Goal: Task Accomplishment & Management: Use online tool/utility

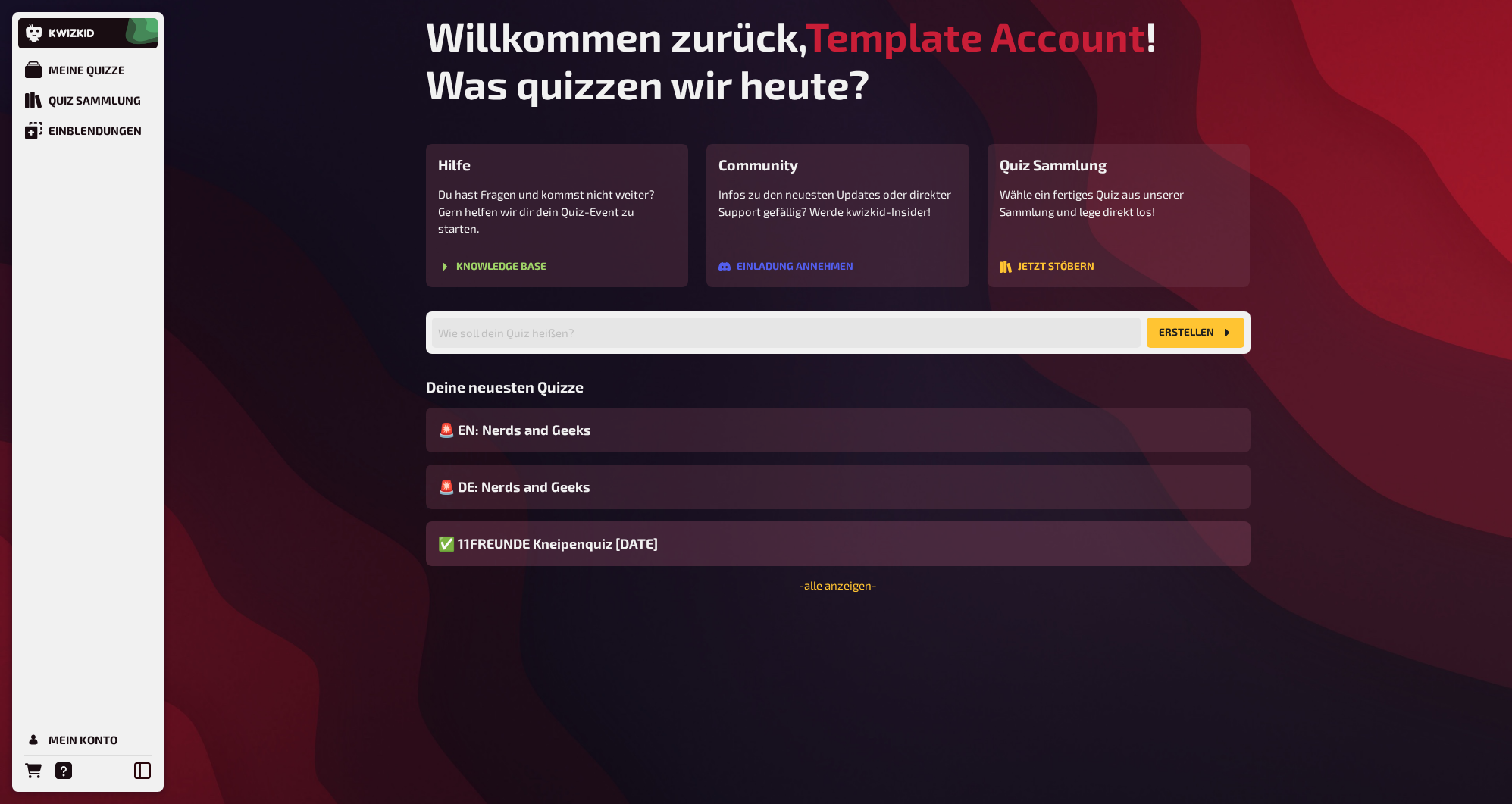
click at [784, 537] on div "✅ 11FREUNDE Kneipenquiz [DATE]" at bounding box center [838, 543] width 824 height 45
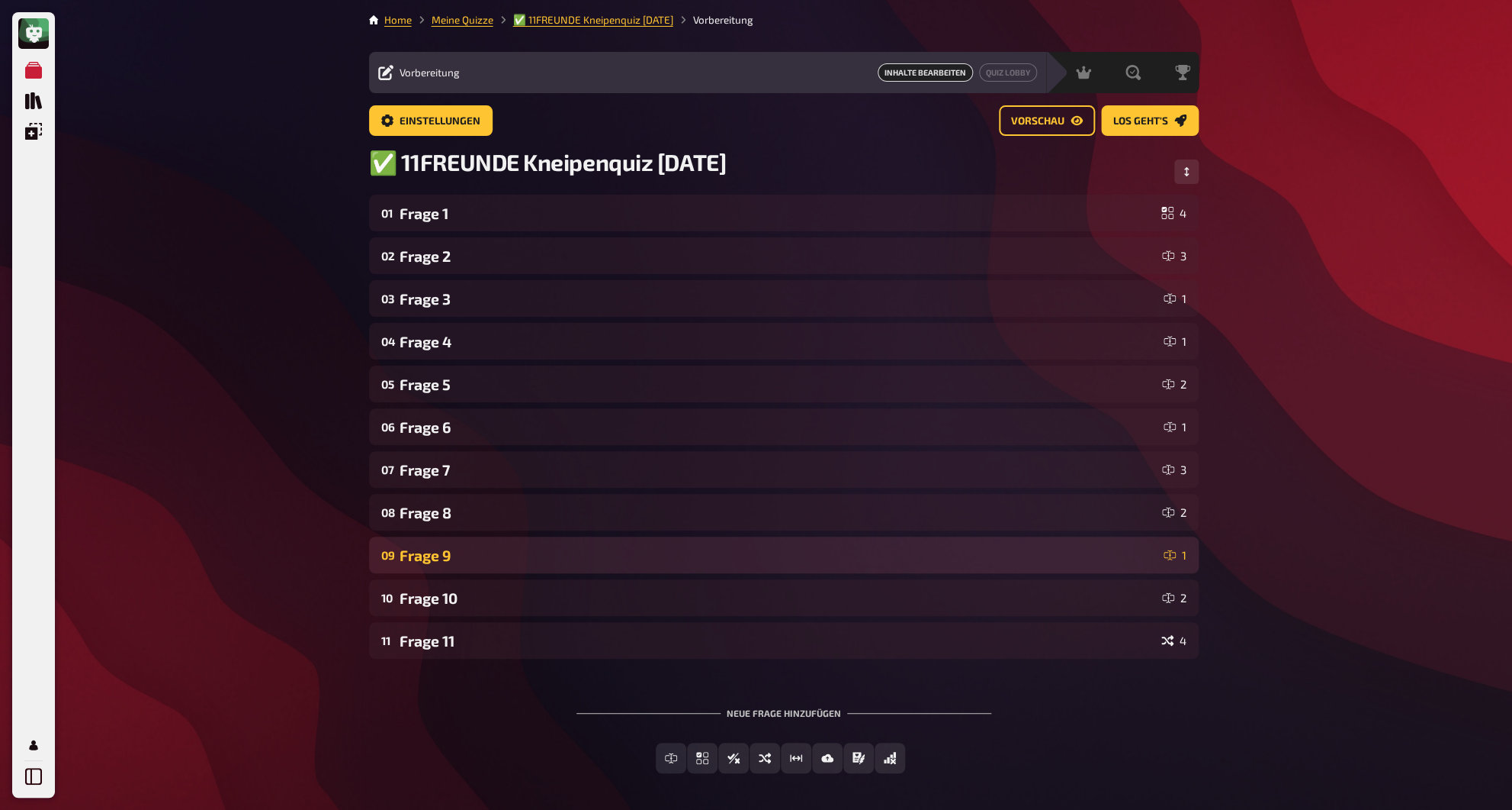
click at [692, 543] on div "09 Frage 9 1" at bounding box center [784, 555] width 830 height 36
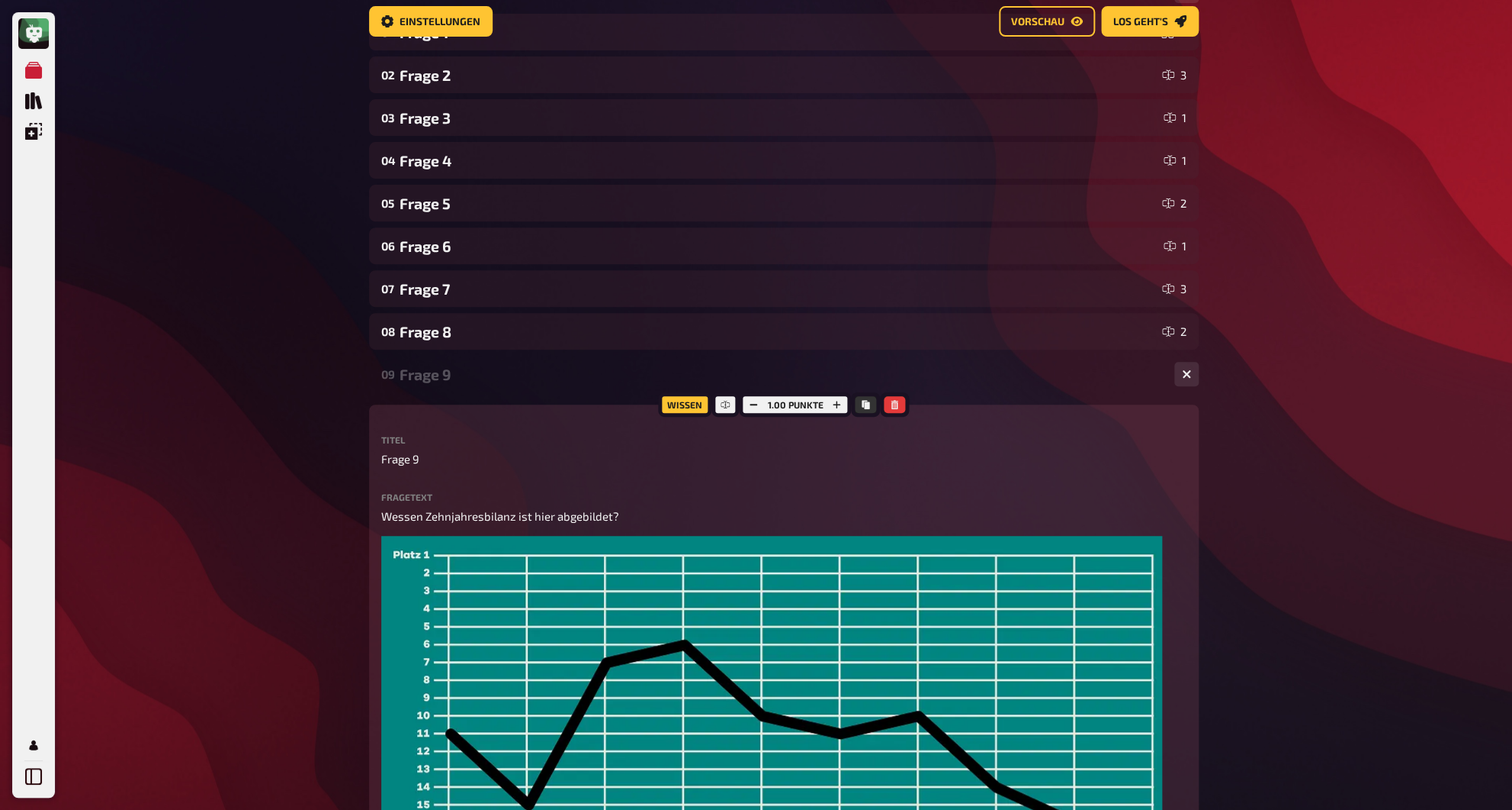
scroll to position [12, 0]
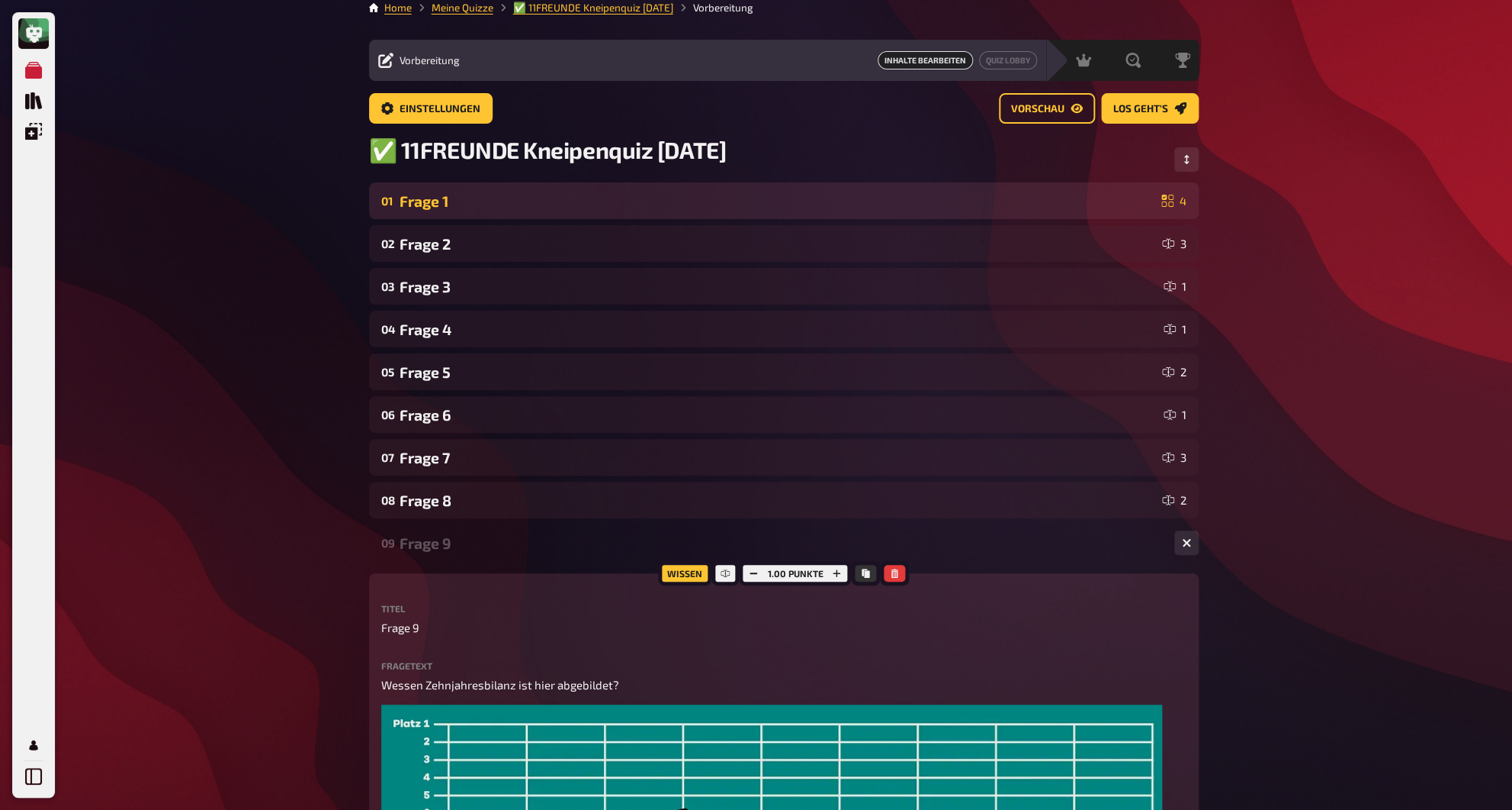
click at [513, 197] on div "Frage 1" at bounding box center [777, 201] width 756 height 17
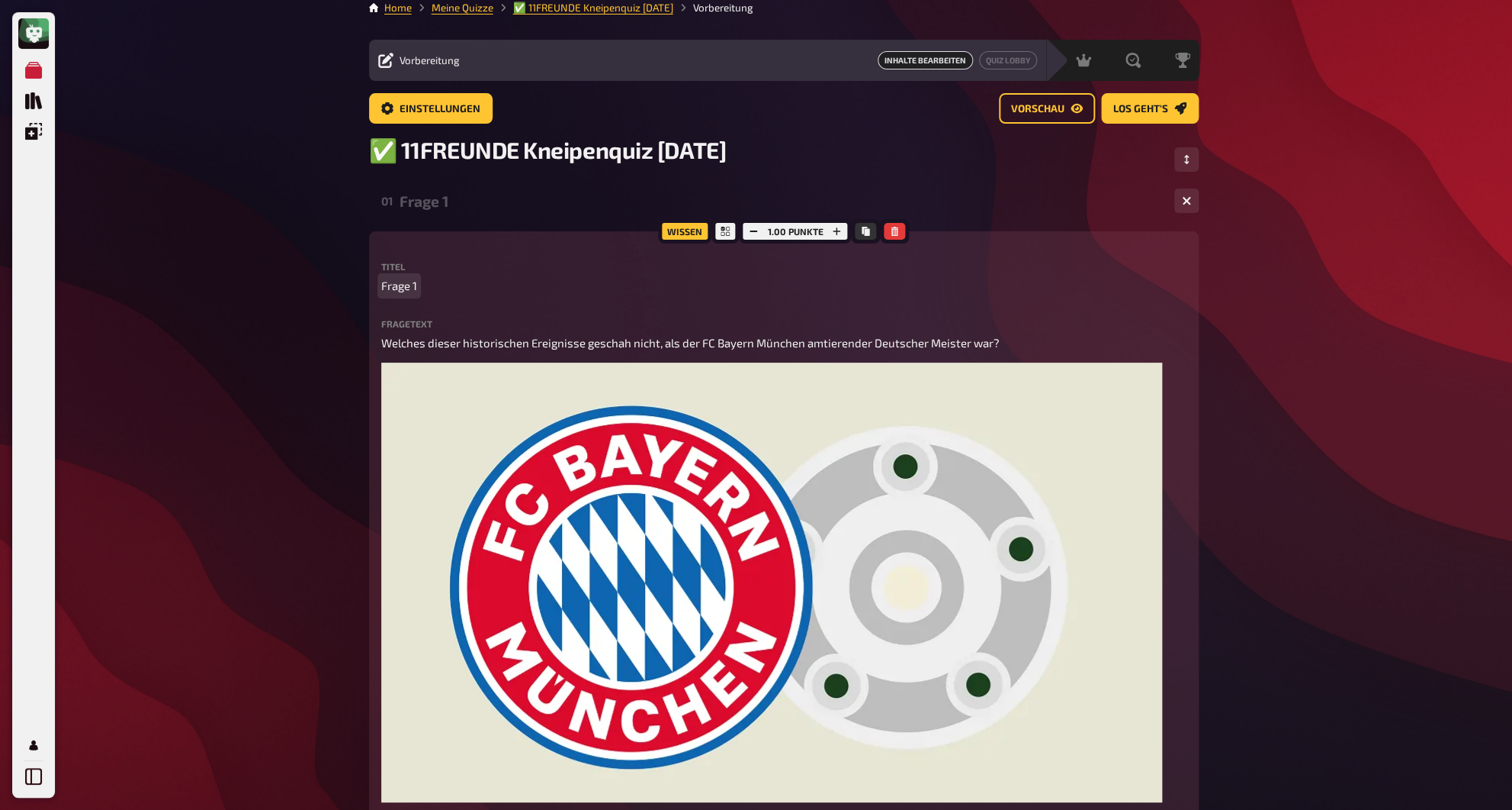
click at [391, 291] on span "Frage 1" at bounding box center [399, 286] width 35 height 17
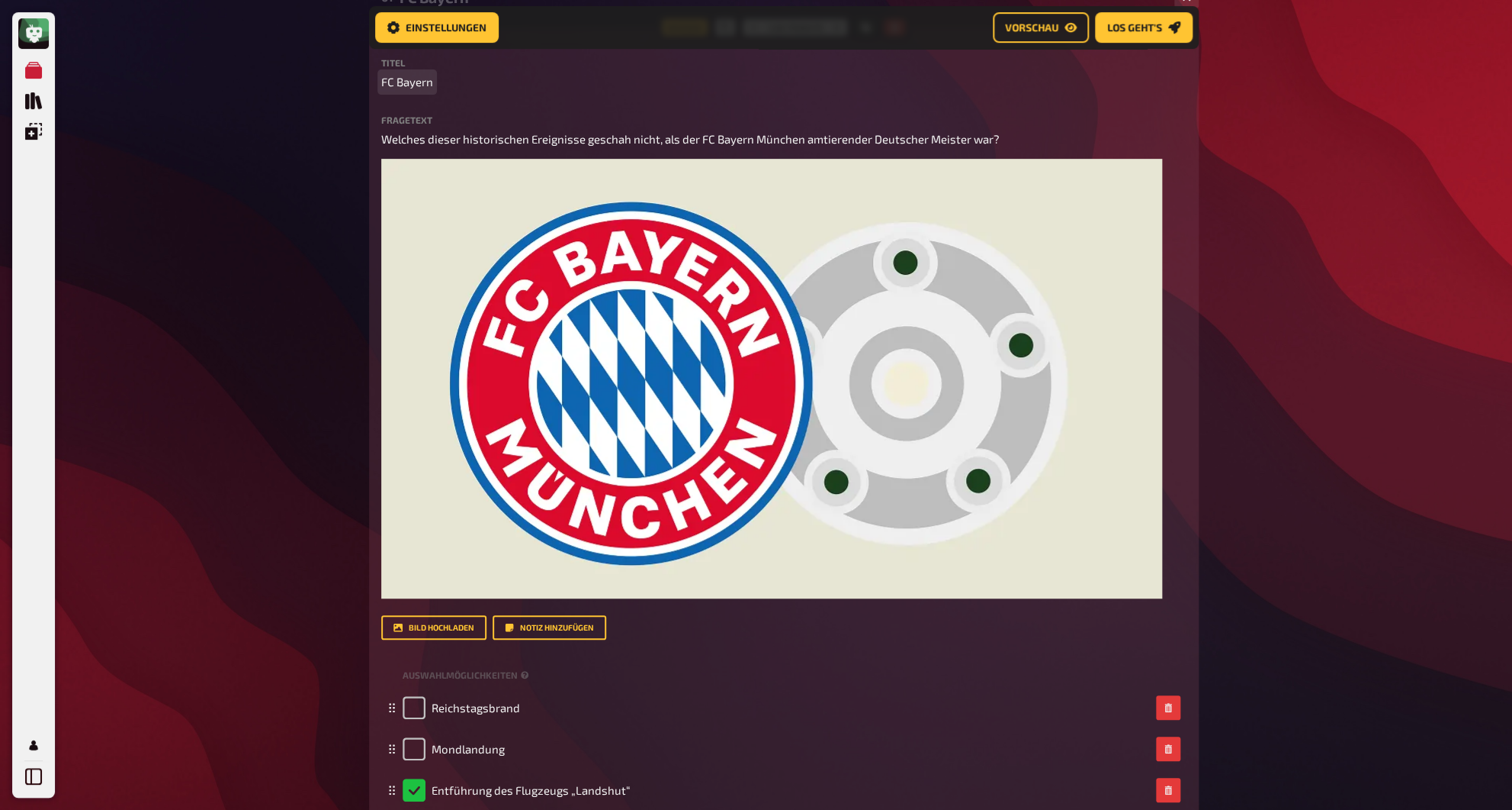
scroll to position [126, 0]
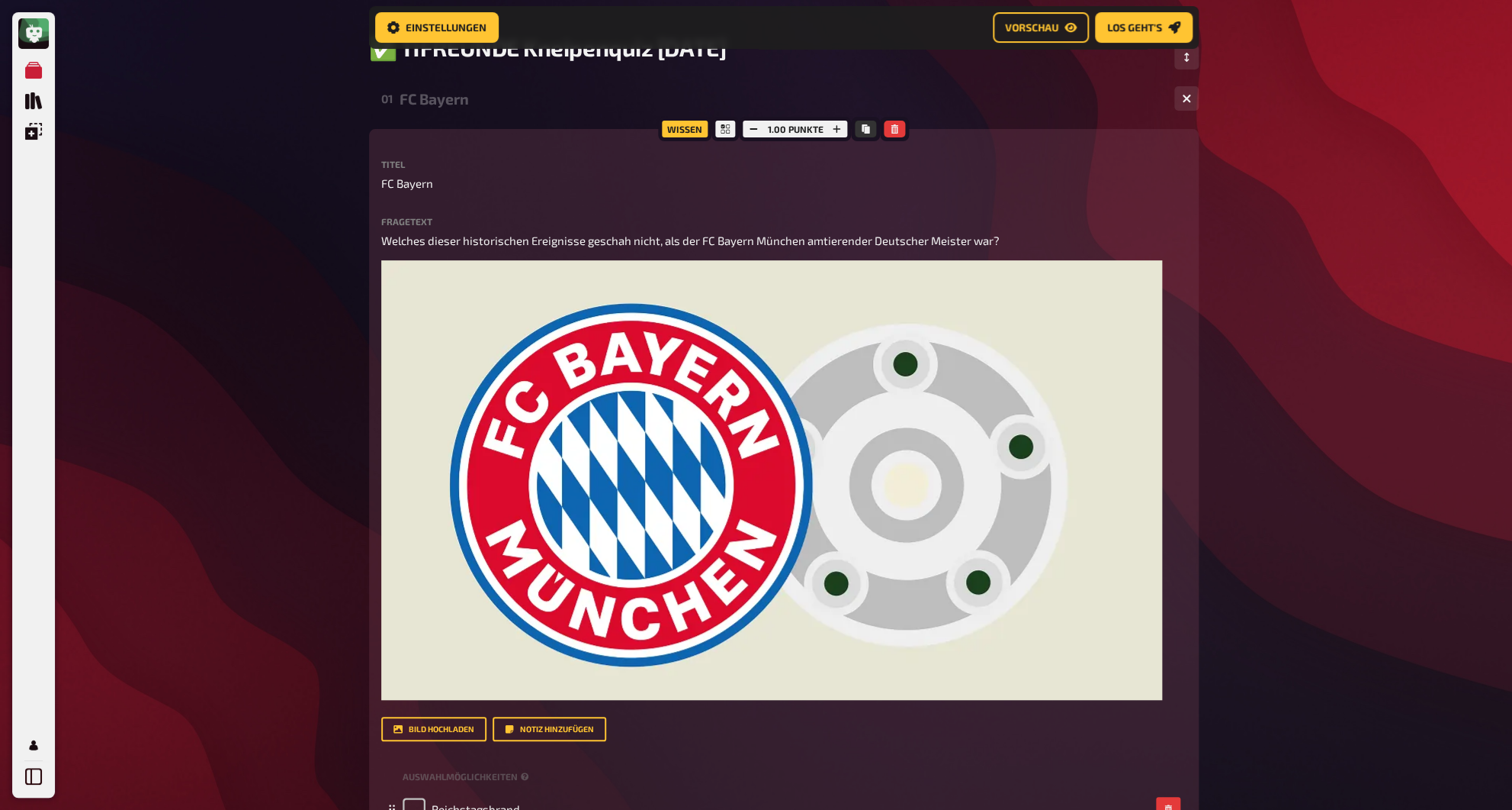
click at [423, 95] on div "FC Bayern" at bounding box center [781, 99] width 763 height 17
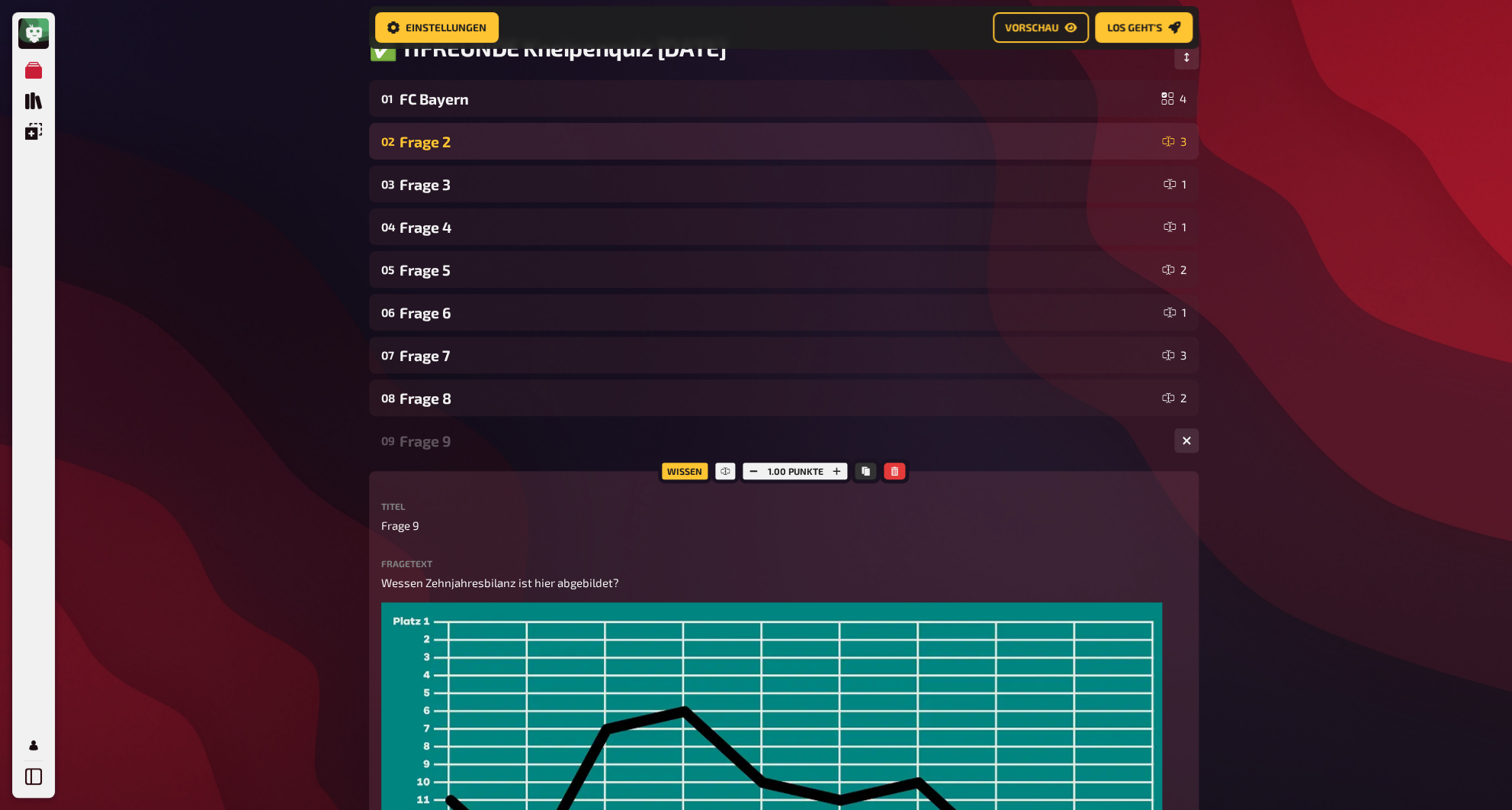
click at [423, 150] on div "Frage 2" at bounding box center [777, 142] width 756 height 17
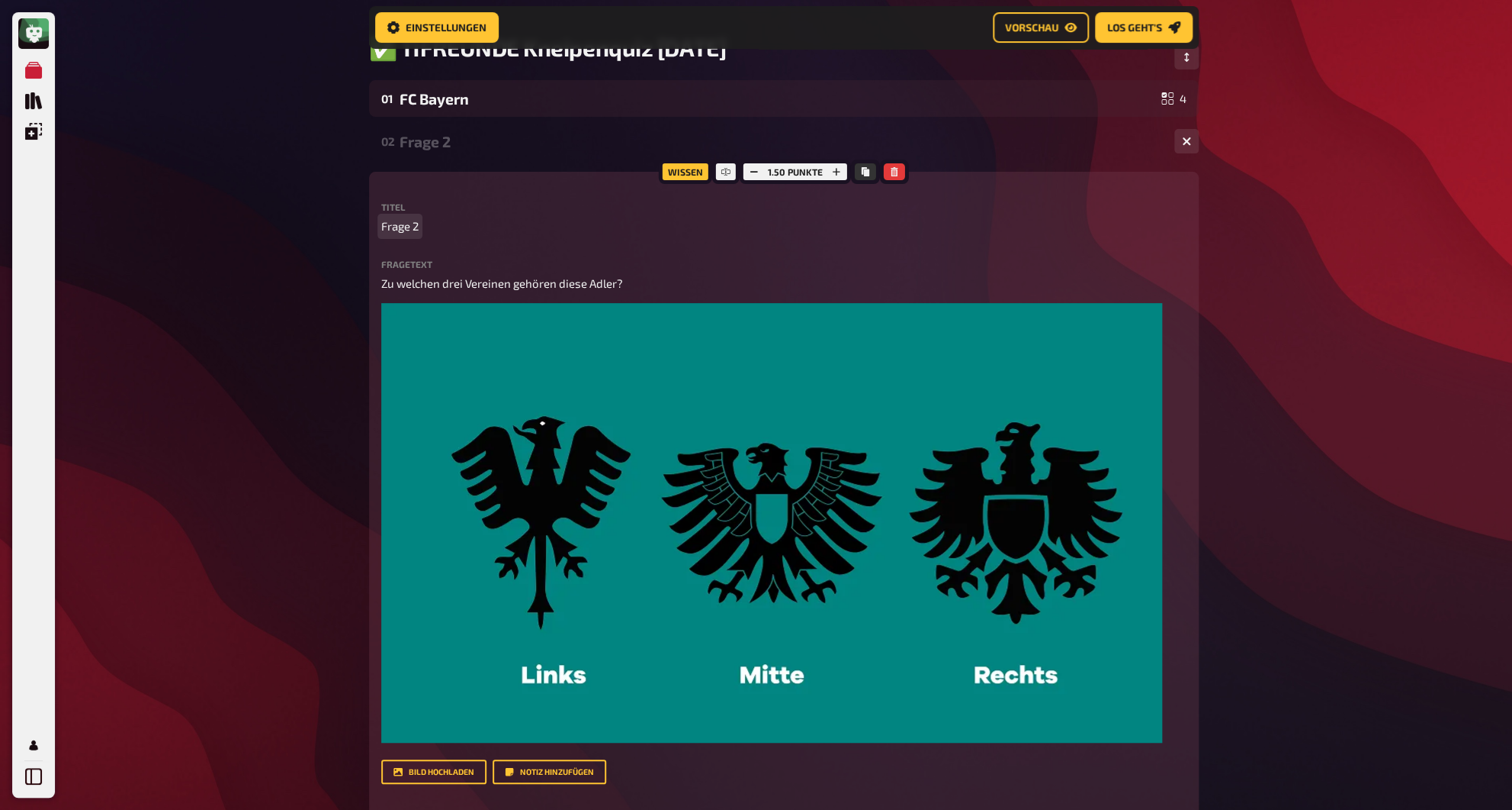
click at [409, 235] on span "Frage 2" at bounding box center [400, 226] width 37 height 17
click at [424, 145] on div "Der Adler ist gelandet" at bounding box center [781, 142] width 763 height 17
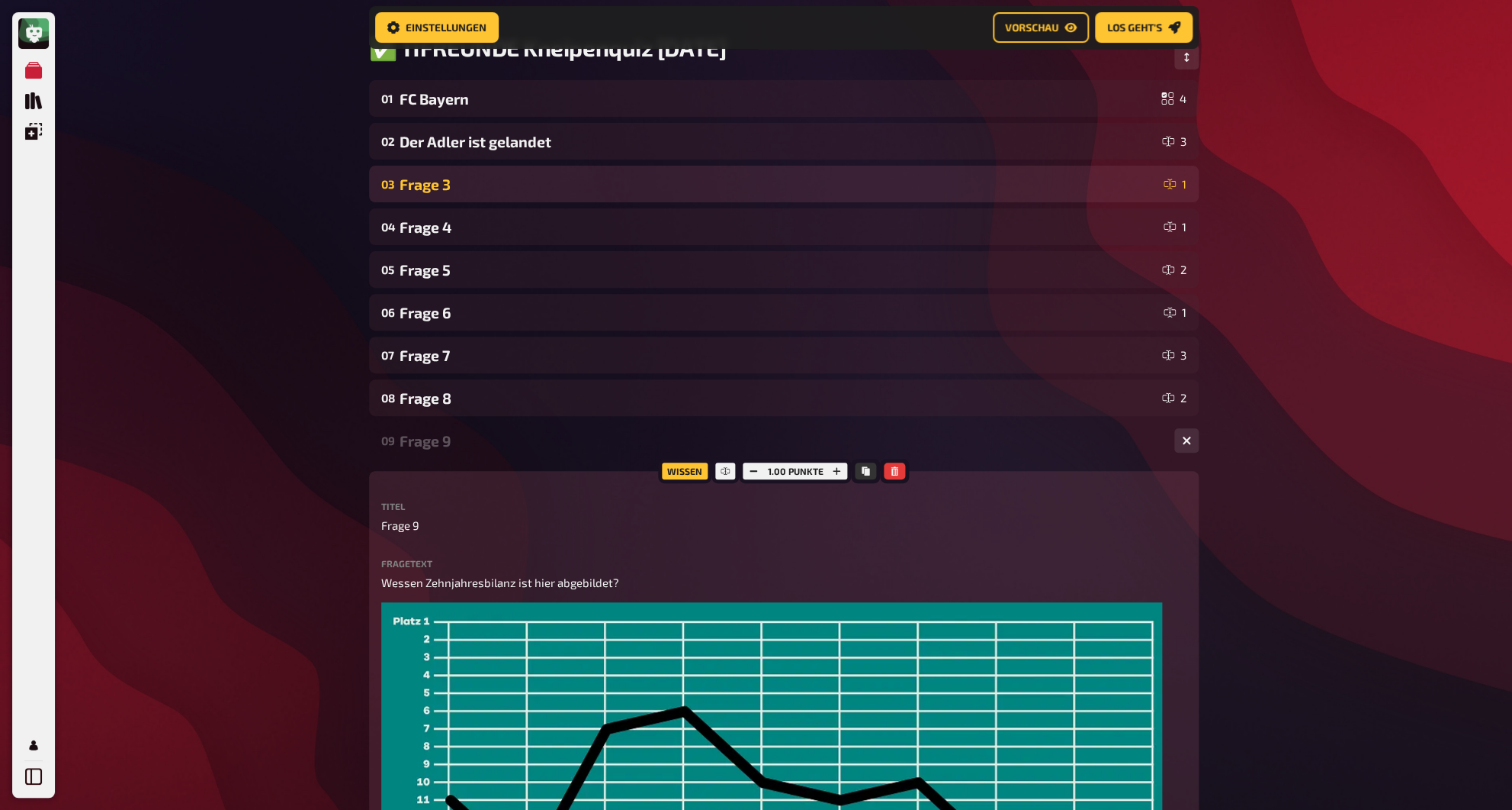
click at [425, 193] on div "Frage 3" at bounding box center [778, 185] width 758 height 17
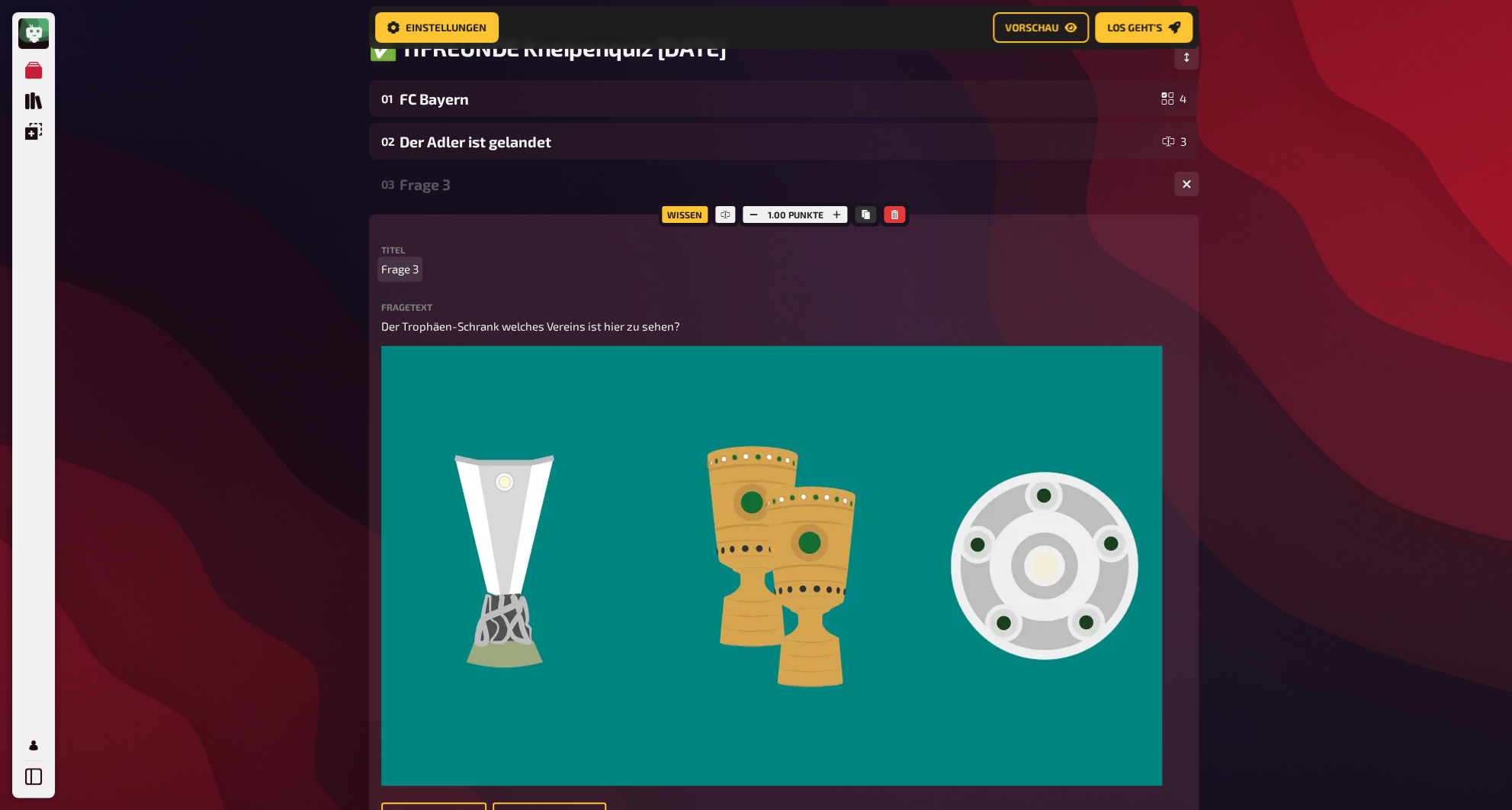
click at [402, 266] on span "Frage 3" at bounding box center [400, 269] width 37 height 17
click at [413, 184] on div "Pokal" at bounding box center [781, 185] width 763 height 17
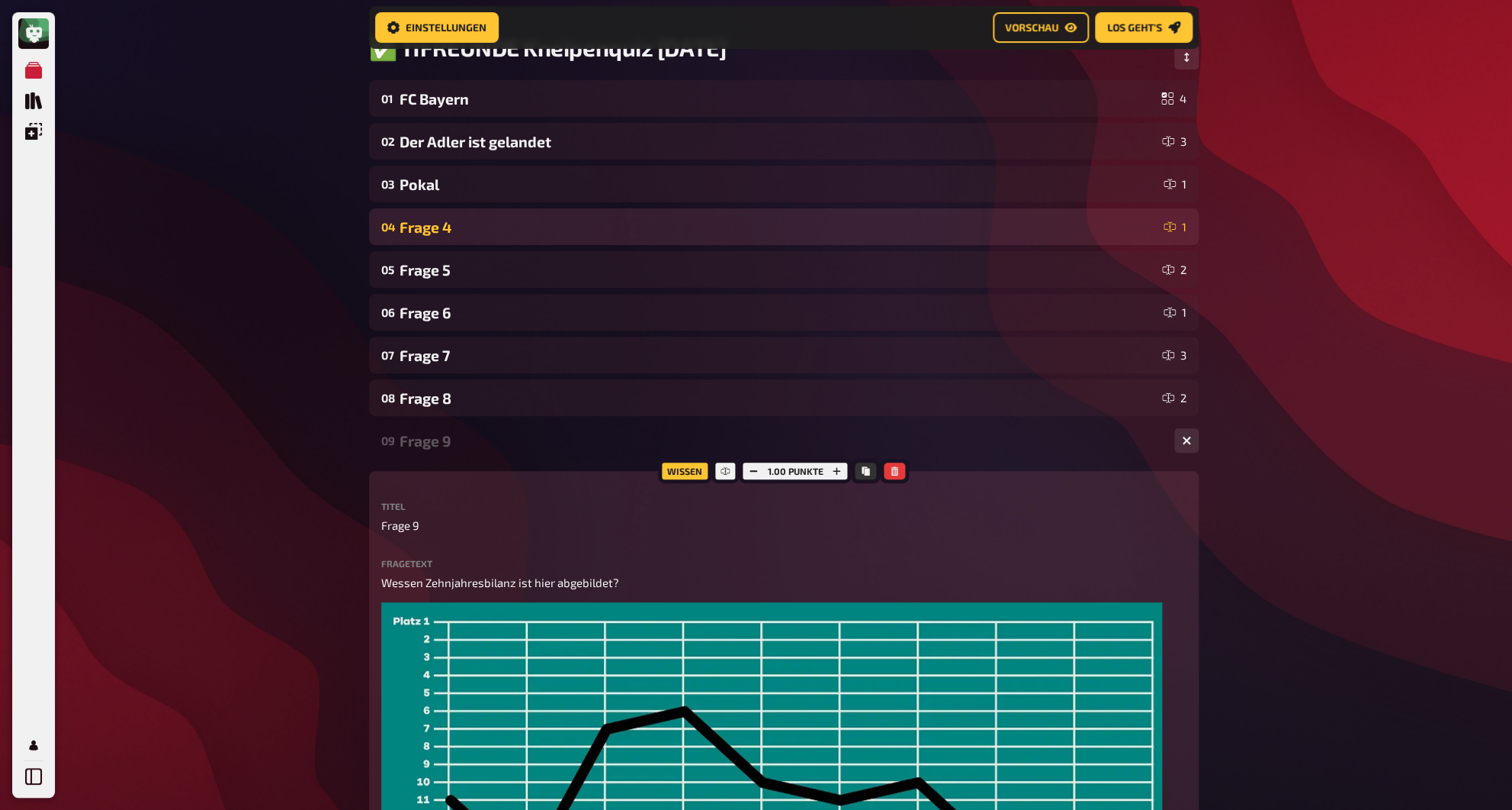
click at [417, 228] on div "Frage 4" at bounding box center [778, 227] width 758 height 17
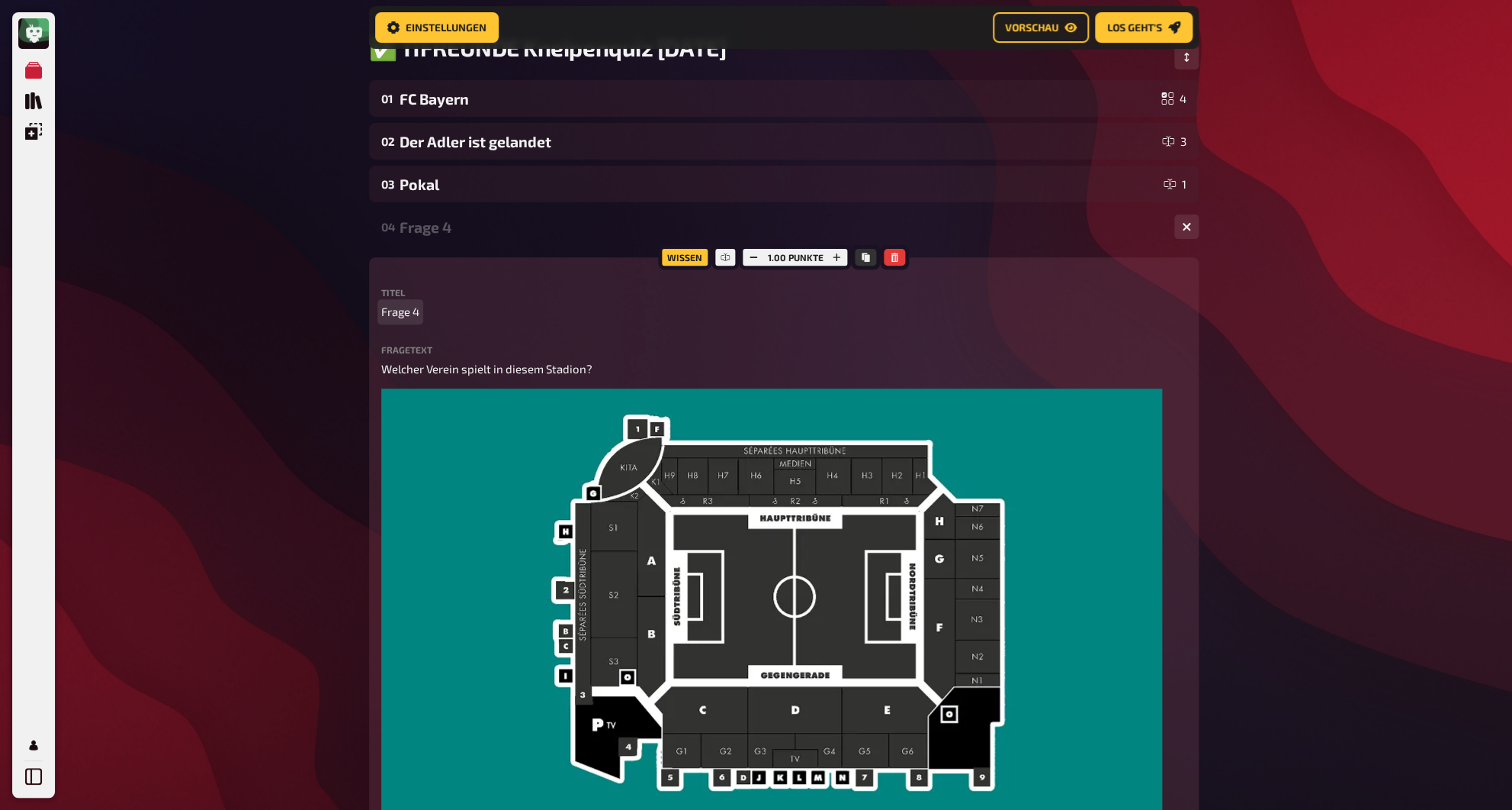
click at [405, 319] on span "Frage 4" at bounding box center [400, 312] width 38 height 17
click at [435, 231] on div "Das Stadion" at bounding box center [781, 227] width 763 height 17
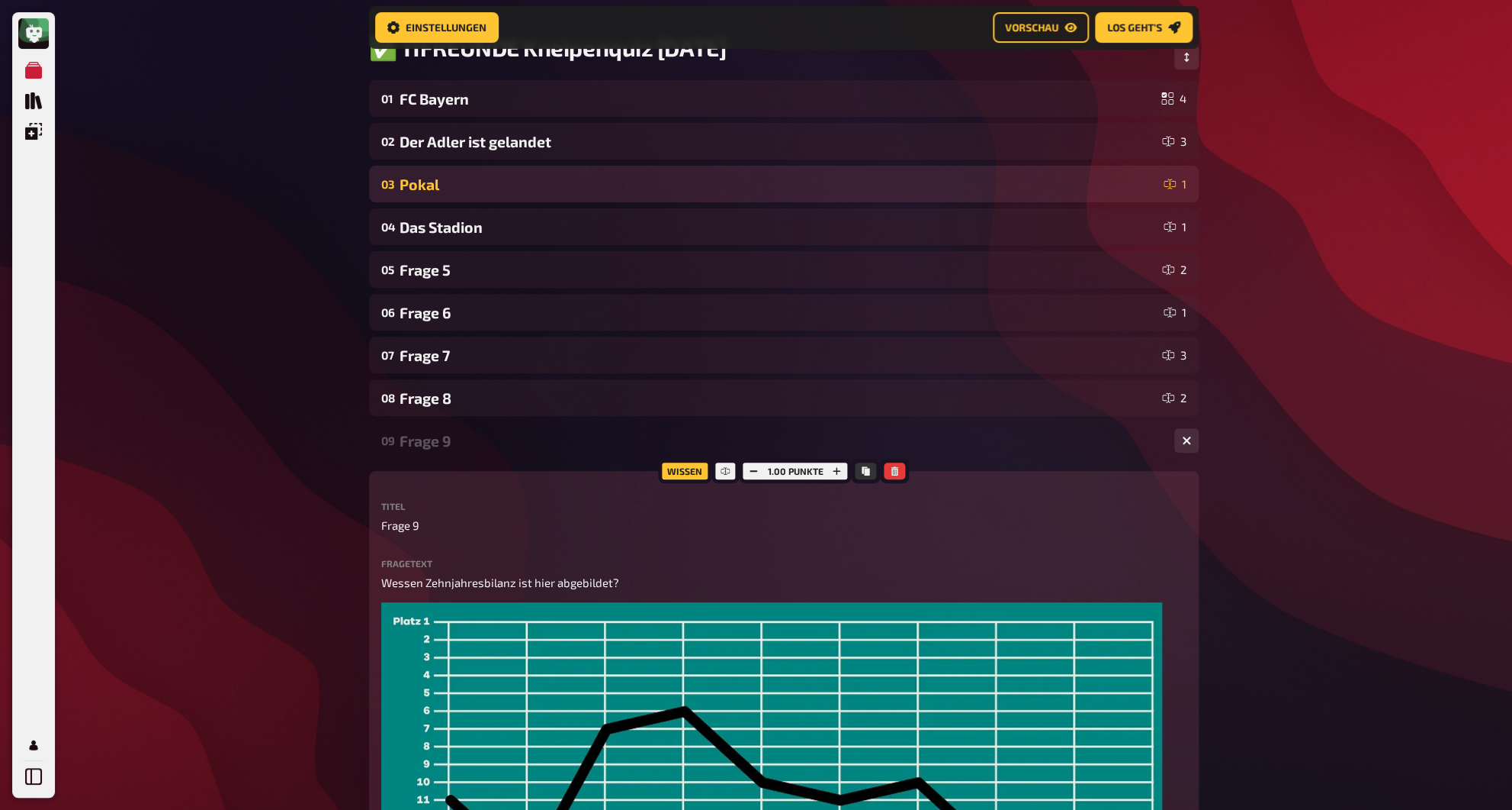
click at [426, 198] on div "03 Pokal 1" at bounding box center [784, 184] width 830 height 36
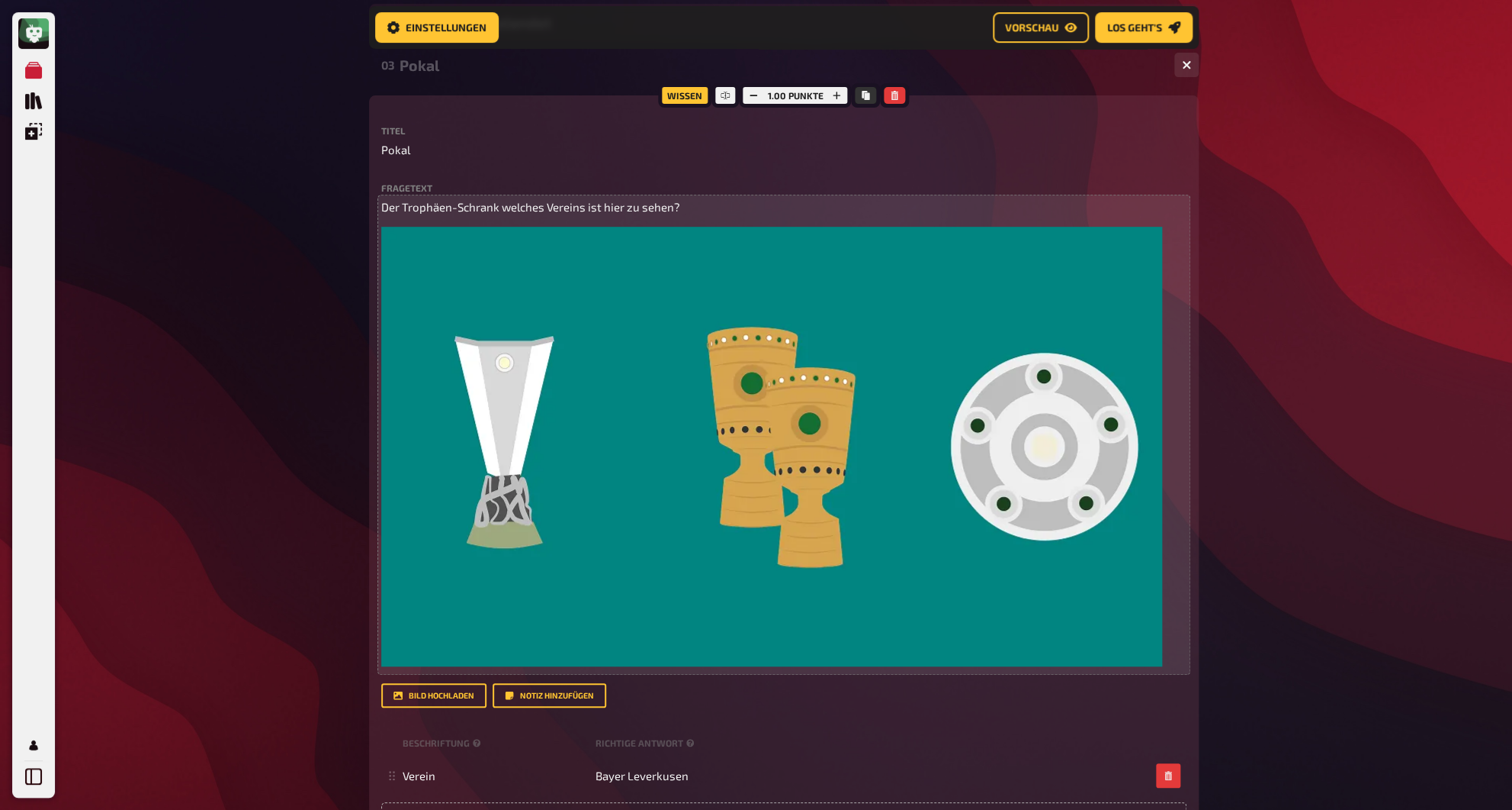
scroll to position [203, 0]
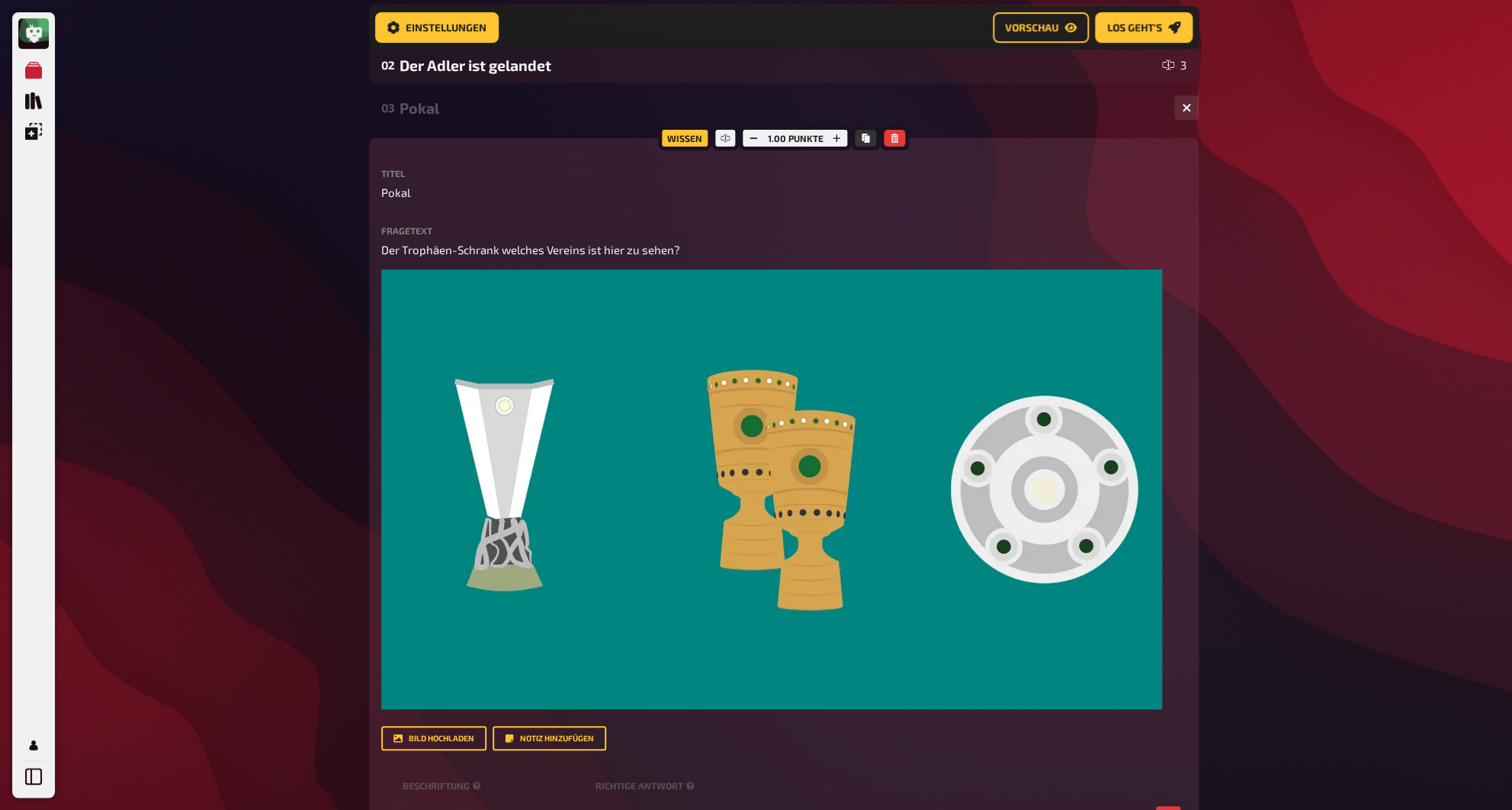
click at [425, 109] on div "Pokal" at bounding box center [781, 108] width 763 height 17
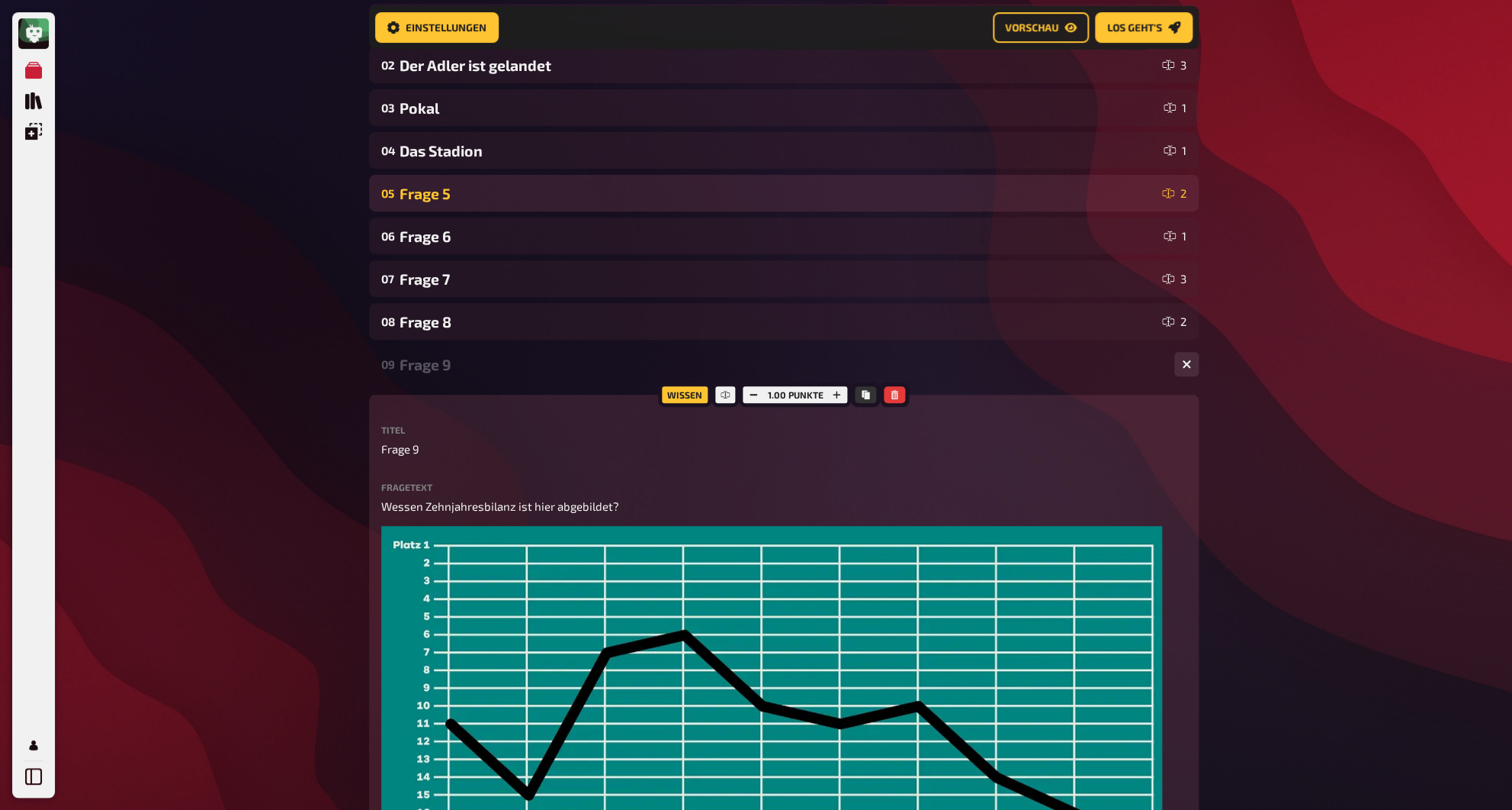
click at [425, 195] on div "Frage 5" at bounding box center [777, 193] width 756 height 17
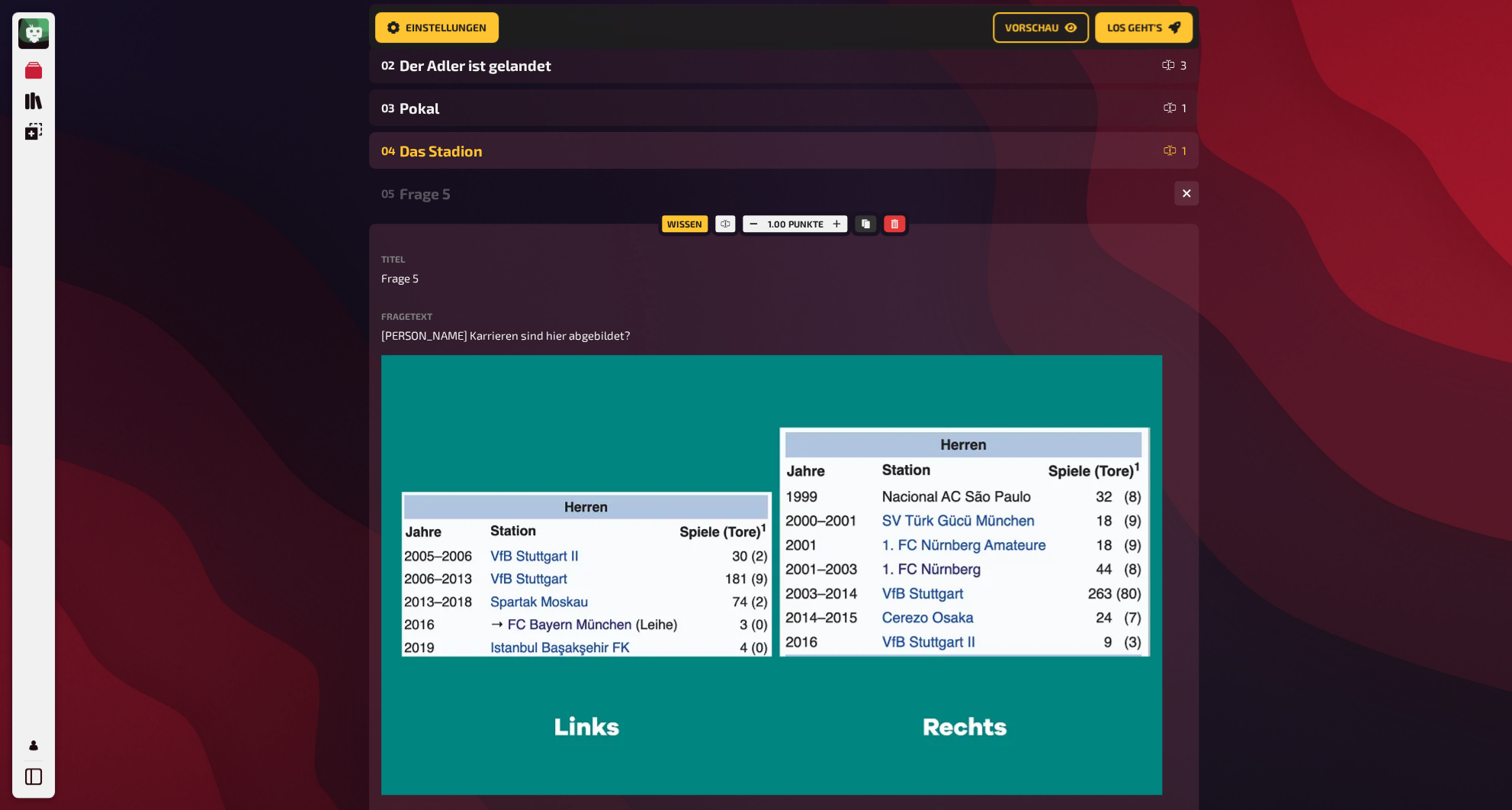
click at [432, 160] on div "Das Stadion" at bounding box center [778, 150] width 758 height 17
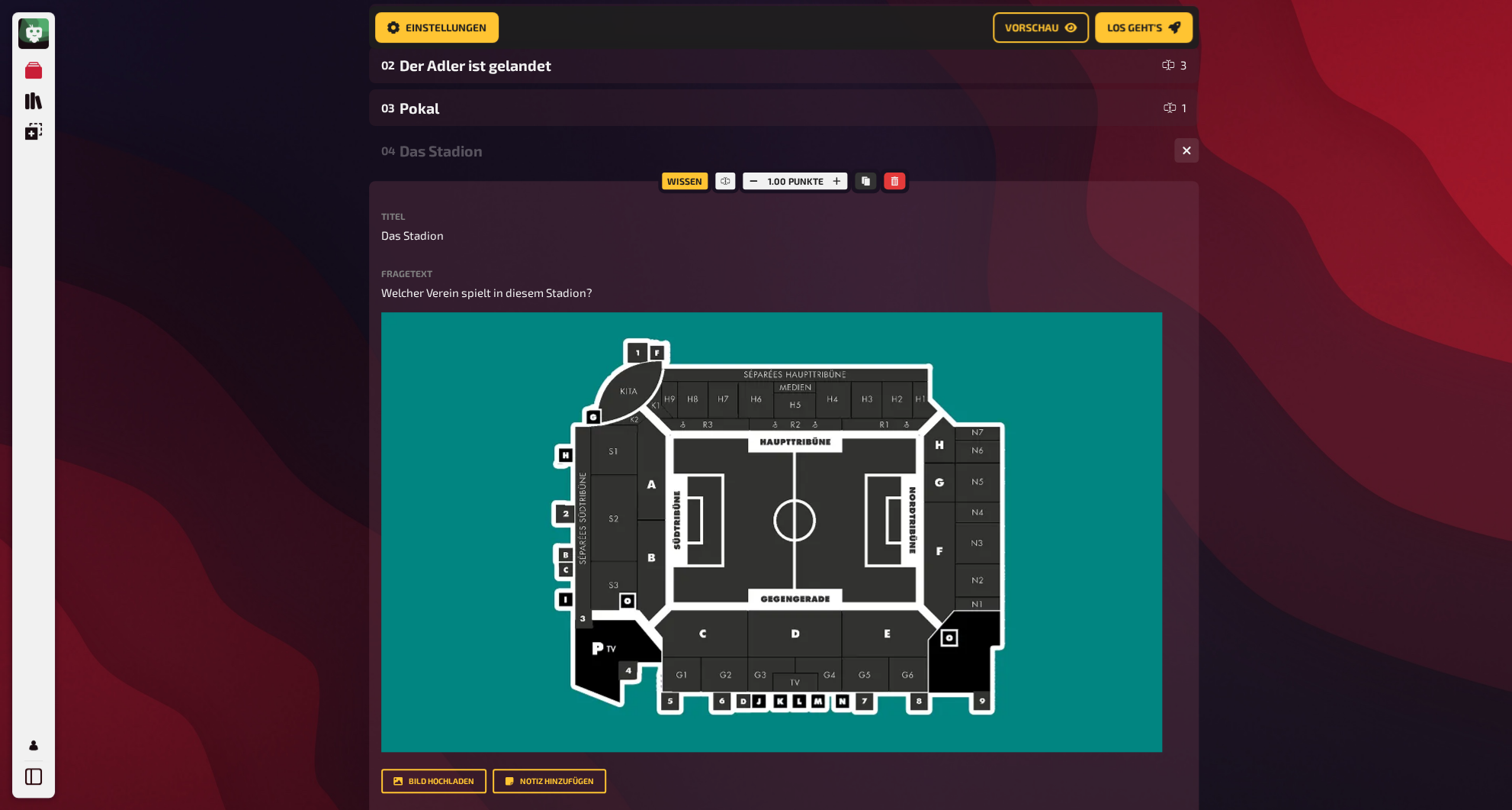
click at [429, 158] on div "Das Stadion" at bounding box center [781, 150] width 763 height 17
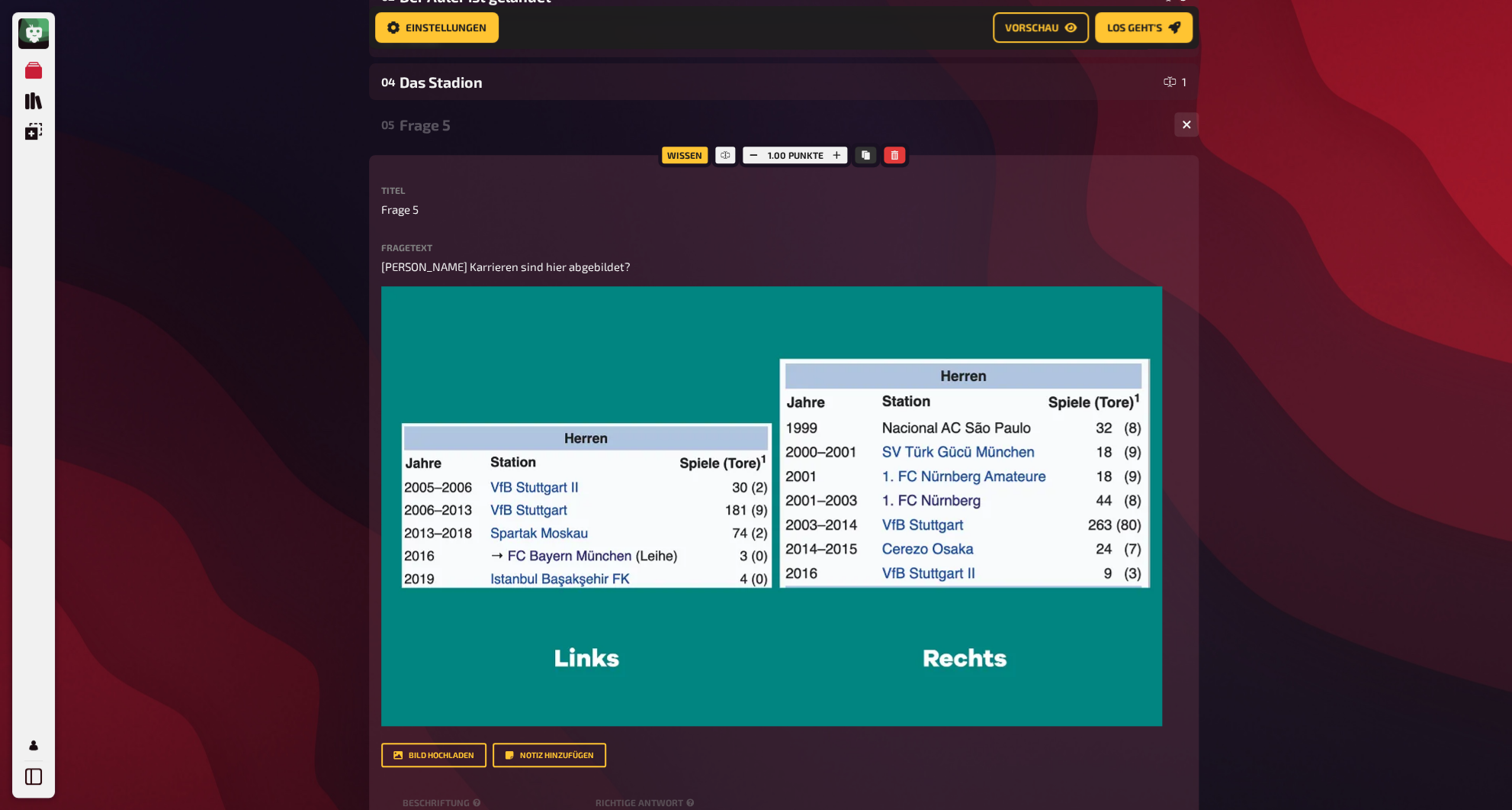
scroll to position [253, 0]
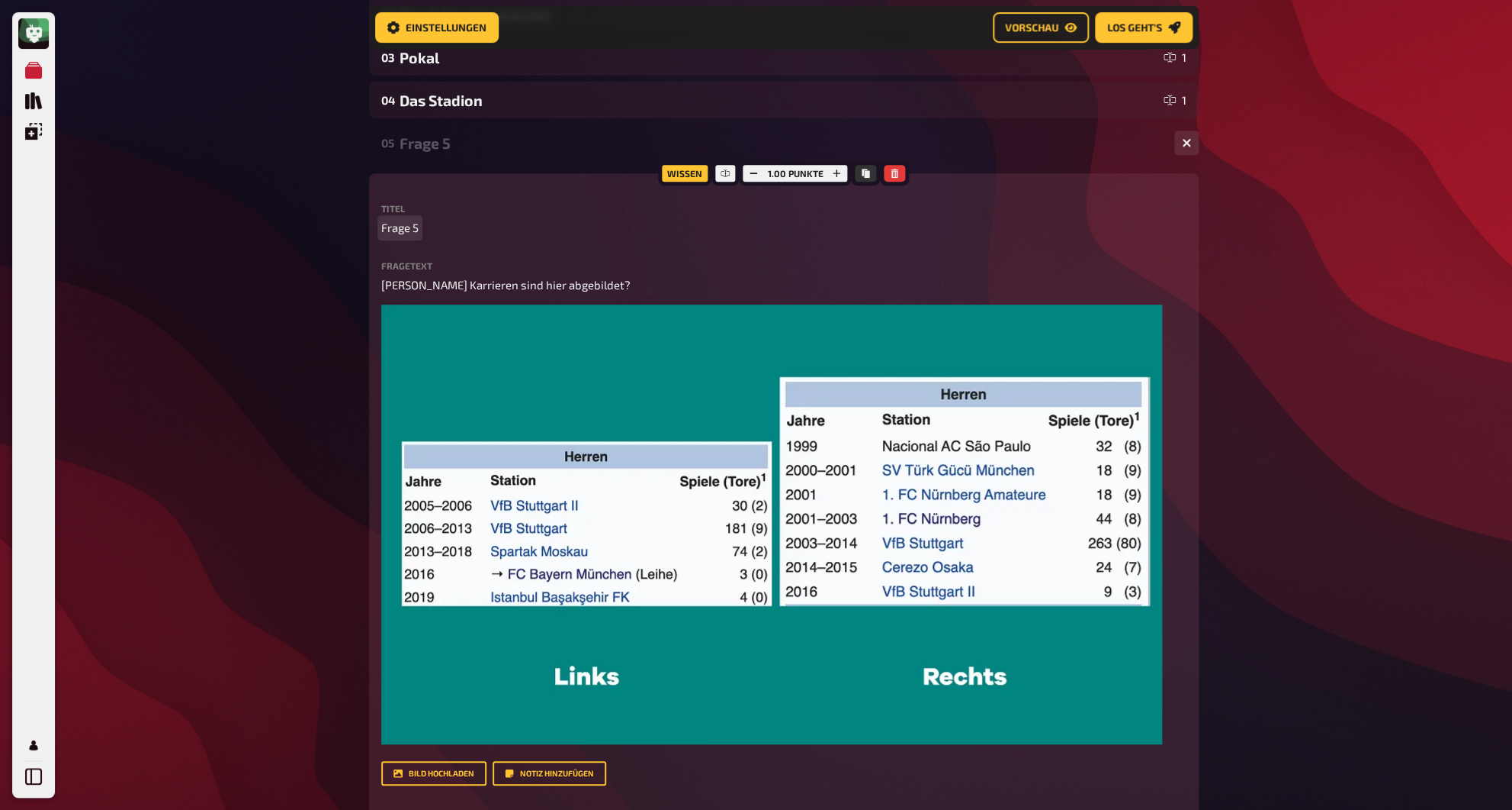
click at [407, 236] on span "Frage 5" at bounding box center [400, 228] width 37 height 17
click at [485, 155] on div "05 [STREET_ADDRESS]" at bounding box center [784, 142] width 830 height 36
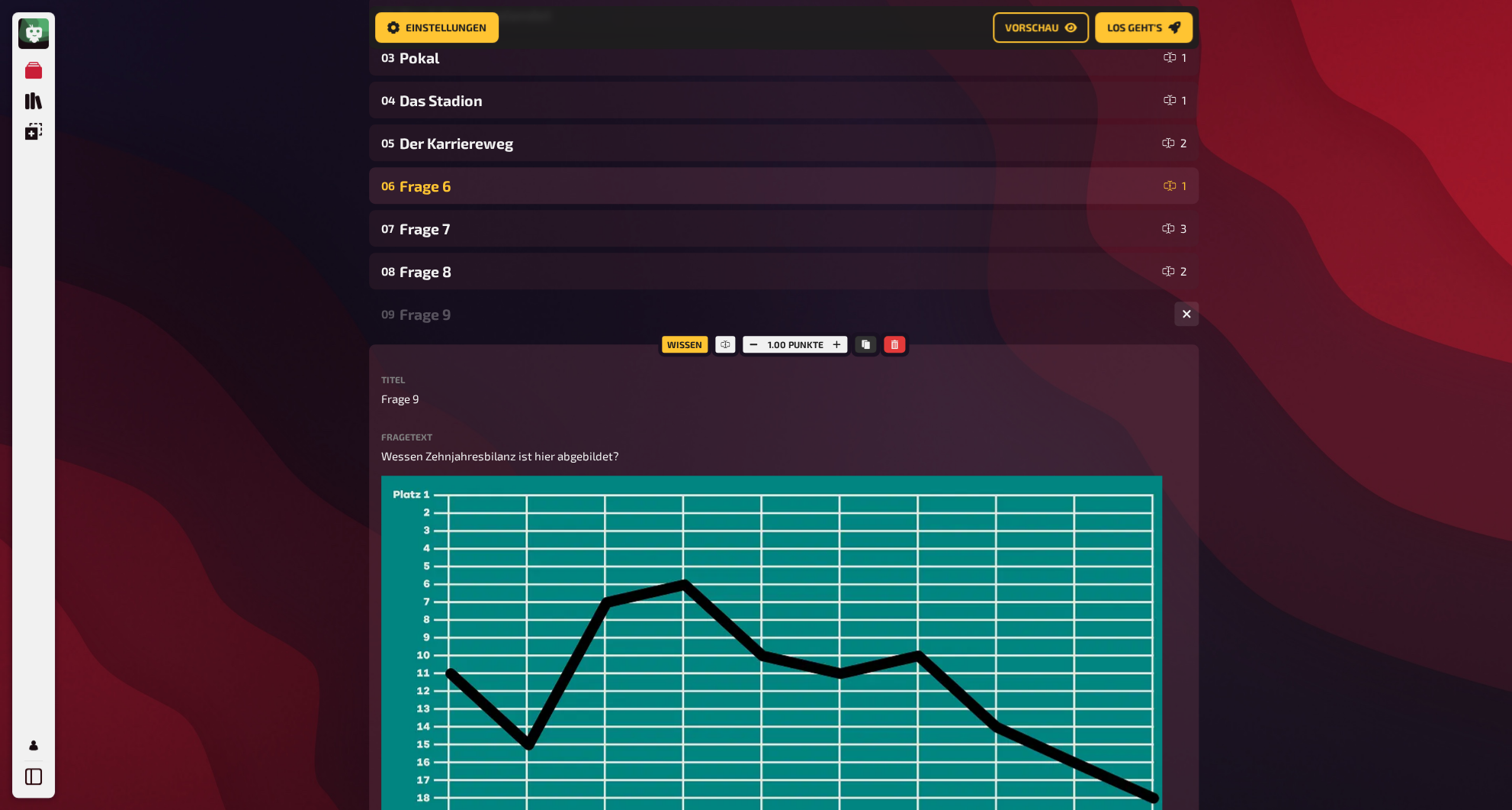
click at [464, 194] on div "Frage 6" at bounding box center [778, 186] width 758 height 17
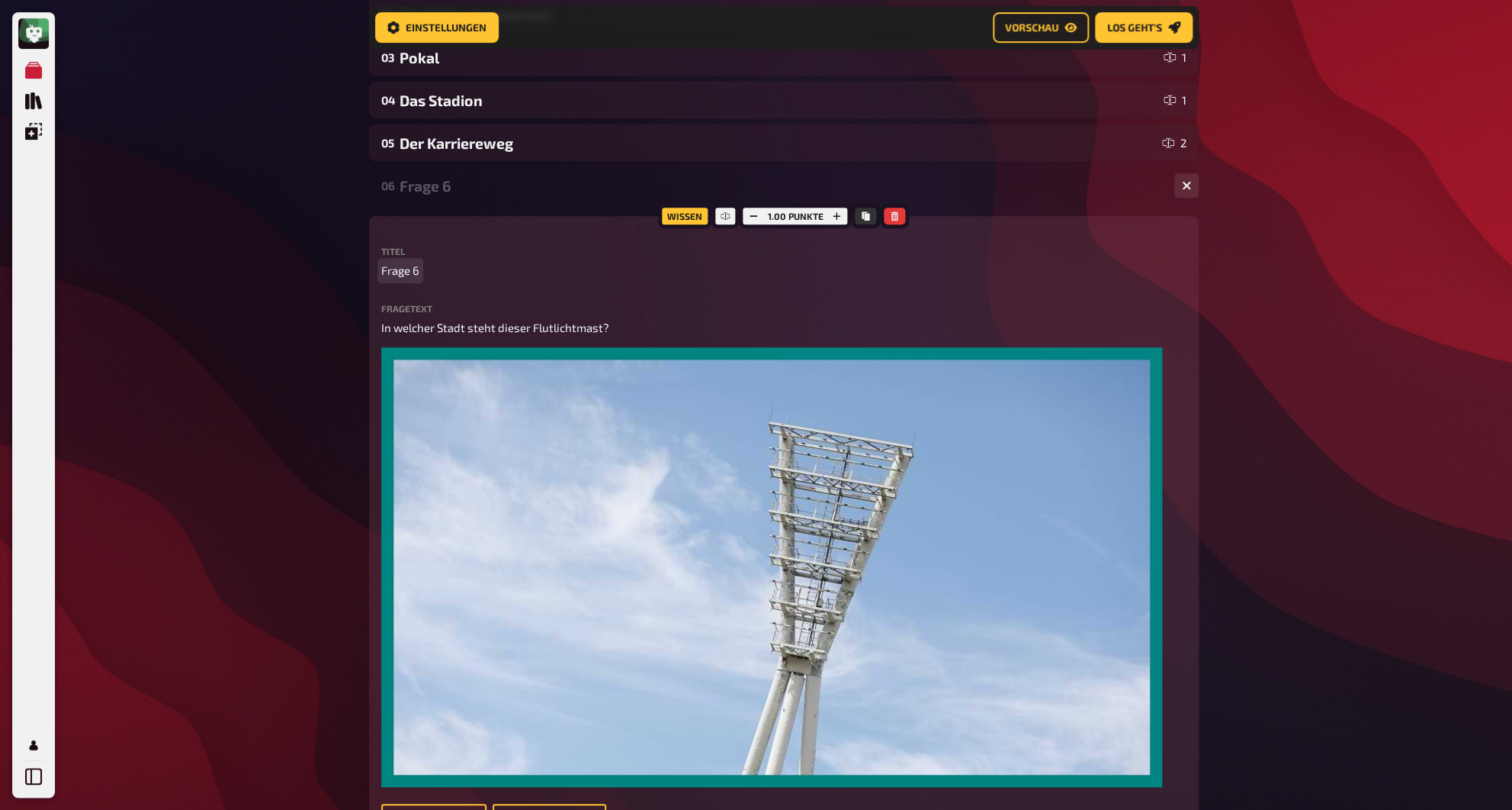
click at [404, 278] on span "Frage 6" at bounding box center [400, 271] width 38 height 17
click at [448, 185] on div "Das Flutlicht" at bounding box center [781, 186] width 763 height 17
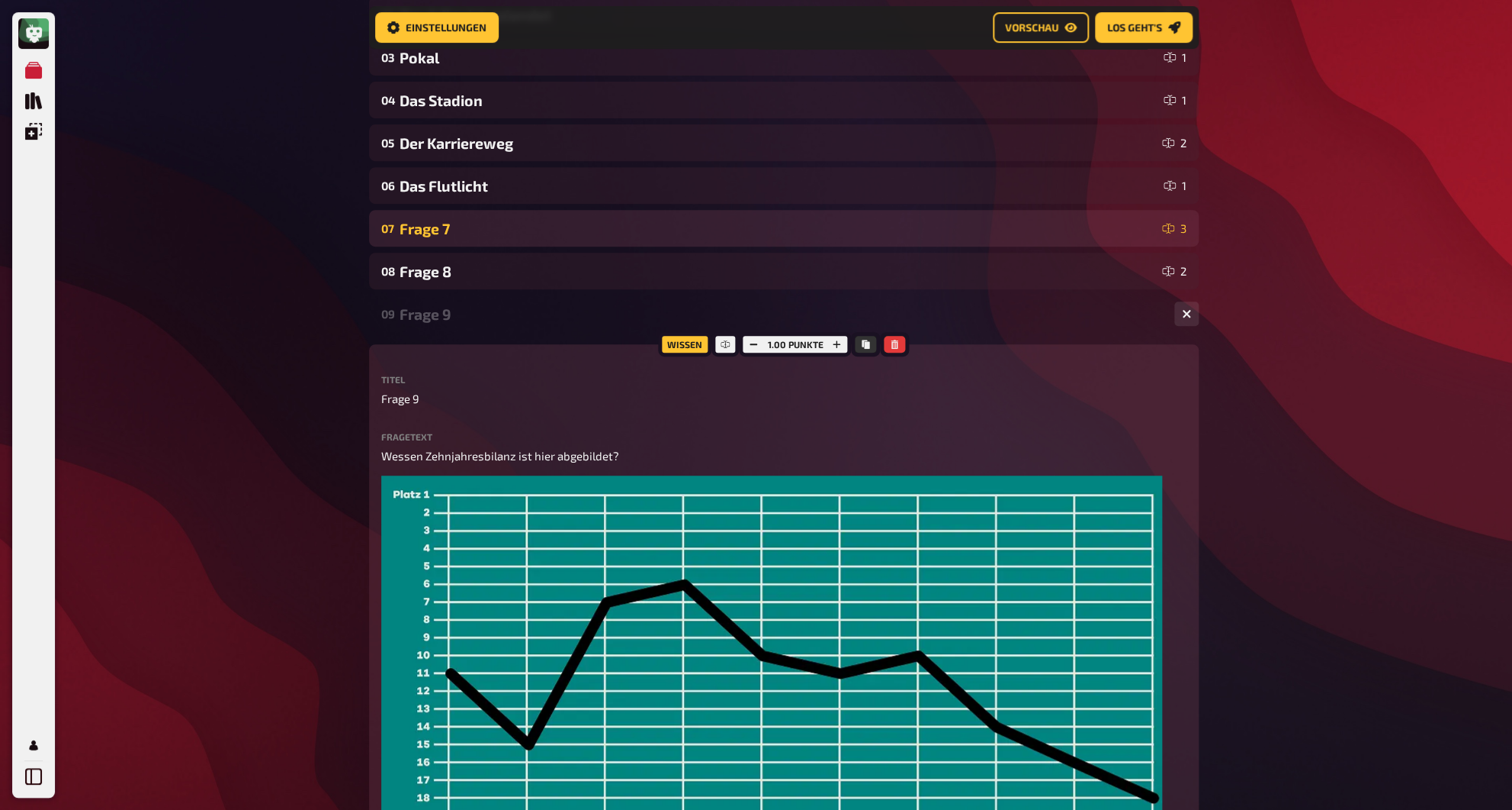
click at [427, 229] on div "Frage 7" at bounding box center [777, 229] width 756 height 17
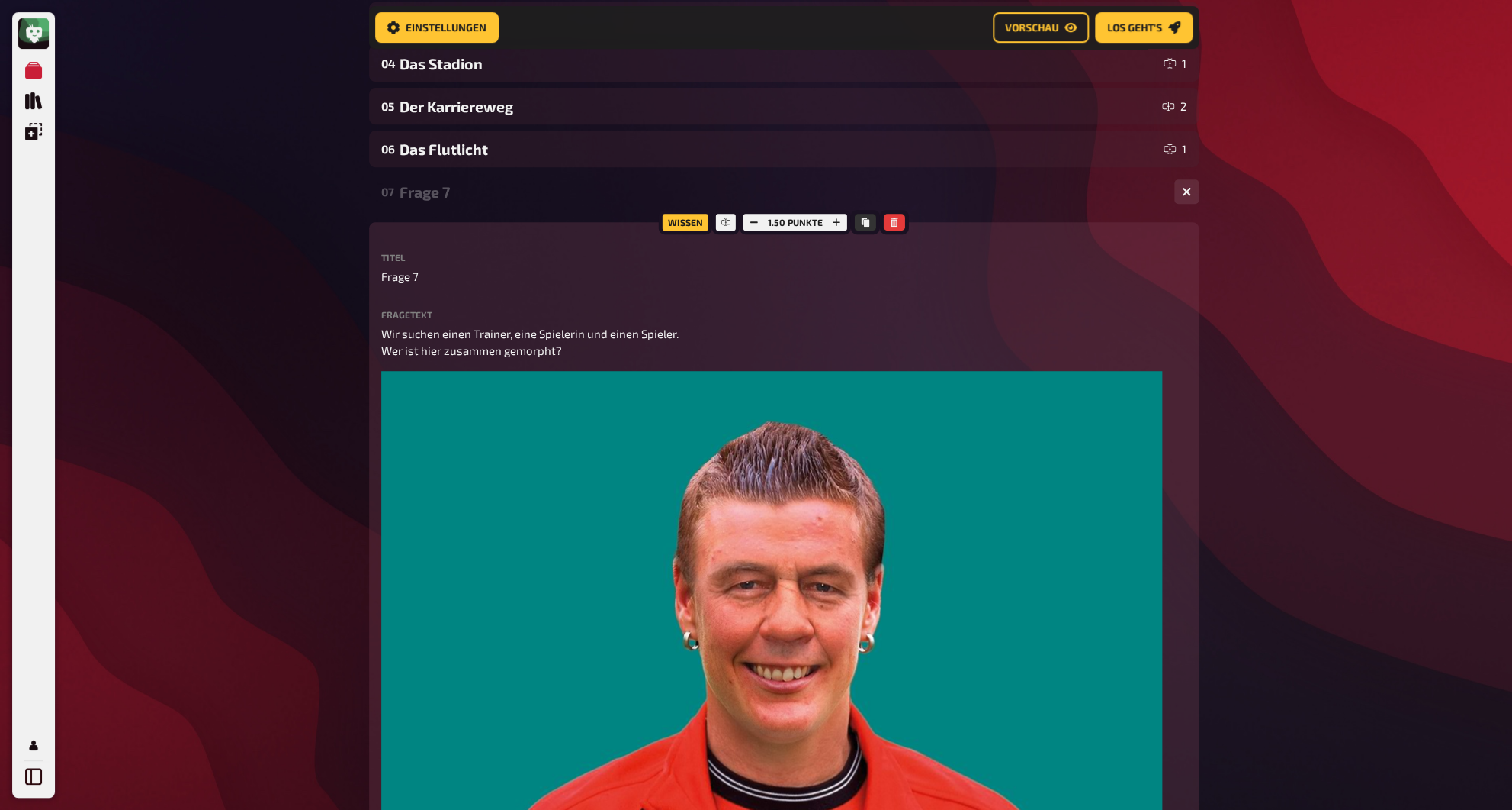
scroll to position [330, 0]
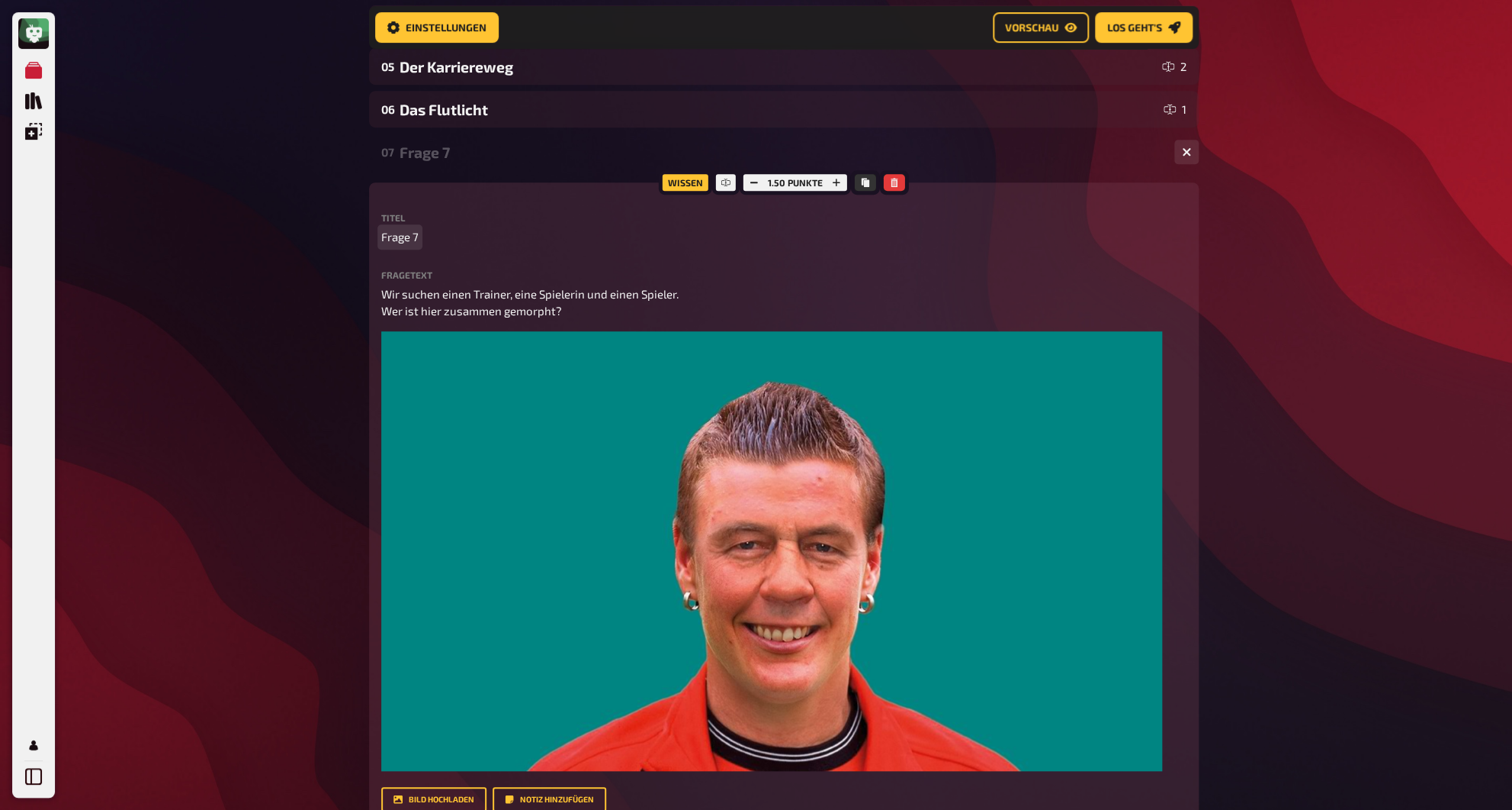
click at [401, 242] on span "Frage 7" at bounding box center [400, 237] width 37 height 17
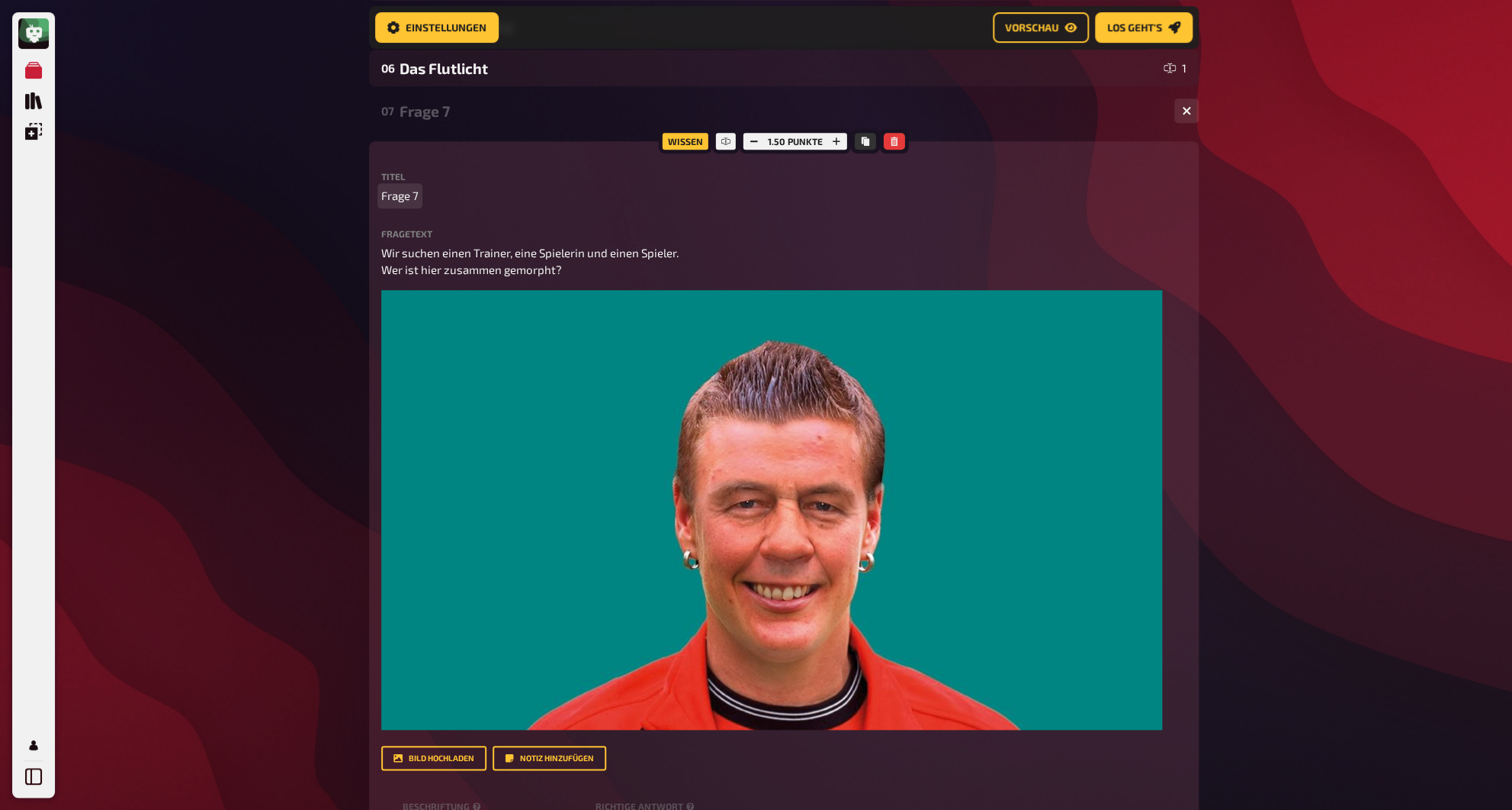
scroll to position [368, 0]
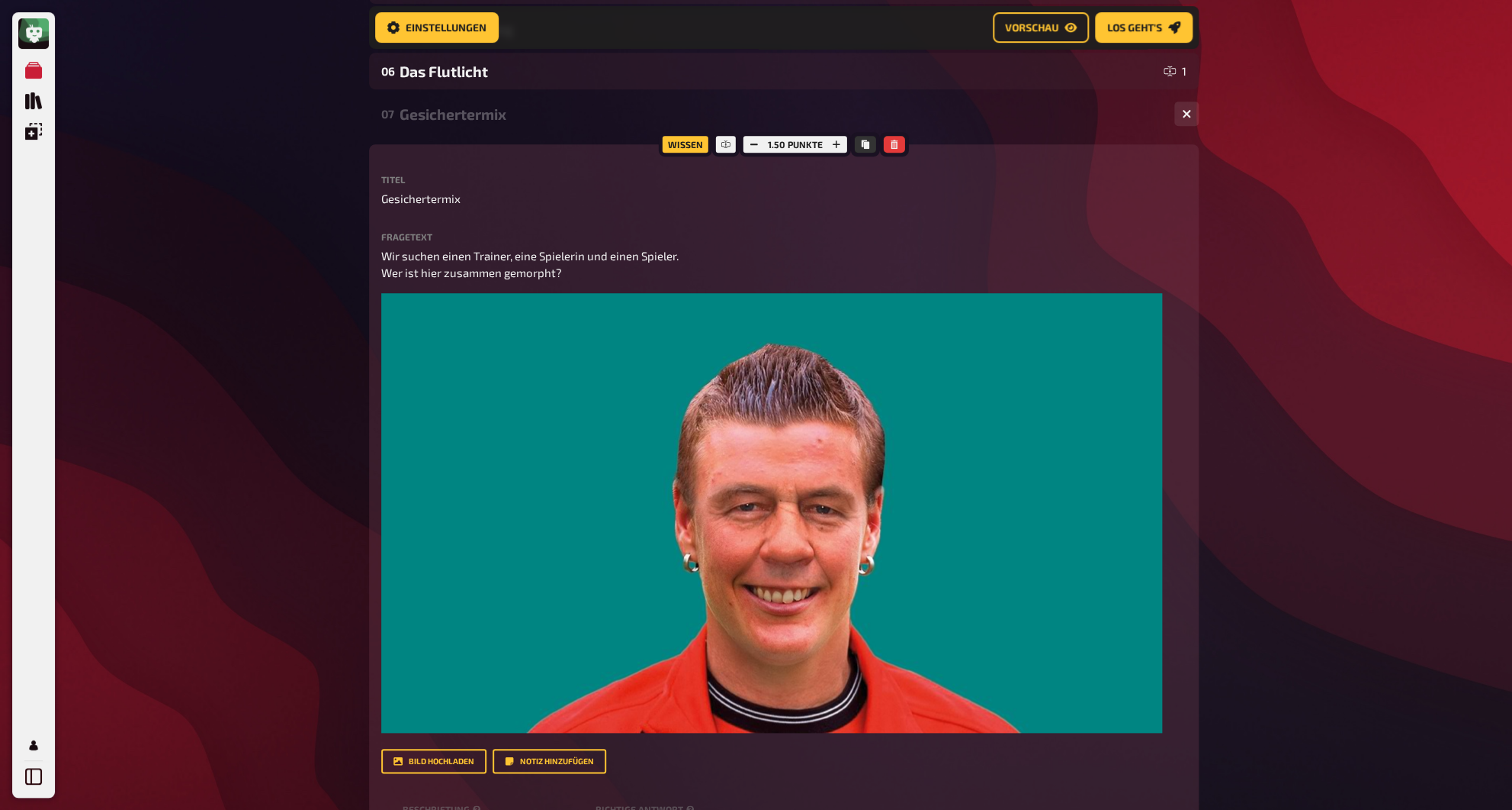
click at [448, 113] on div "Gesichertermix" at bounding box center [781, 114] width 763 height 17
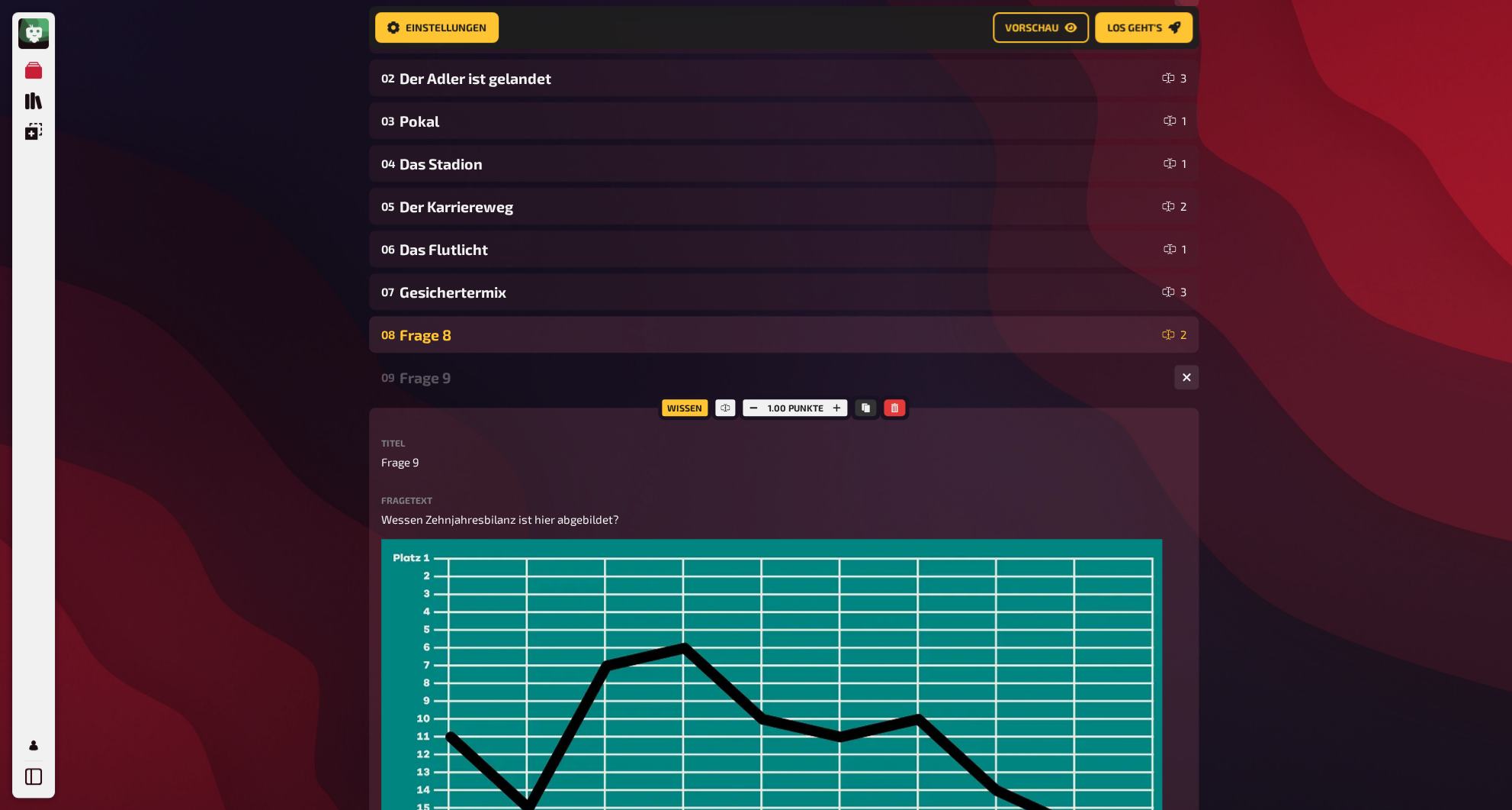
scroll to position [253, 0]
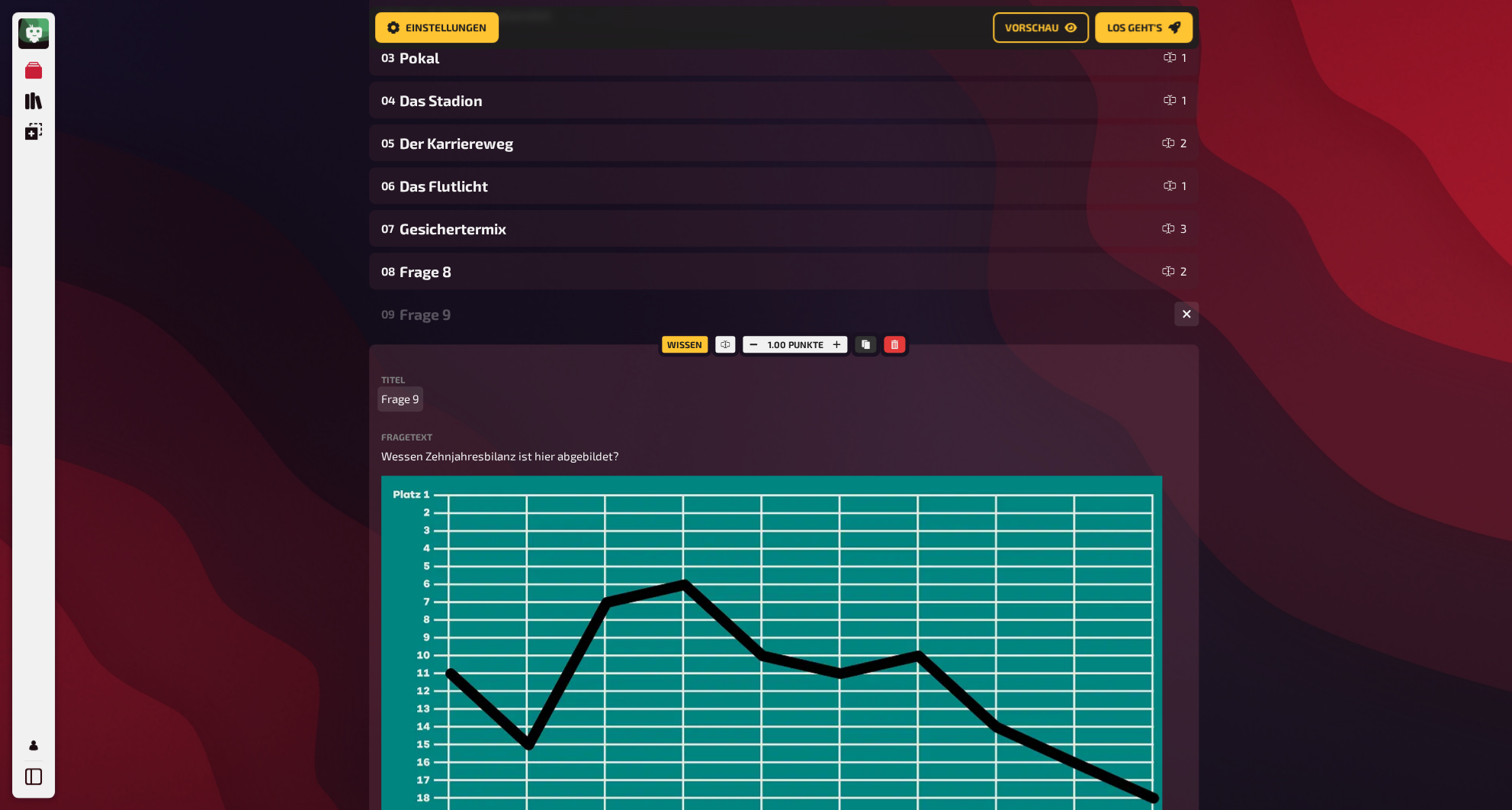
click at [410, 402] on span "Frage 9" at bounding box center [400, 399] width 38 height 17
click at [429, 316] on div "Die Bilanz" at bounding box center [781, 314] width 763 height 17
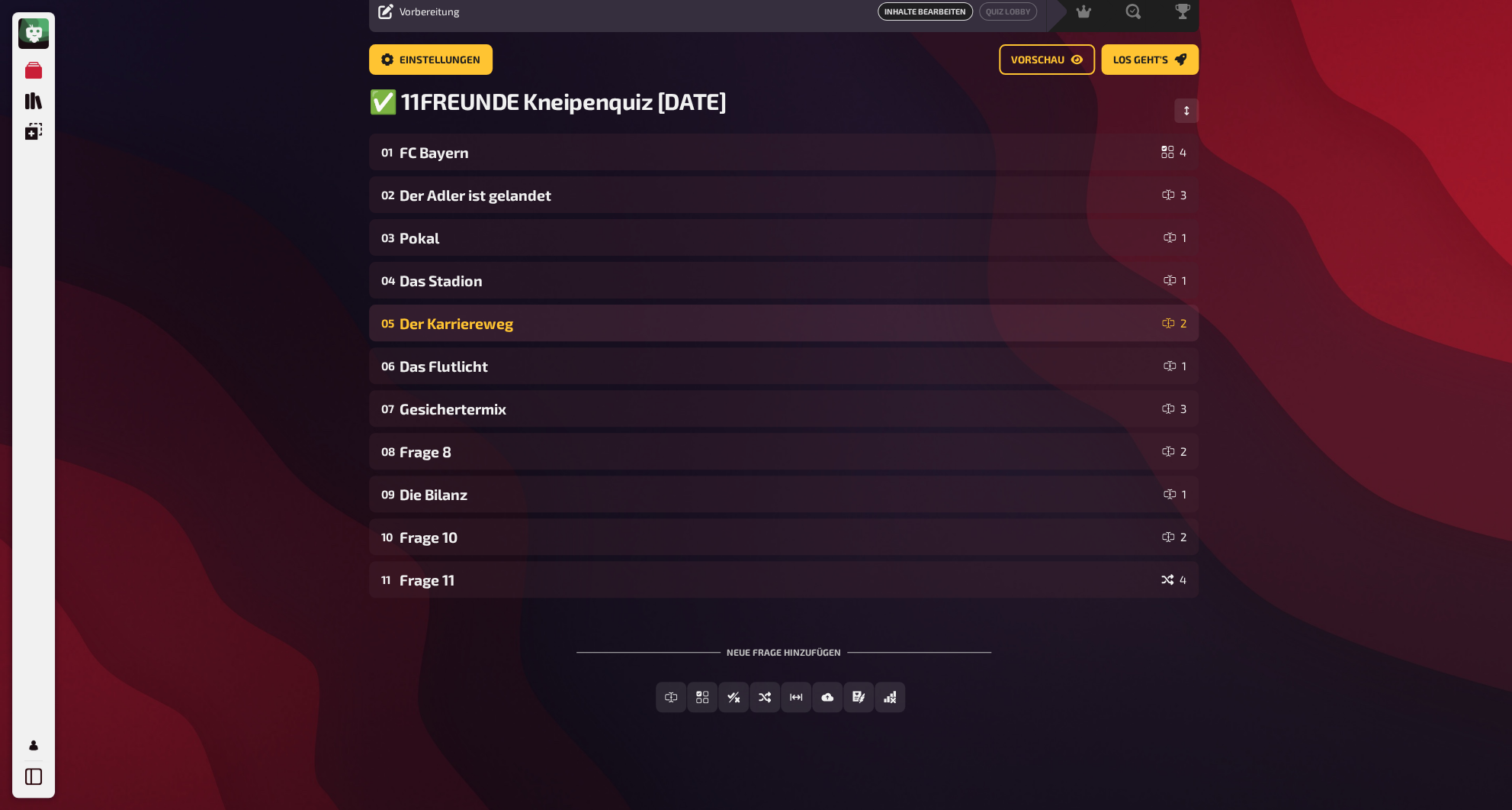
scroll to position [64, 0]
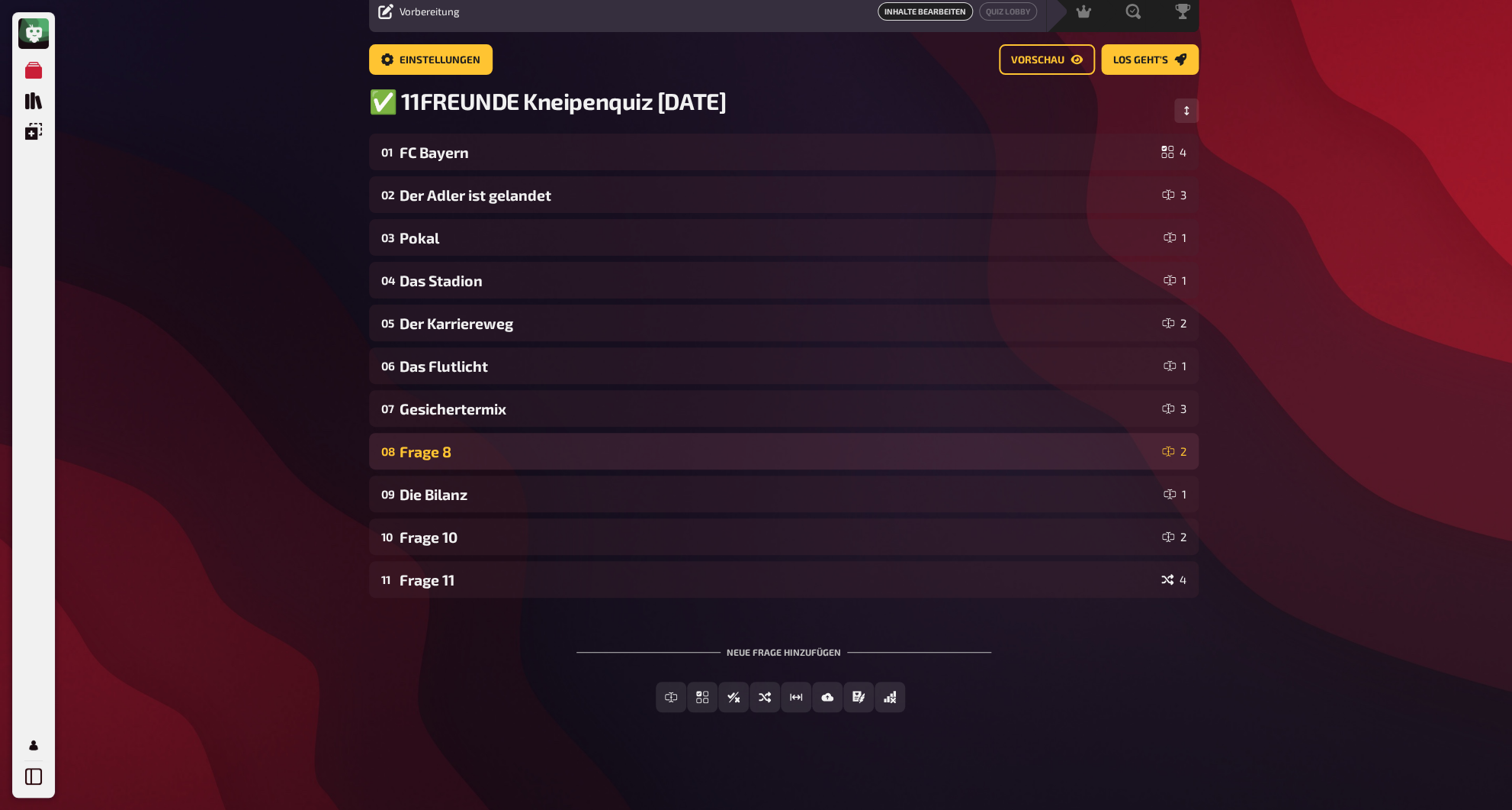
click at [459, 464] on div "08 Frage 8 2" at bounding box center [784, 450] width 830 height 36
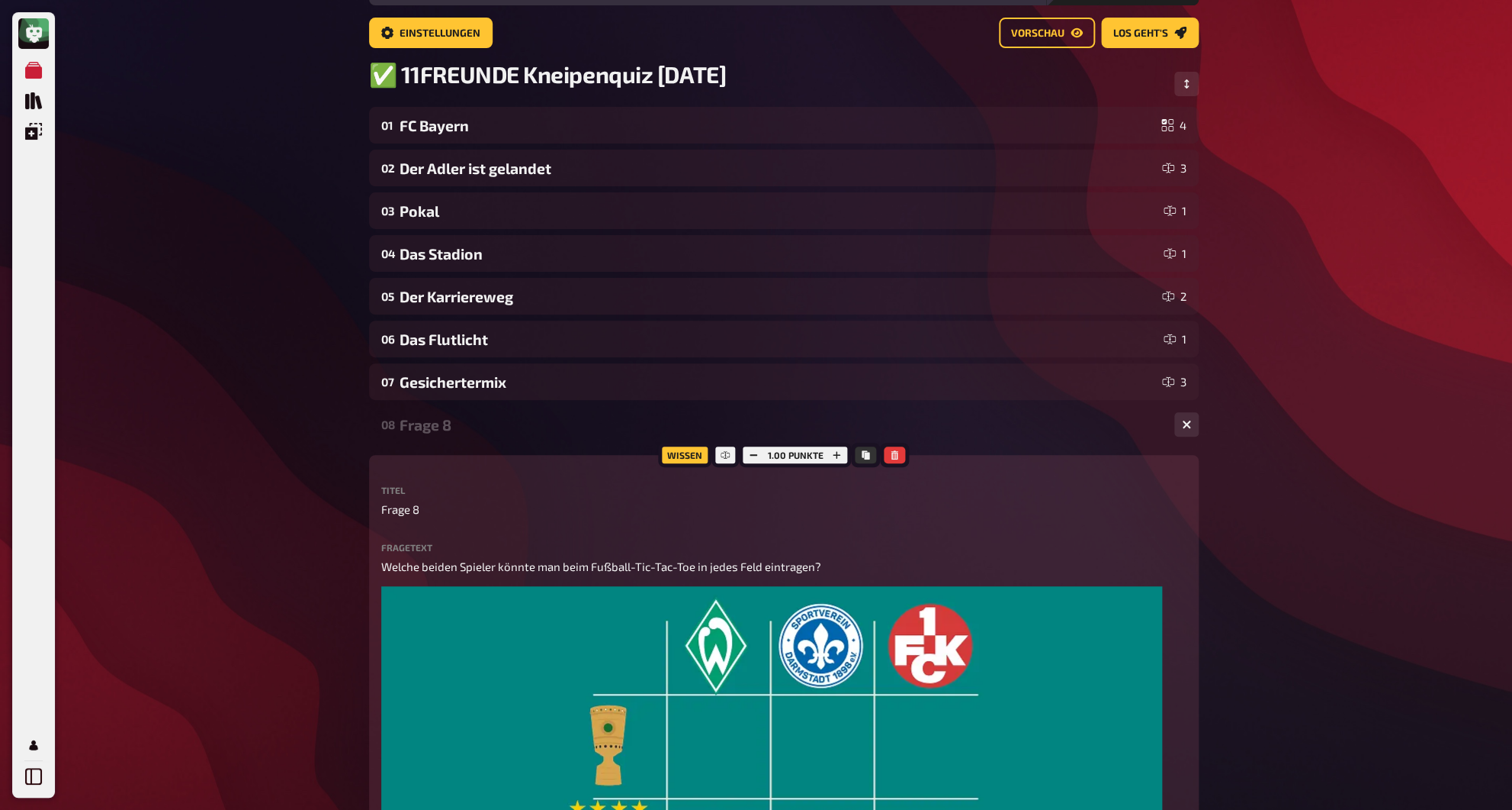
scroll to position [127, 0]
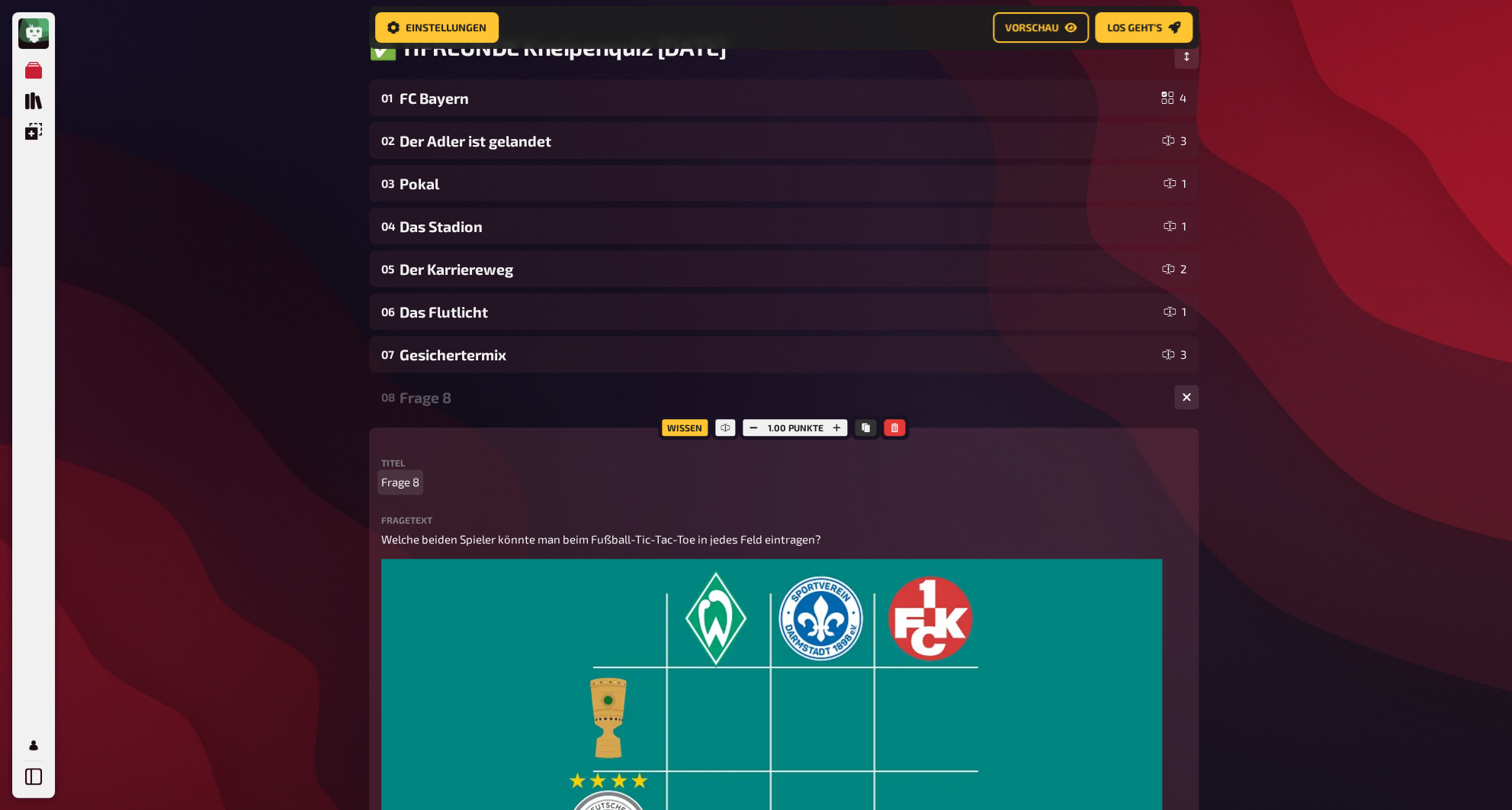
click at [402, 479] on span "Frage 8" at bounding box center [400, 482] width 38 height 17
click at [399, 410] on div "08 Tic-Tac-Toe 2" at bounding box center [784, 397] width 830 height 36
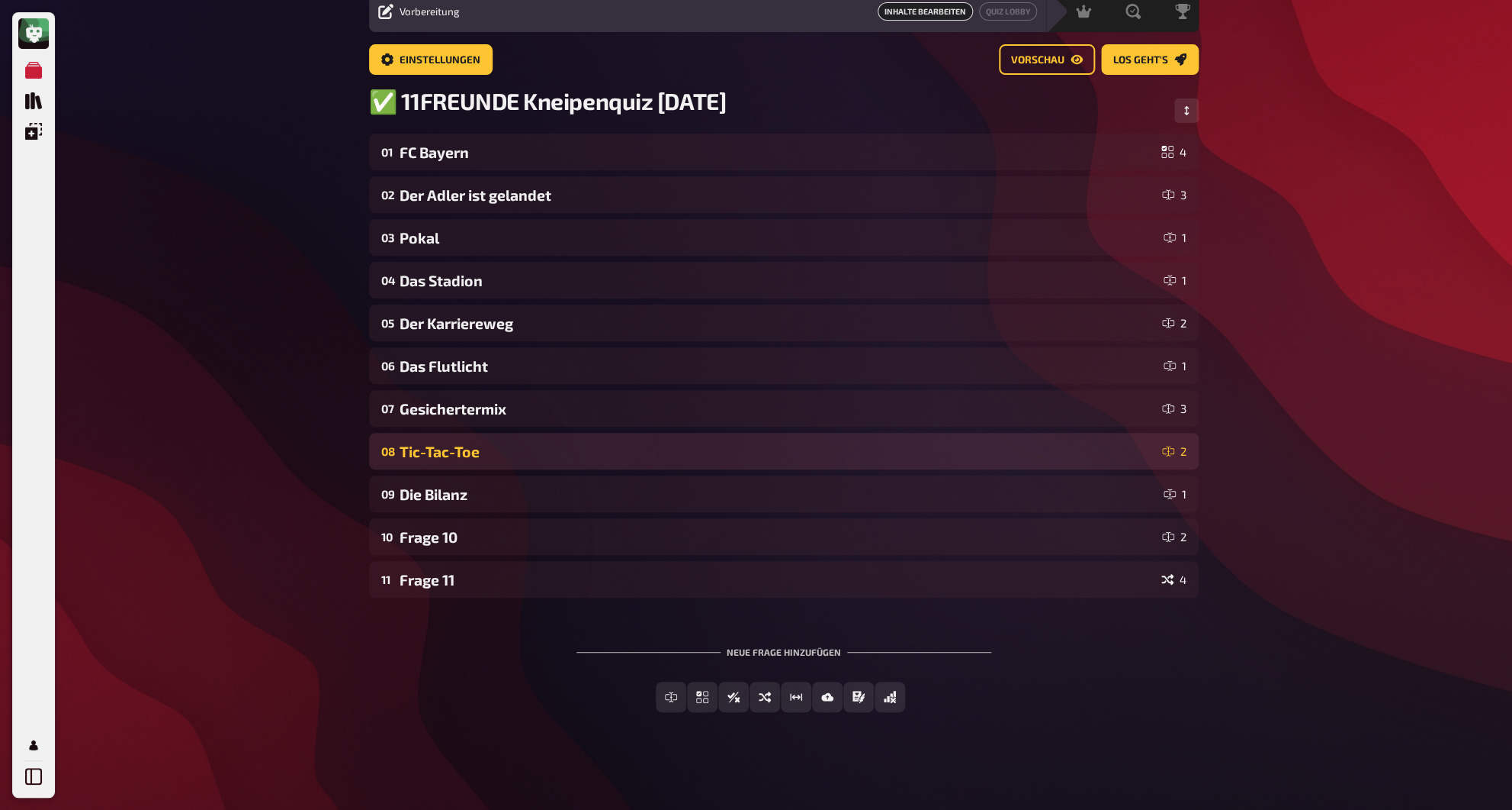
scroll to position [64, 0]
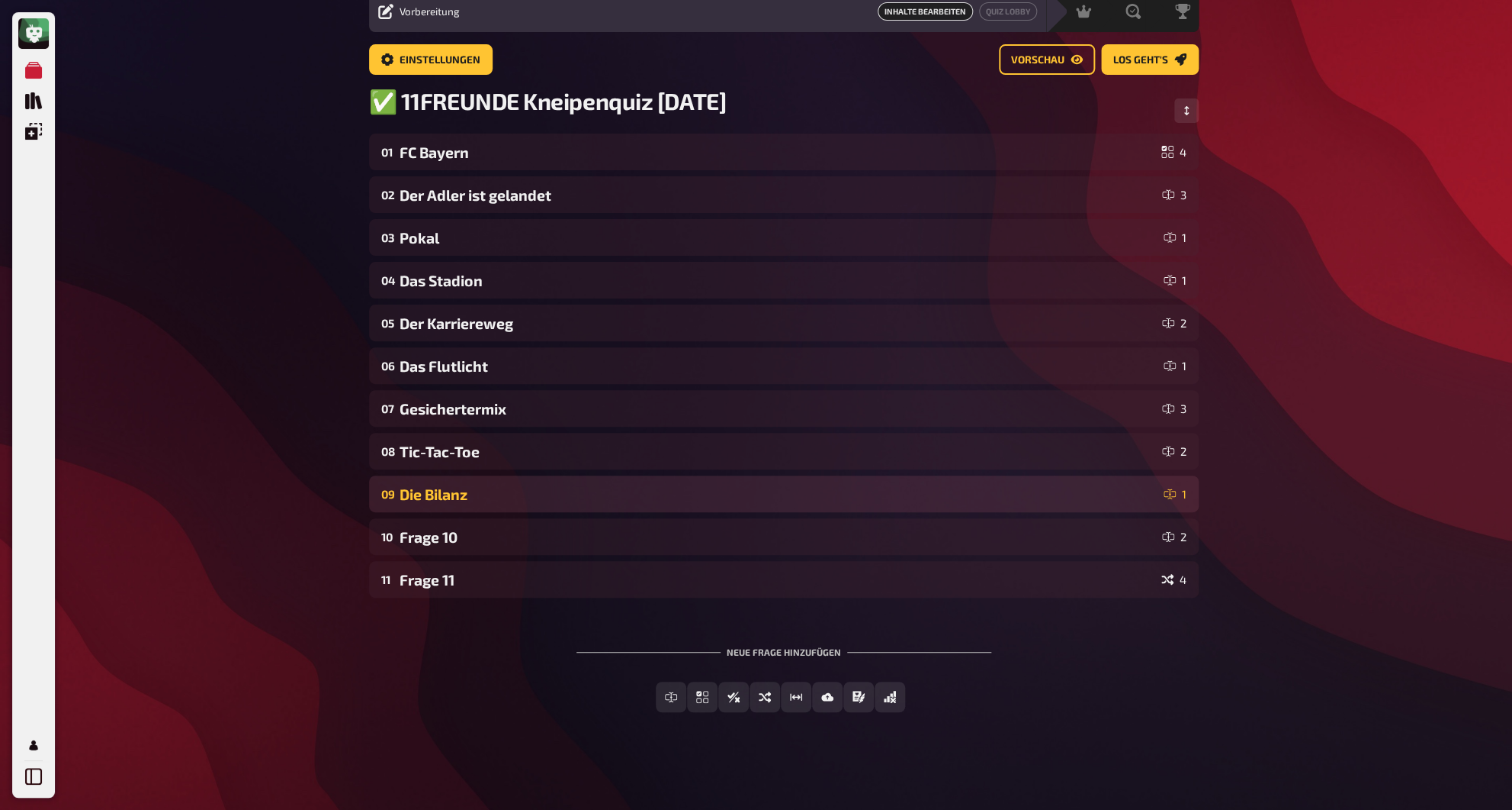
click at [415, 506] on div "09 Die Bilanz 1" at bounding box center [784, 493] width 830 height 36
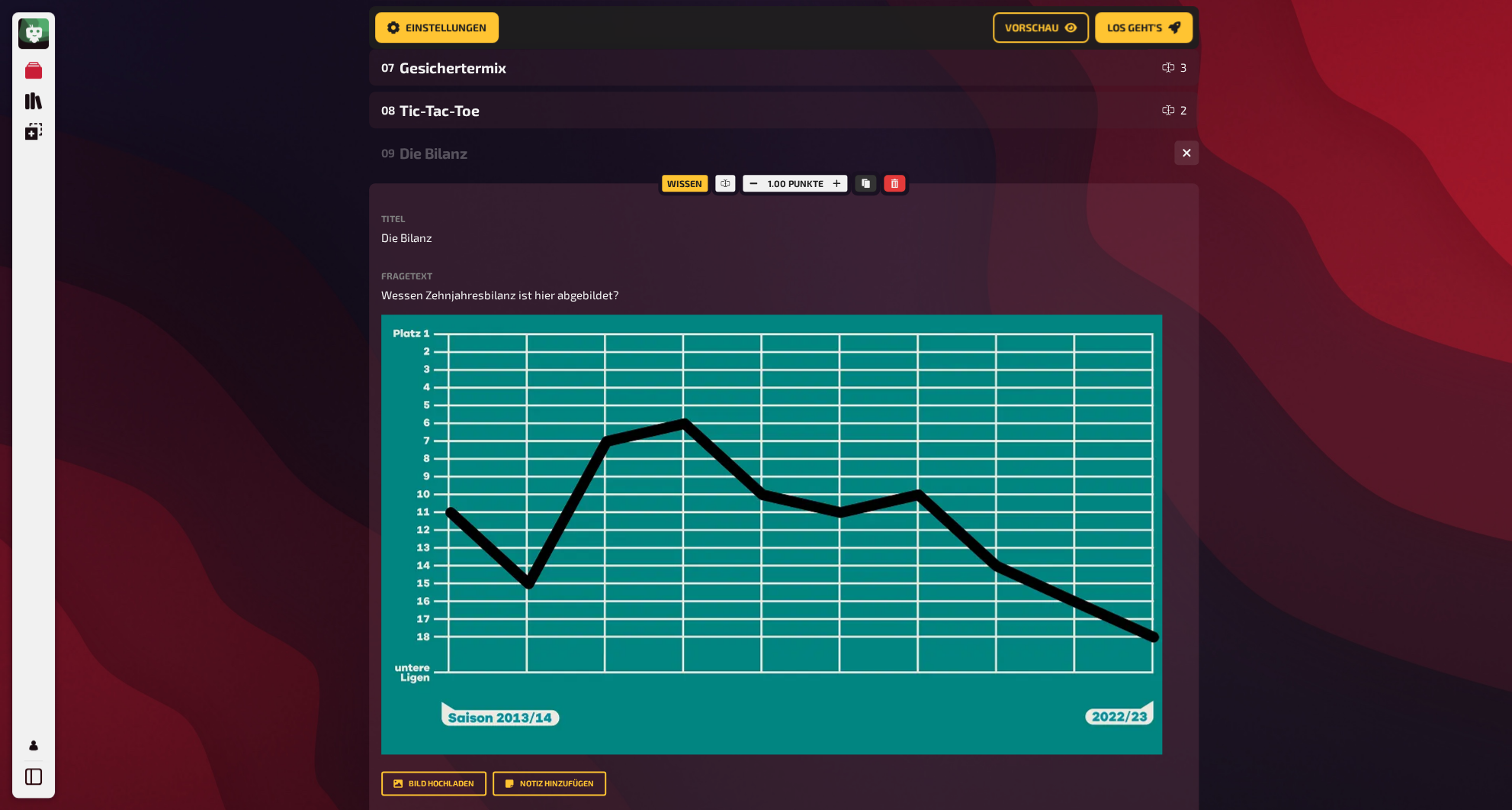
scroll to position [407, 0]
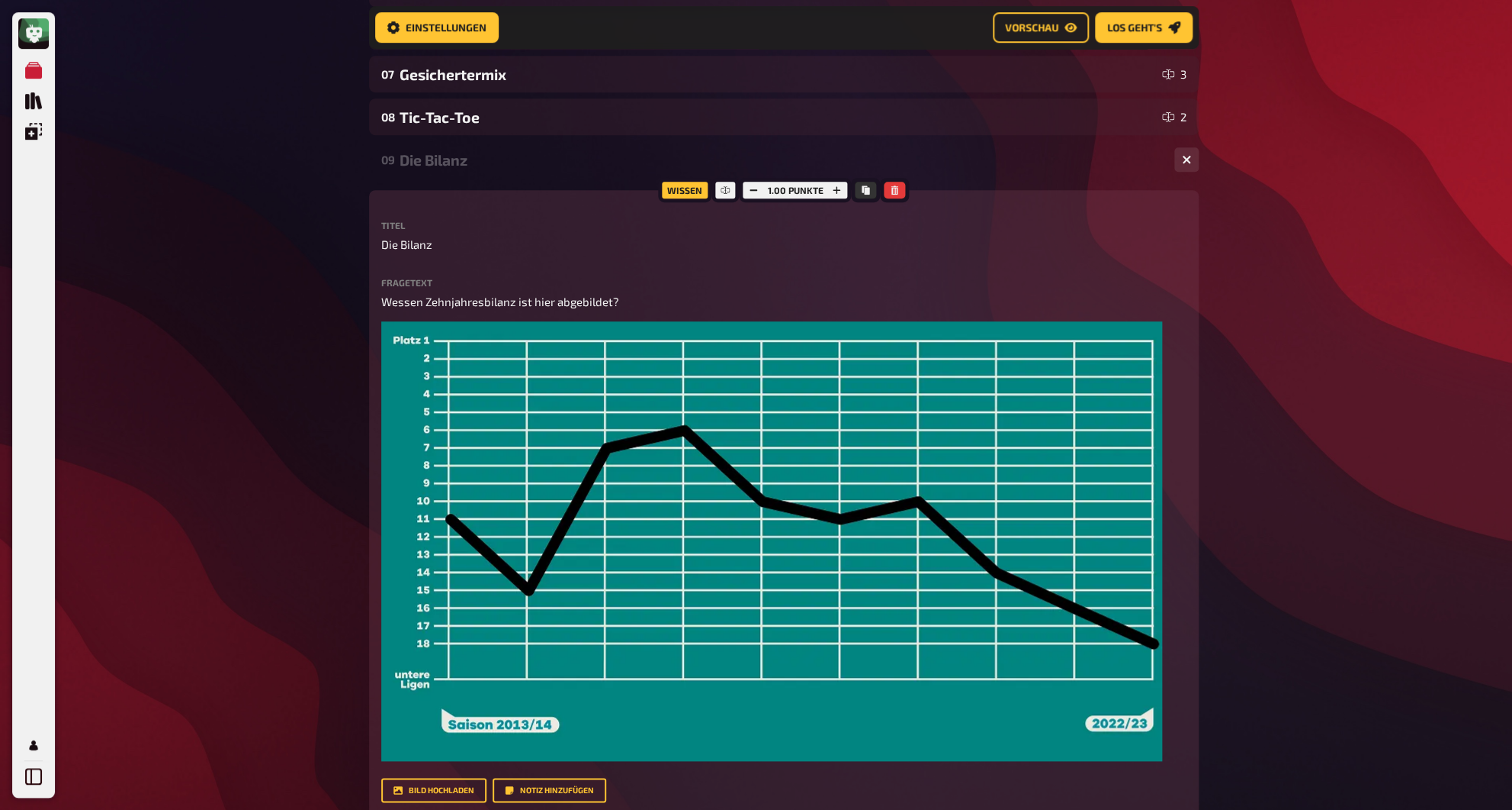
click at [430, 164] on div "Die Bilanz" at bounding box center [781, 160] width 763 height 17
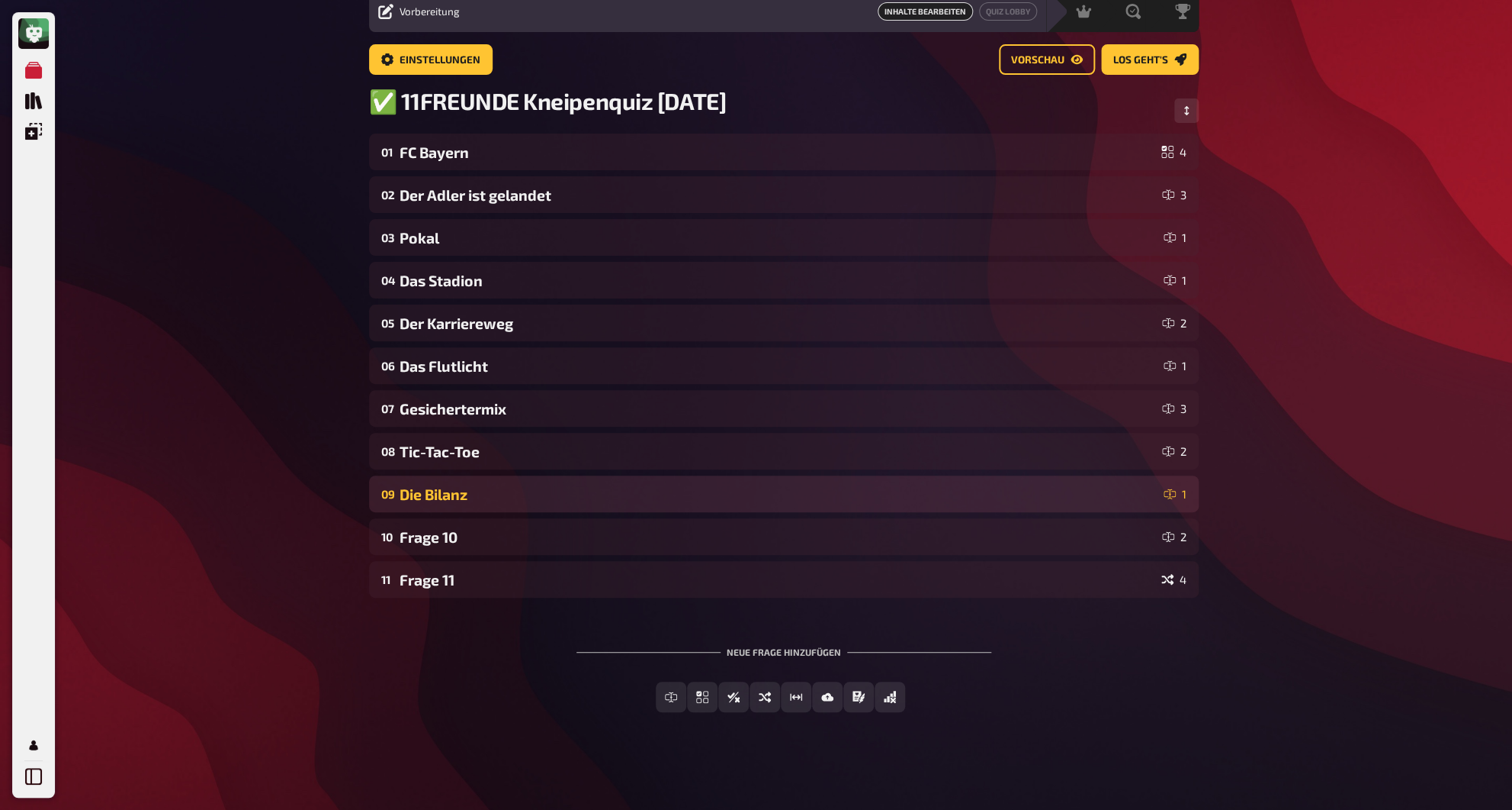
scroll to position [64, 0]
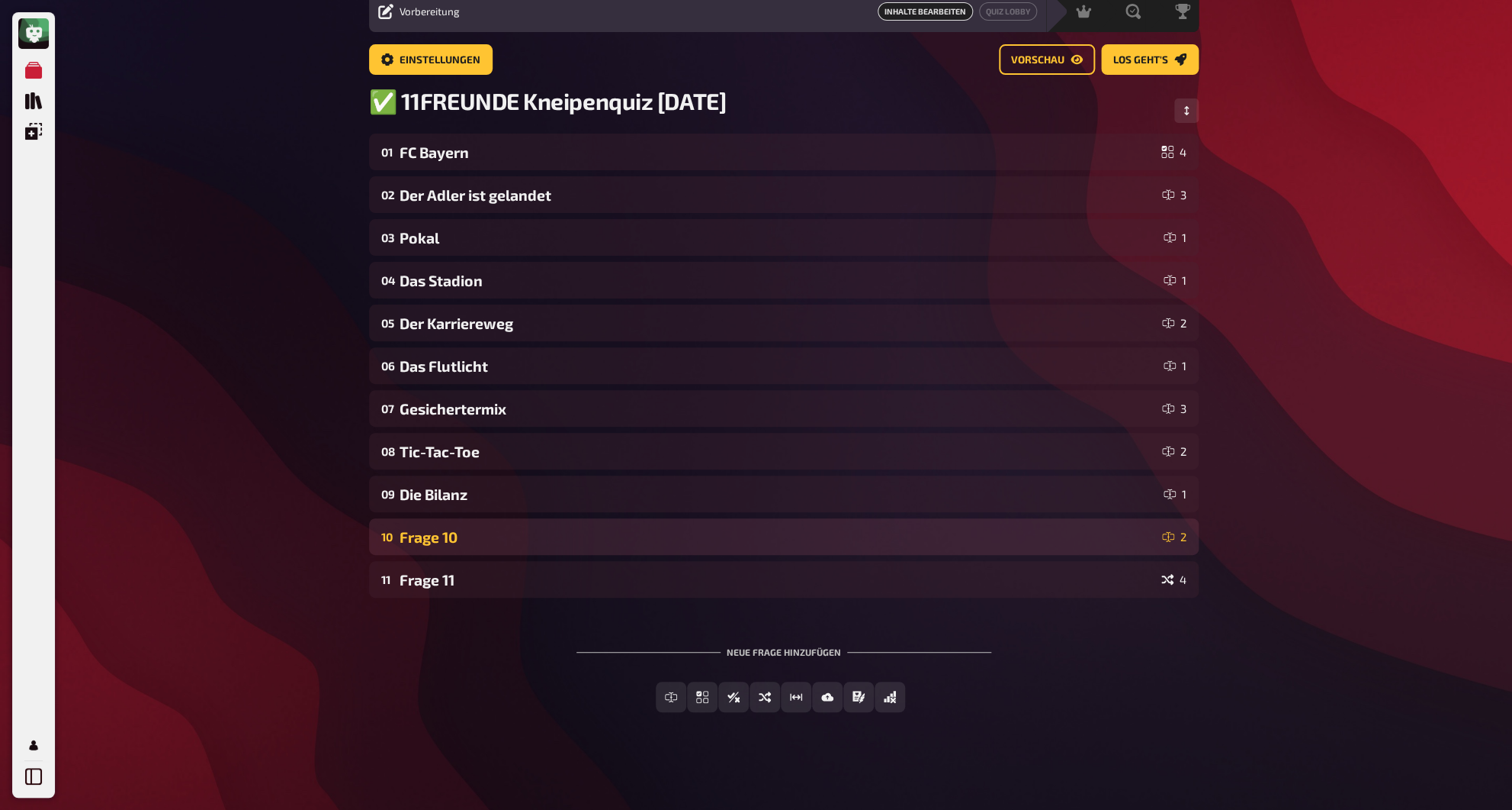
click at [436, 531] on div "Frage 10" at bounding box center [777, 536] width 756 height 17
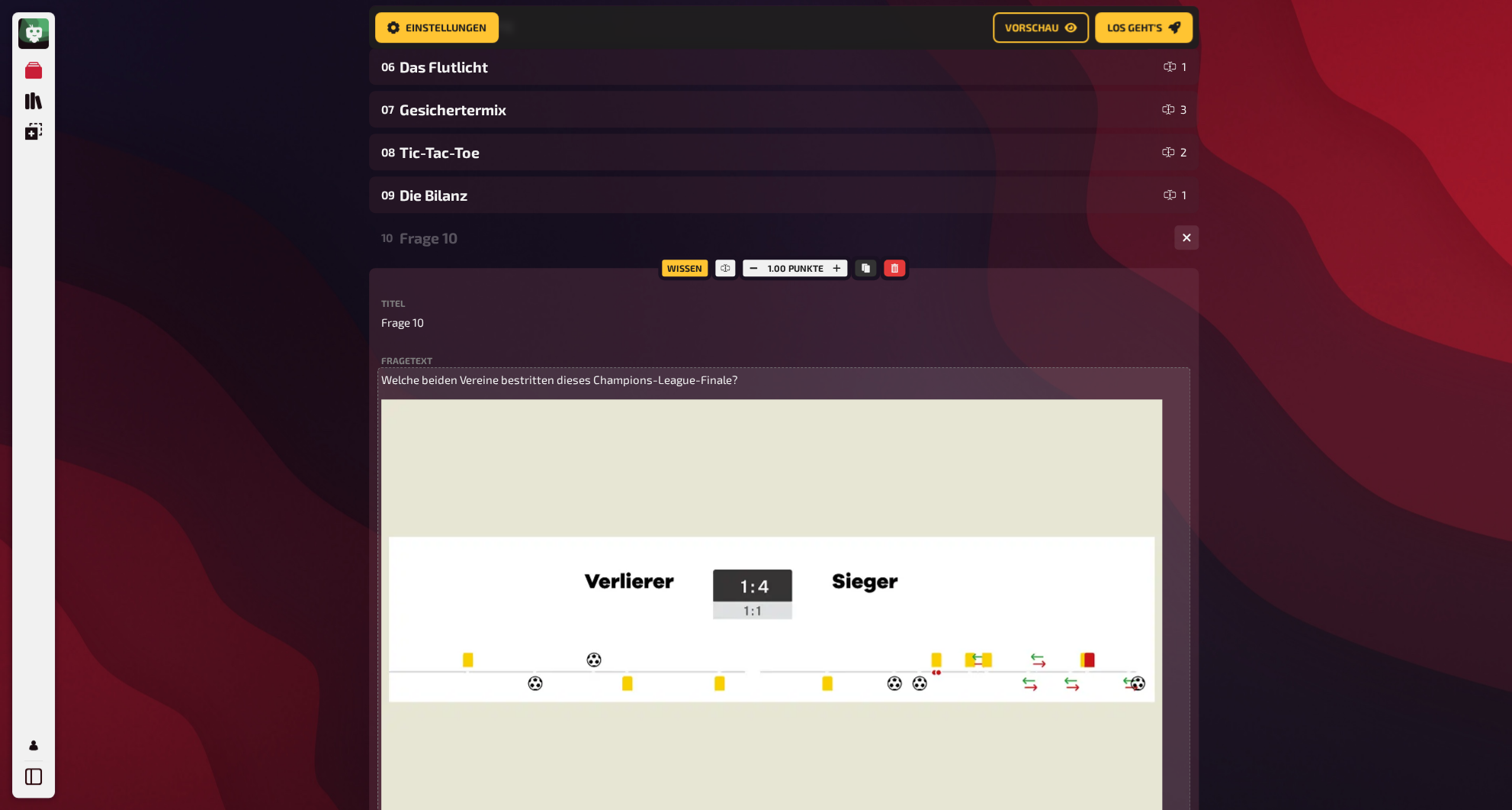
scroll to position [369, 0]
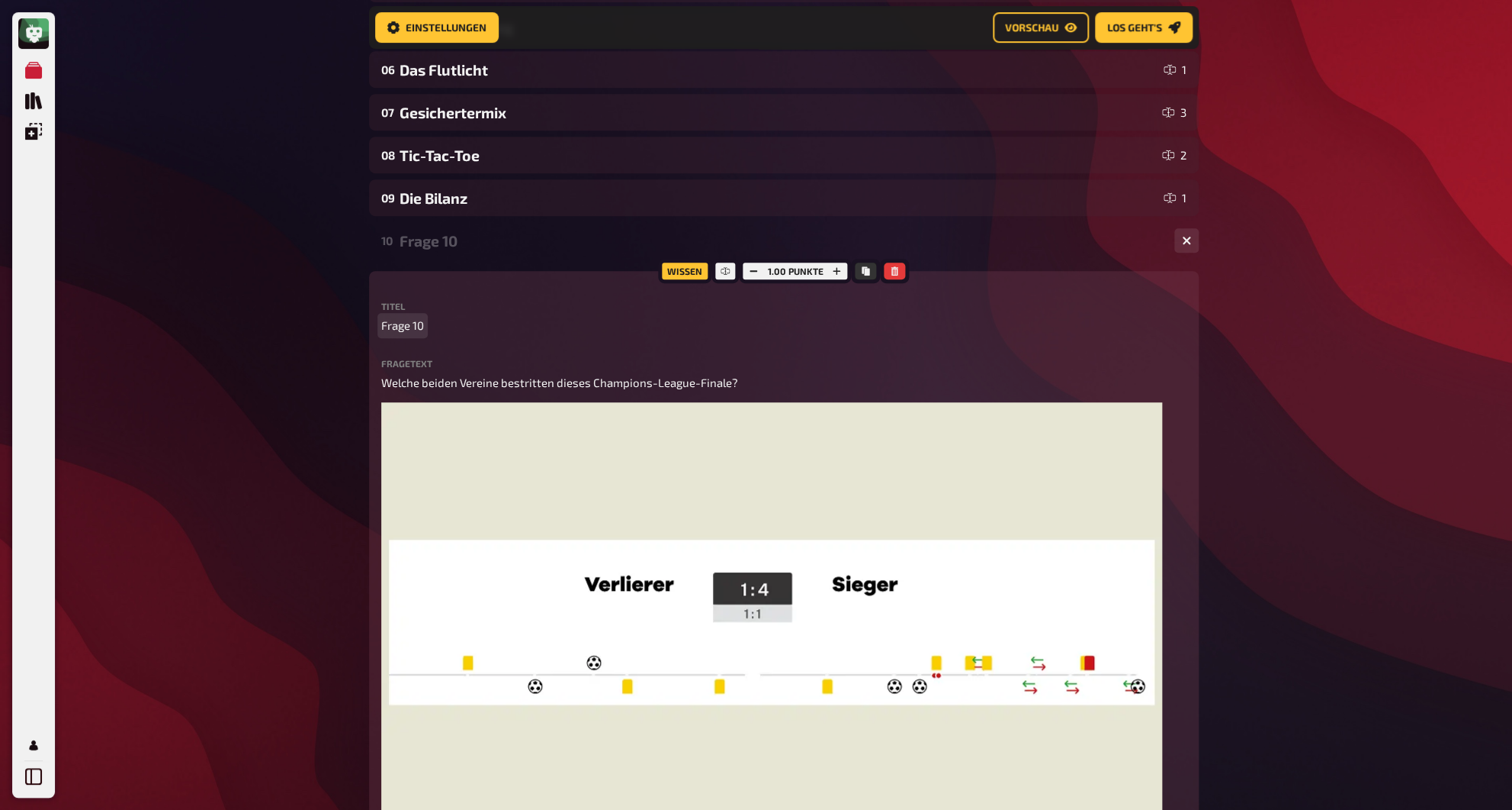
click at [410, 326] on span "Frage 10" at bounding box center [402, 325] width 43 height 17
click at [468, 256] on div "10 Das Finale 2" at bounding box center [784, 240] width 830 height 36
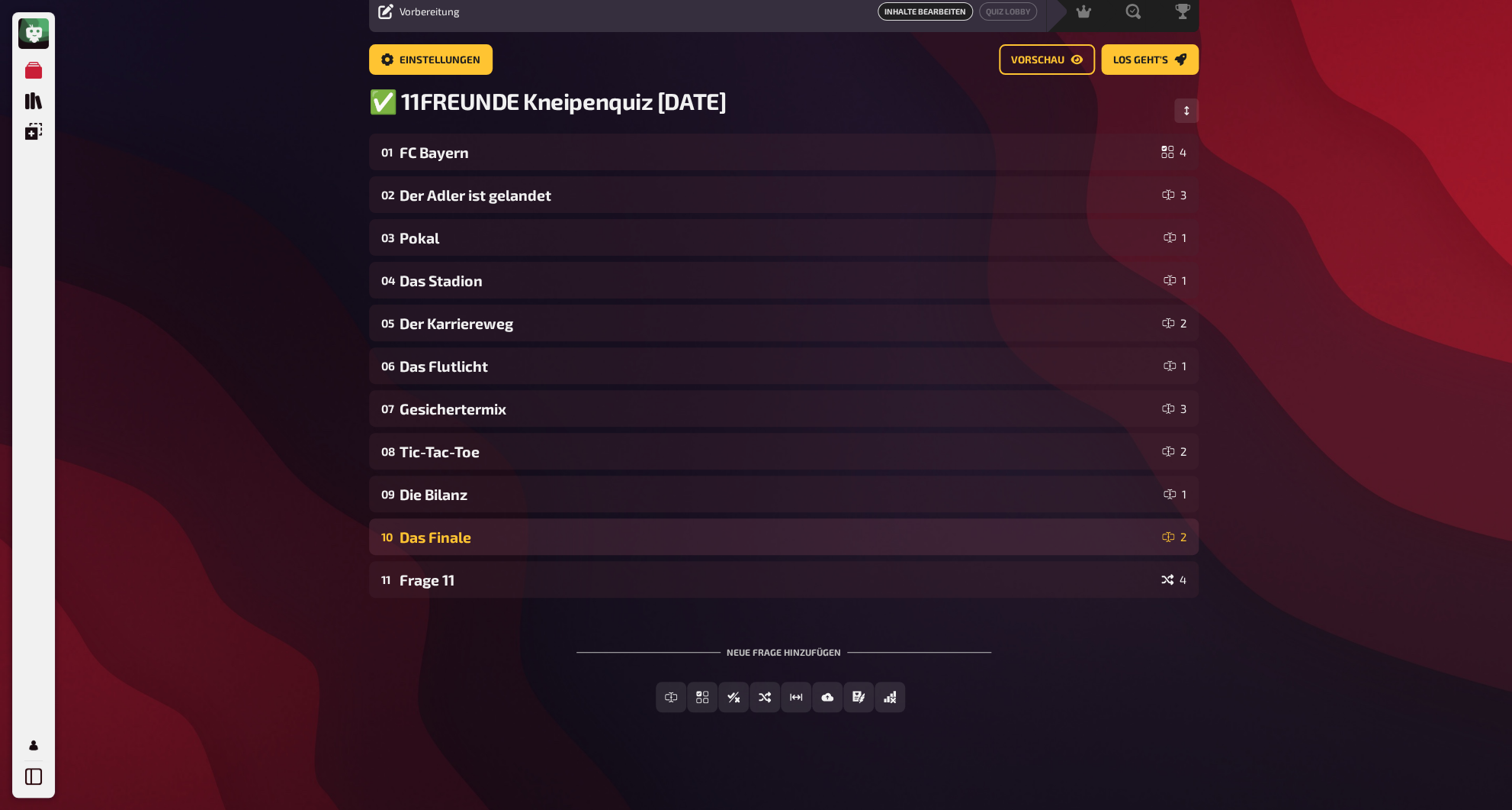
scroll to position [64, 0]
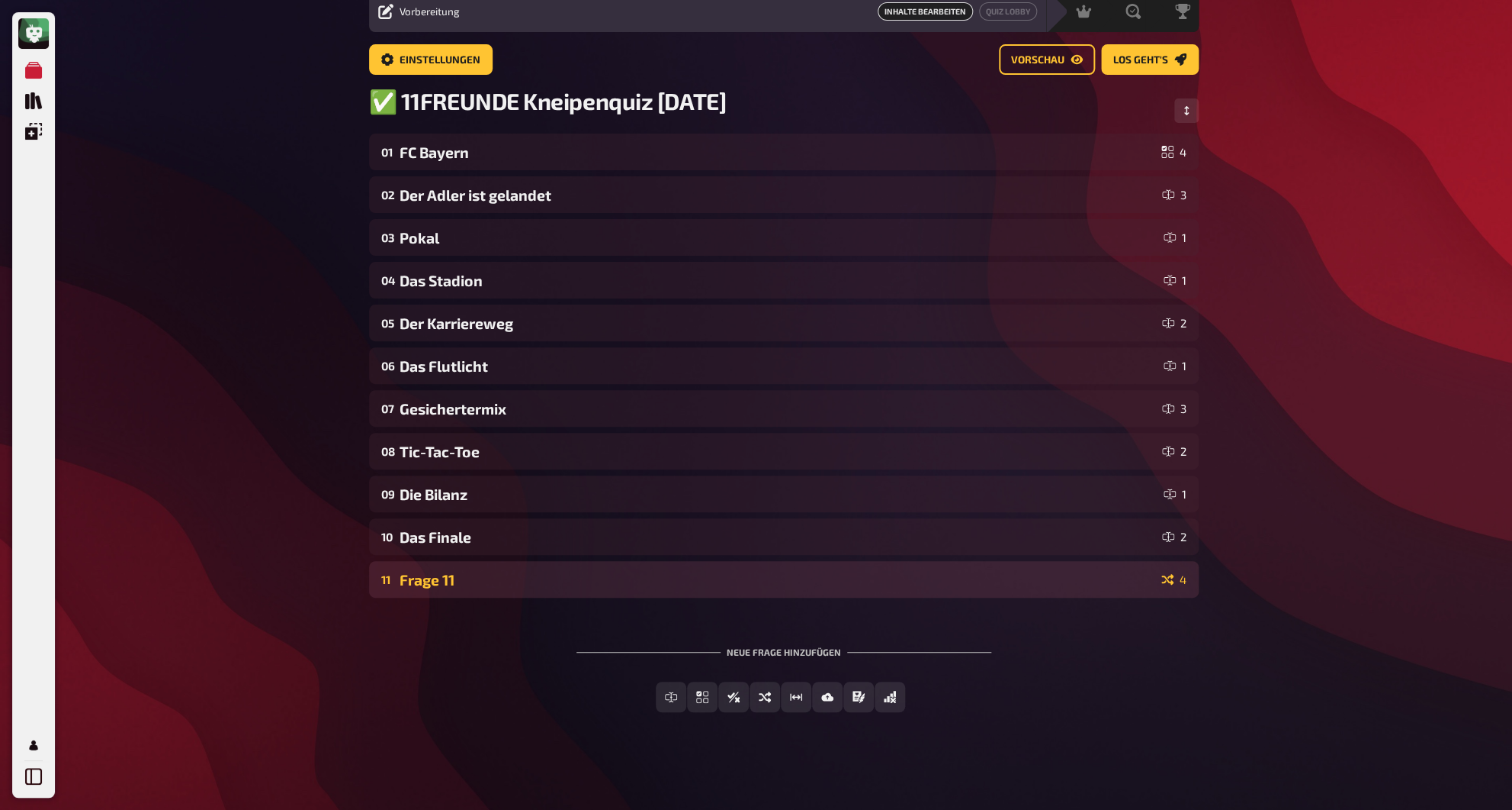
click at [456, 580] on div "Frage 11" at bounding box center [777, 580] width 756 height 17
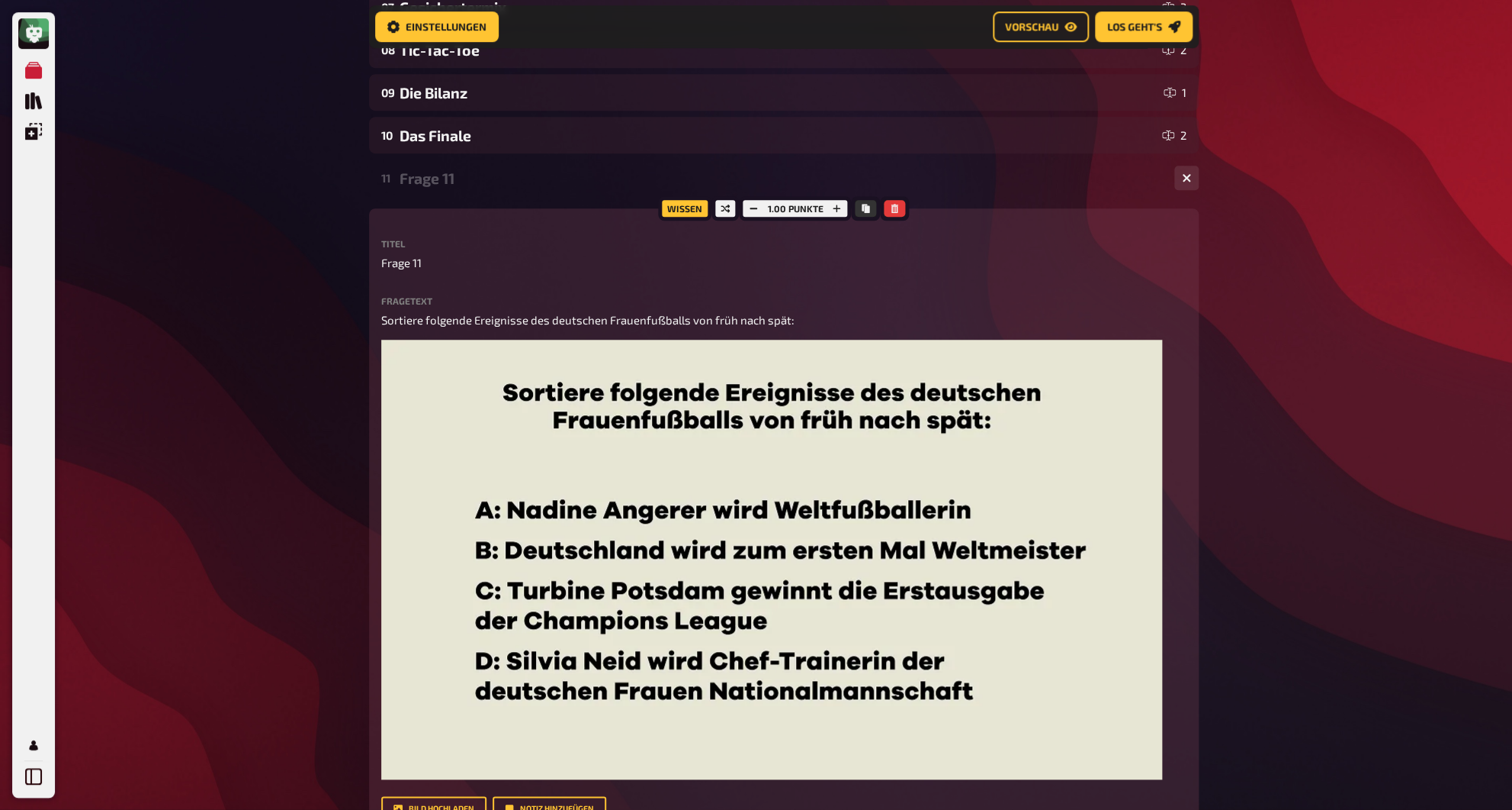
scroll to position [471, 0]
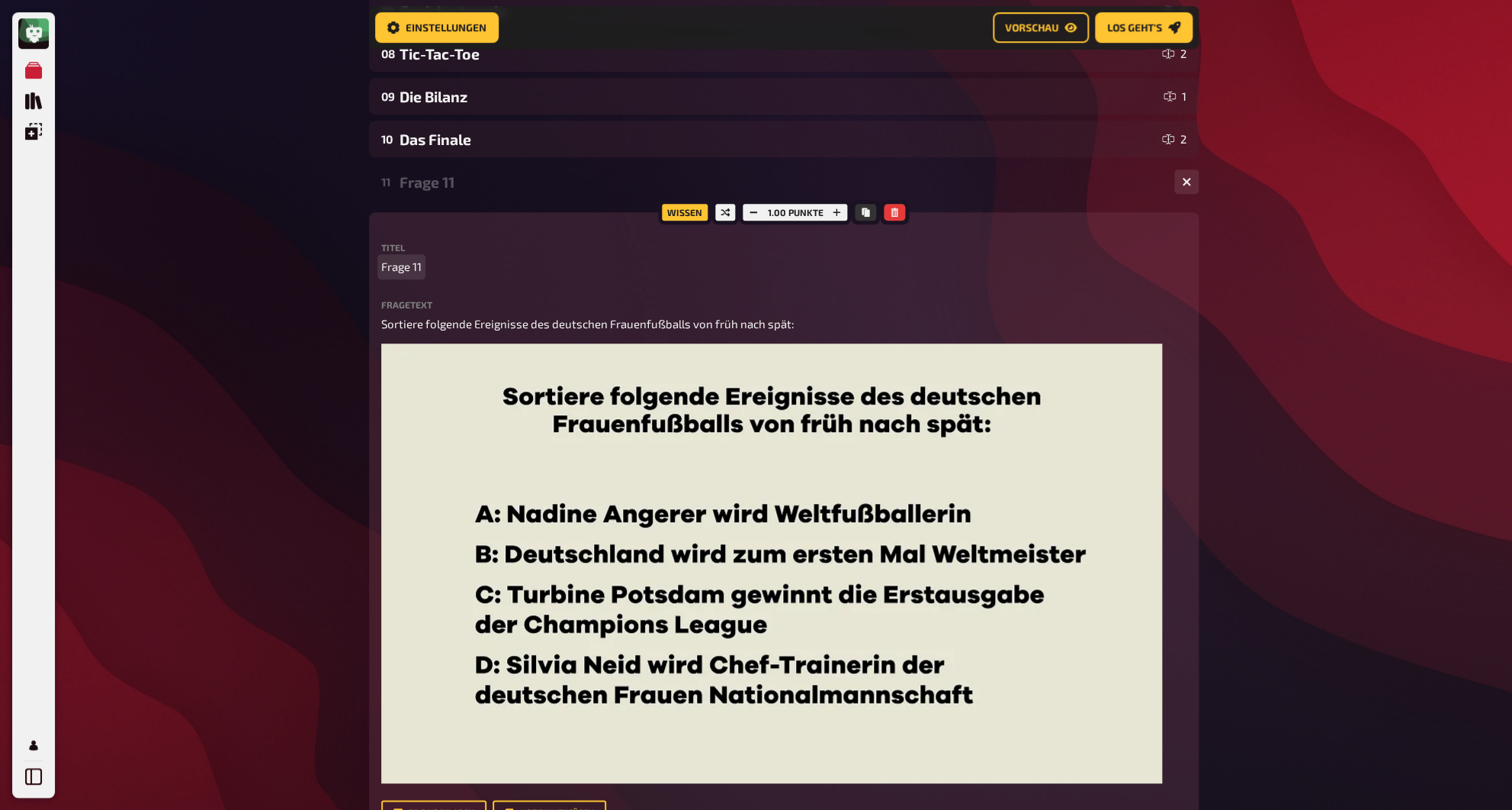
click at [403, 269] on span "Frage 11" at bounding box center [401, 267] width 40 height 17
click at [421, 179] on div "Sortieren" at bounding box center [781, 182] width 763 height 17
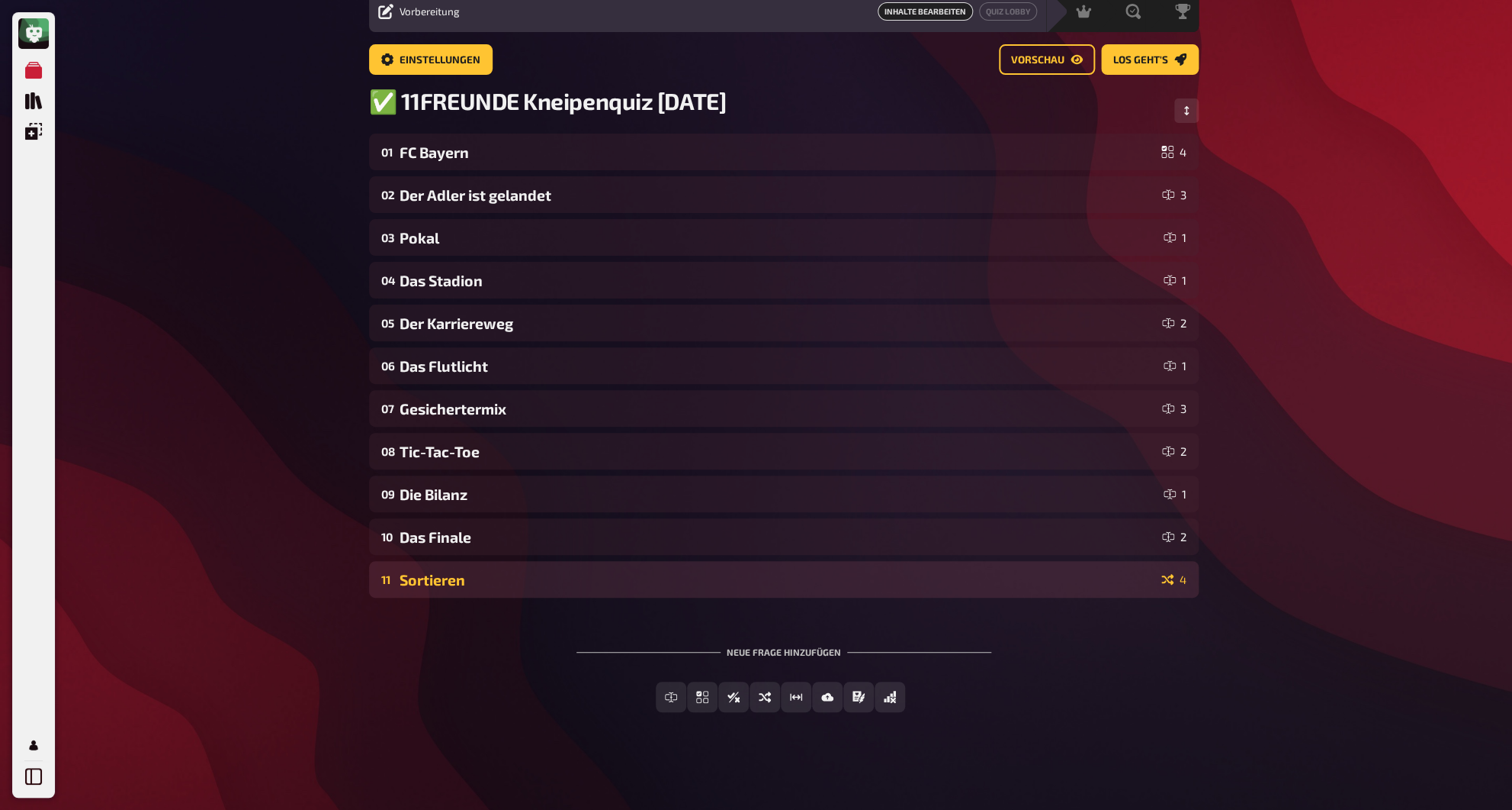
scroll to position [64, 0]
click at [508, 583] on div "Sortieren" at bounding box center [777, 580] width 756 height 17
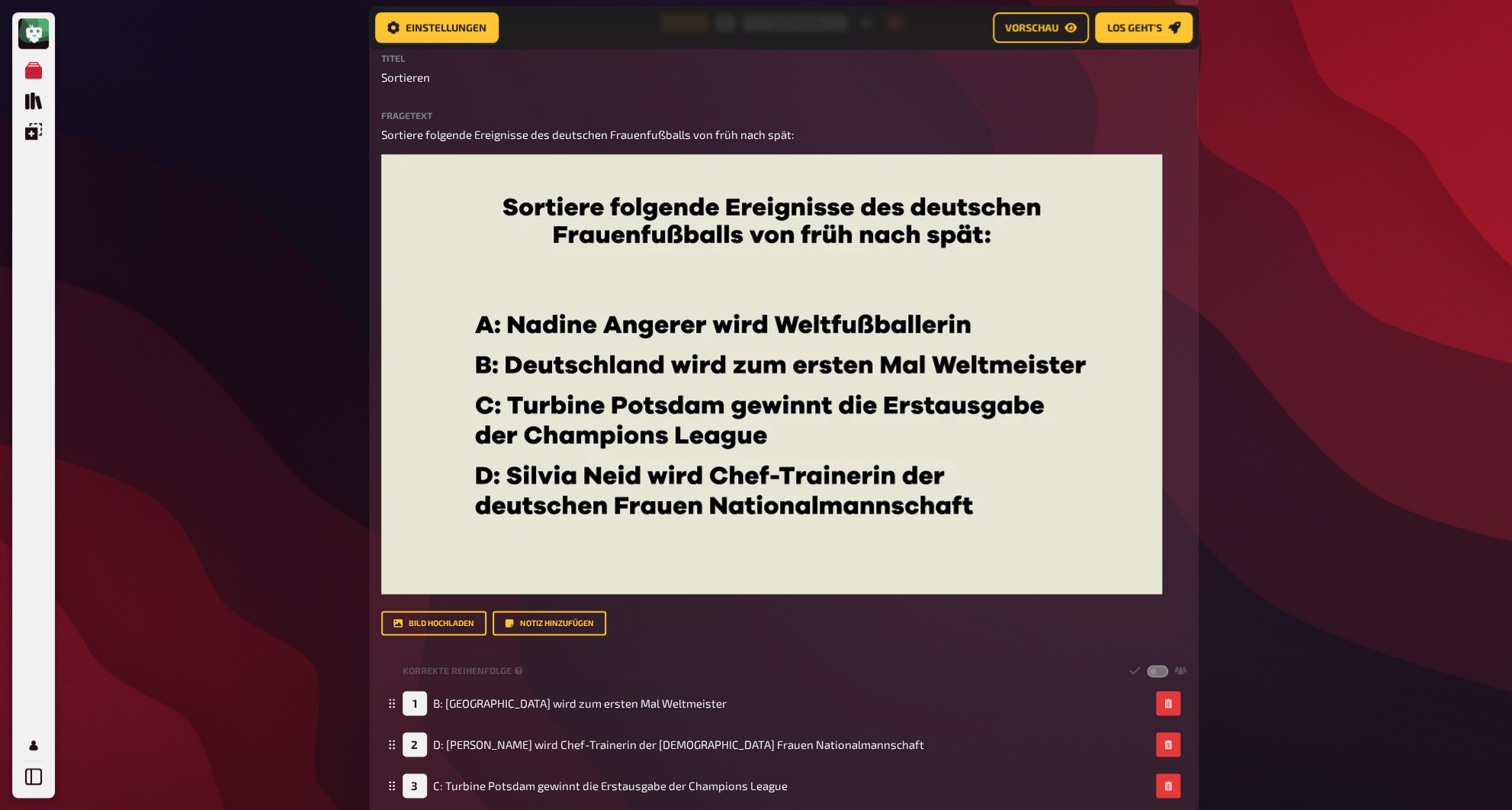
scroll to position [624, 0]
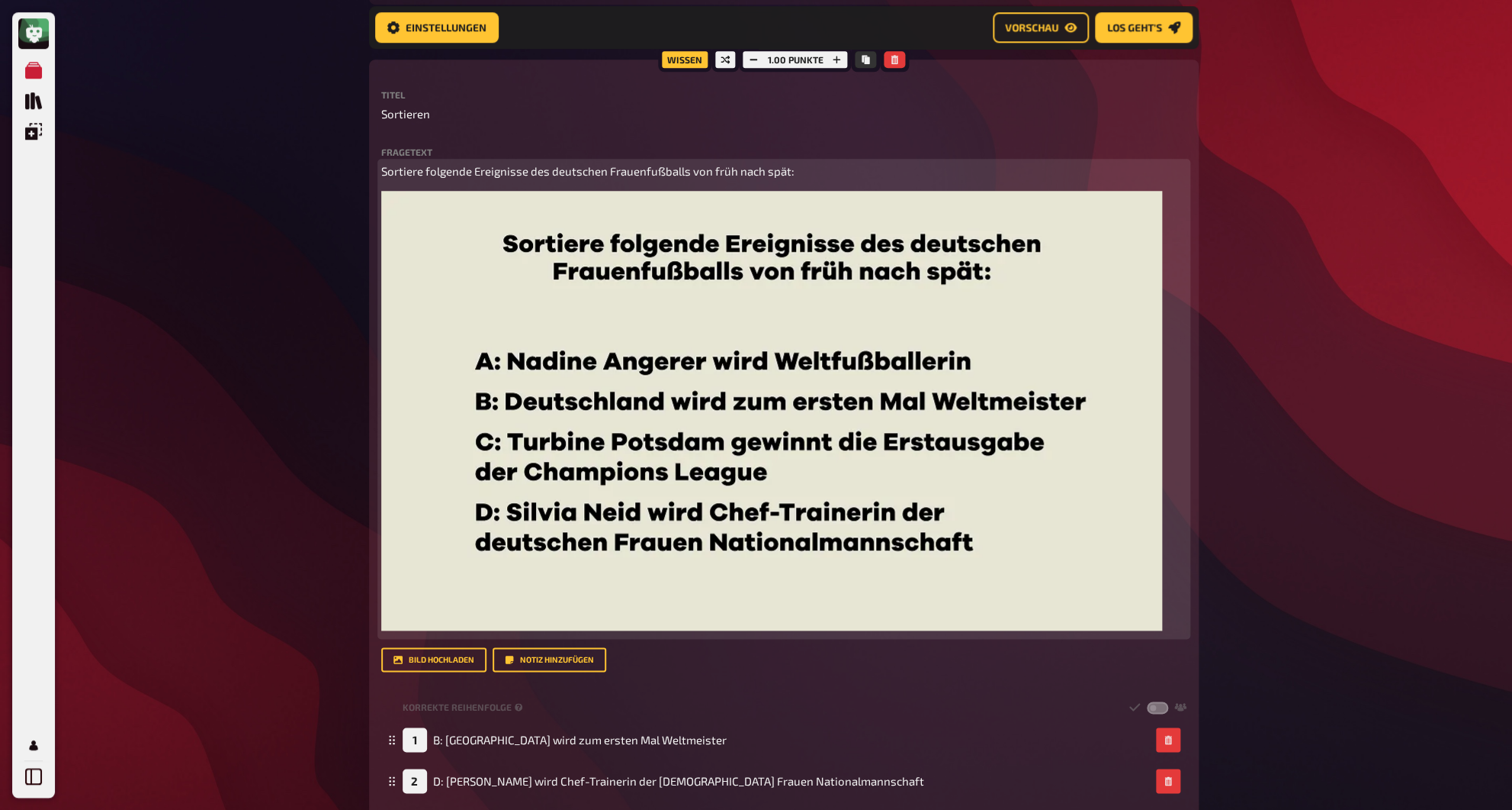
click at [590, 466] on img at bounding box center [771, 410] width 781 height 440
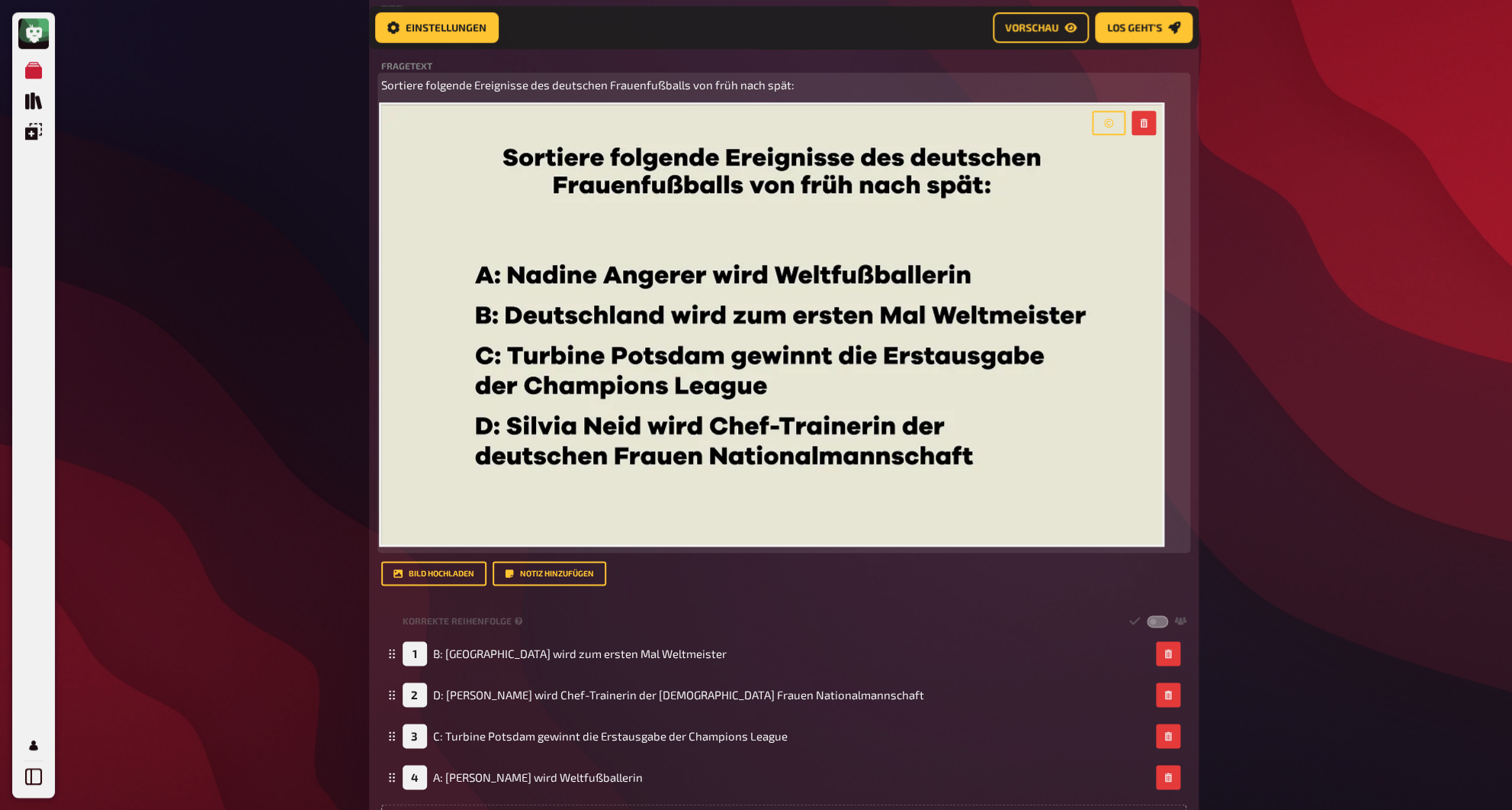
scroll to position [712, 0]
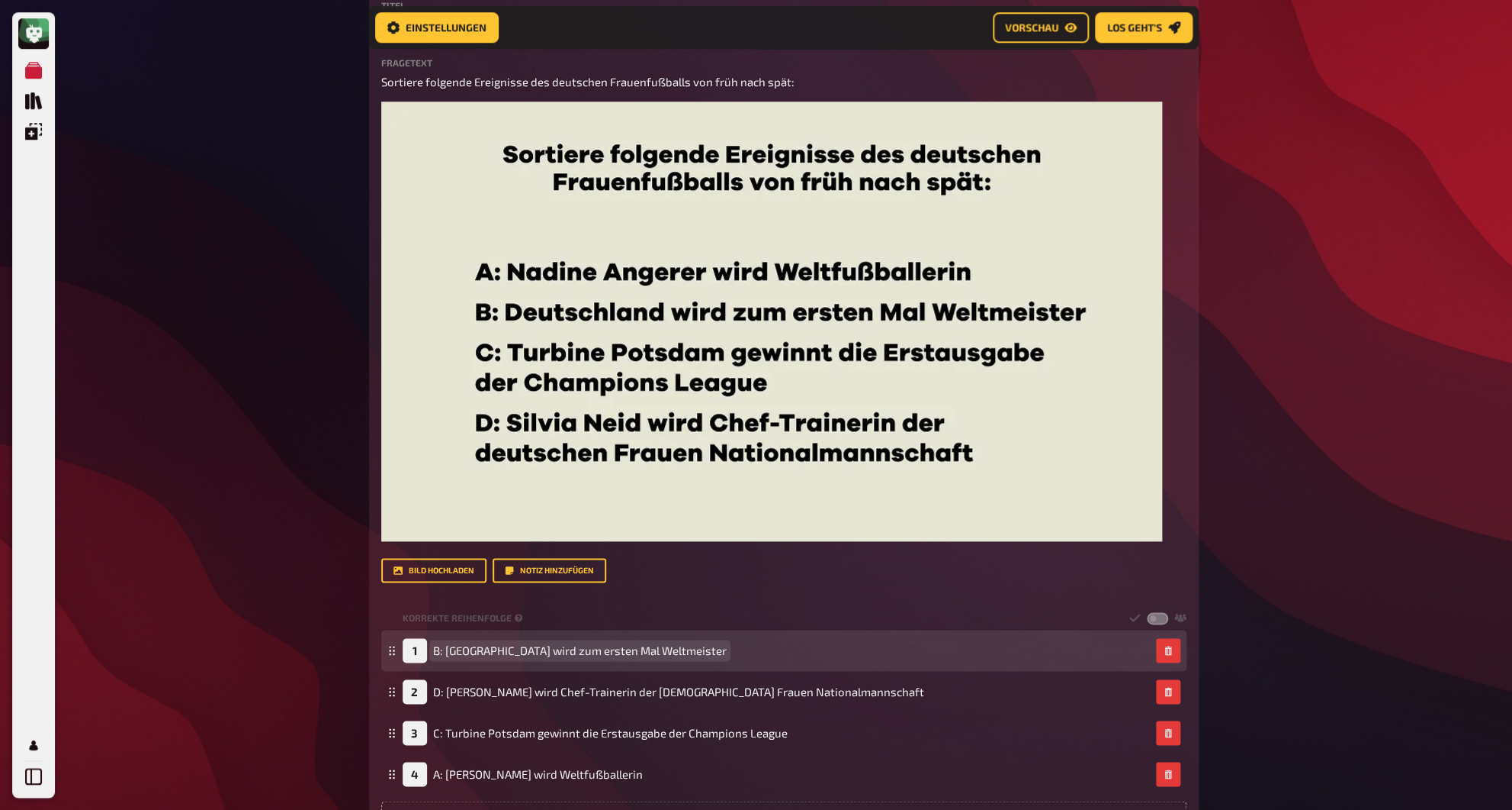
click at [447, 654] on span "B: [GEOGRAPHIC_DATA] wird zum ersten Mal Weltmeister" at bounding box center [579, 650] width 293 height 13
click at [447, 656] on span "B: [GEOGRAPHIC_DATA] wird zum ersten Mal Weltmeister" at bounding box center [579, 650] width 293 height 13
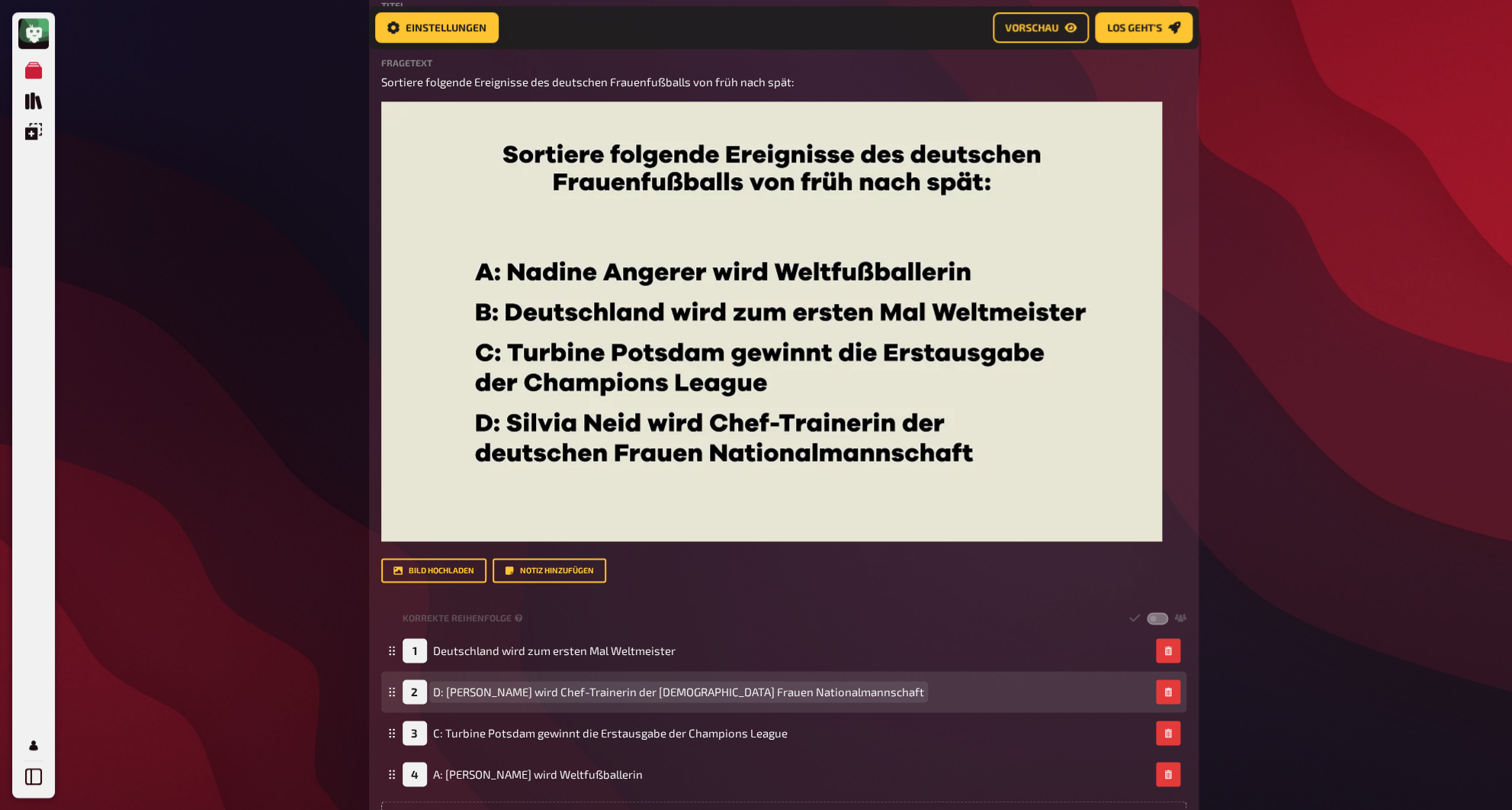
click at [446, 692] on span "D: [PERSON_NAME] wird Chef-Trainerin der [DEMOGRAPHIC_DATA] Frauen Nationalmann…" at bounding box center [679, 691] width 491 height 13
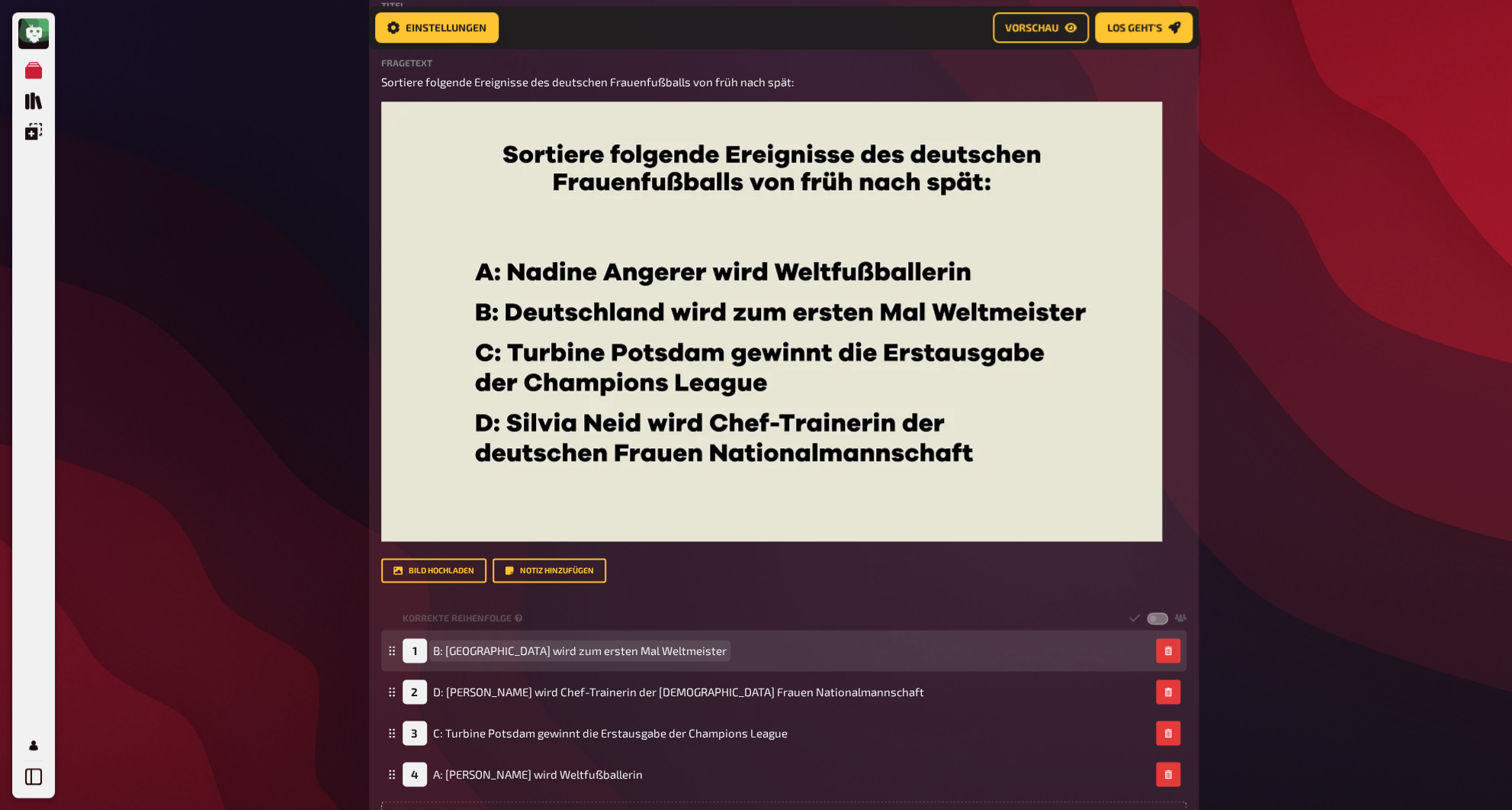
drag, startPoint x: 444, startPoint y: 651, endPoint x: 445, endPoint y: 667, distance: 16.0
click at [444, 651] on span "B: [GEOGRAPHIC_DATA] wird zum ersten Mal Weltmeister" at bounding box center [579, 650] width 293 height 13
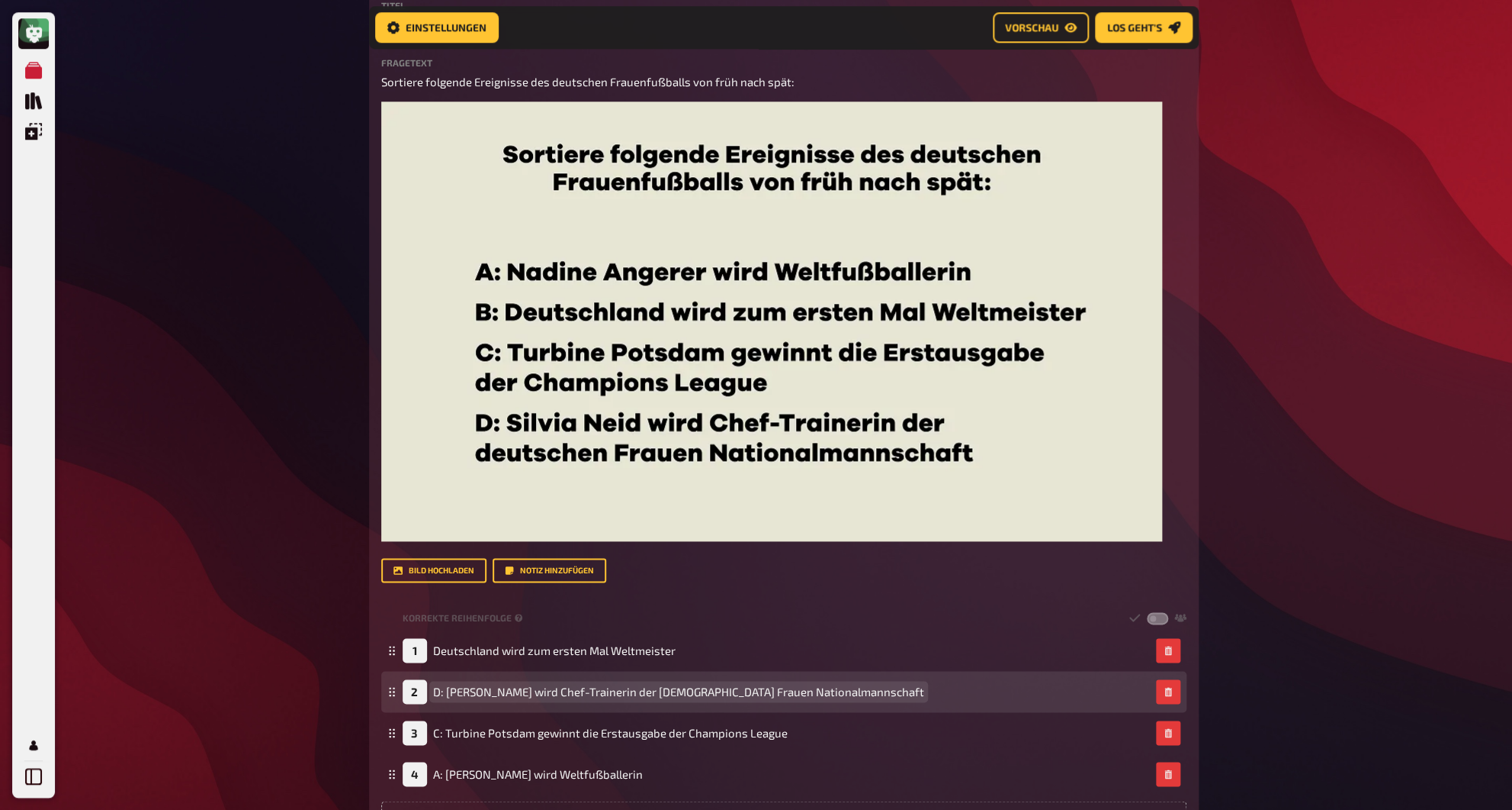
click at [447, 690] on span "D: [PERSON_NAME] wird Chef-Trainerin der [DEMOGRAPHIC_DATA] Frauen Nationalmann…" at bounding box center [679, 691] width 491 height 13
click at [447, 692] on span "D: [PERSON_NAME] wird Chef-Trainerin der [DEMOGRAPHIC_DATA] Frauen Nationalmann…" at bounding box center [679, 691] width 491 height 13
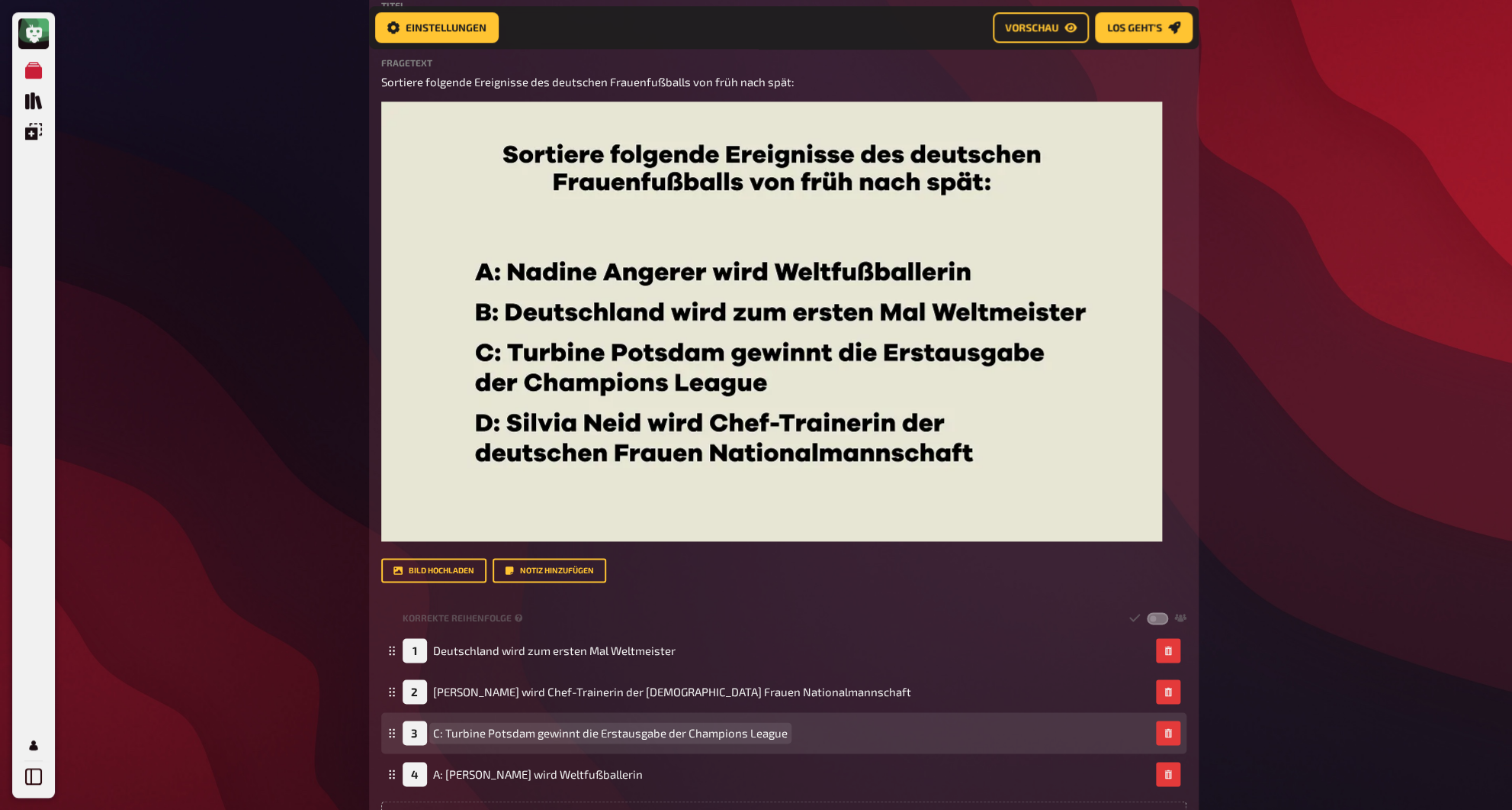
click at [447, 734] on span "C: Turbine Potsdam gewinnt die Erstausgabe der Champions League" at bounding box center [610, 733] width 355 height 13
click at [444, 734] on span "C: Turbine Potsdam gewinnt die Erstausgabe der Champions League" at bounding box center [610, 733] width 355 height 13
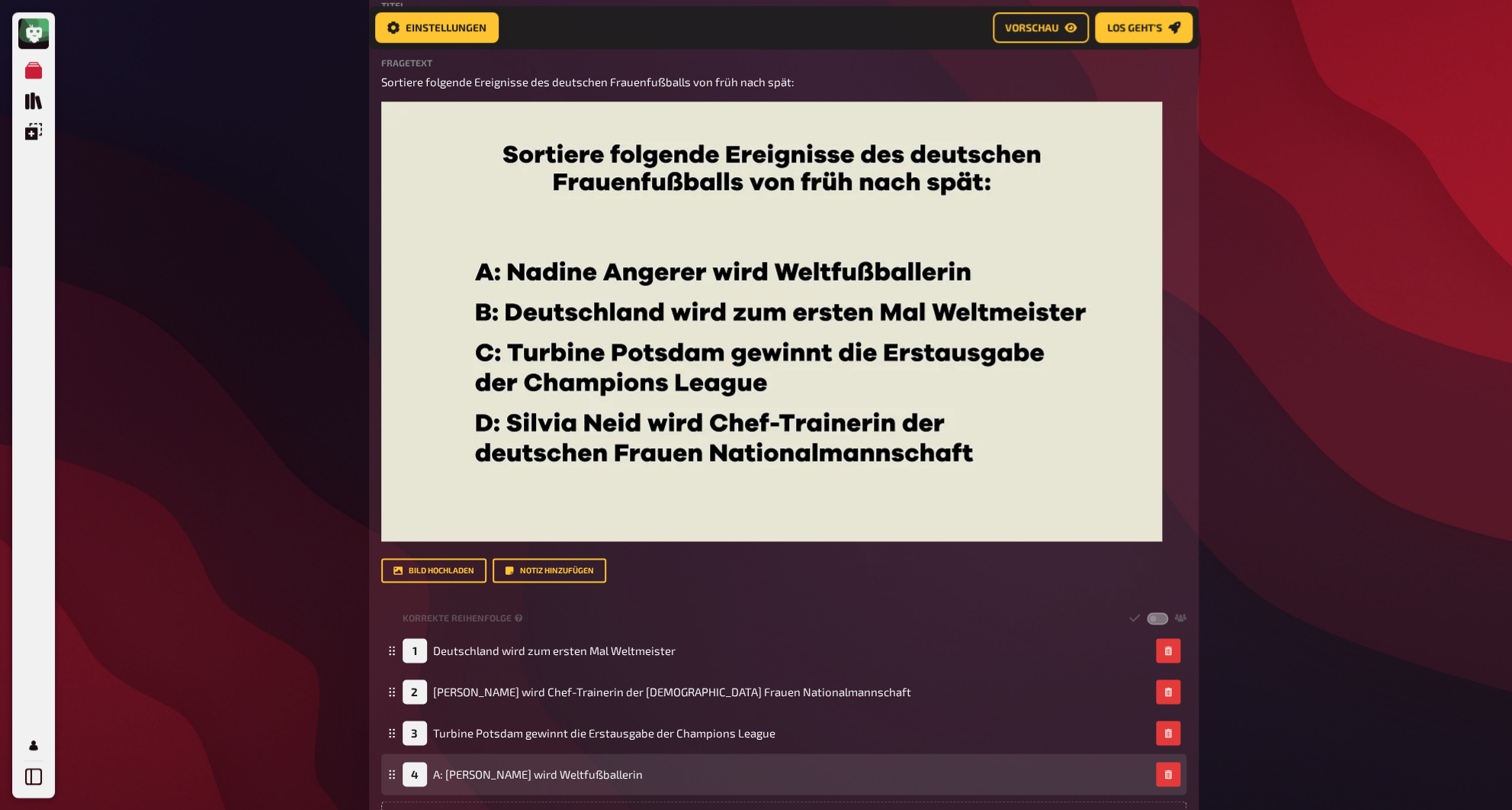
click at [448, 789] on div "4 A: [PERSON_NAME] wird Weltfußballerin" at bounding box center [784, 773] width 806 height 41
click at [448, 788] on div "4 A: [PERSON_NAME] wird Weltfußballerin" at bounding box center [784, 773] width 806 height 41
click at [450, 776] on span "A: [PERSON_NAME] wird Weltfußballerin" at bounding box center [537, 774] width 209 height 13
click at [447, 776] on span "A: [PERSON_NAME] wird Weltfußballerin" at bounding box center [537, 774] width 209 height 13
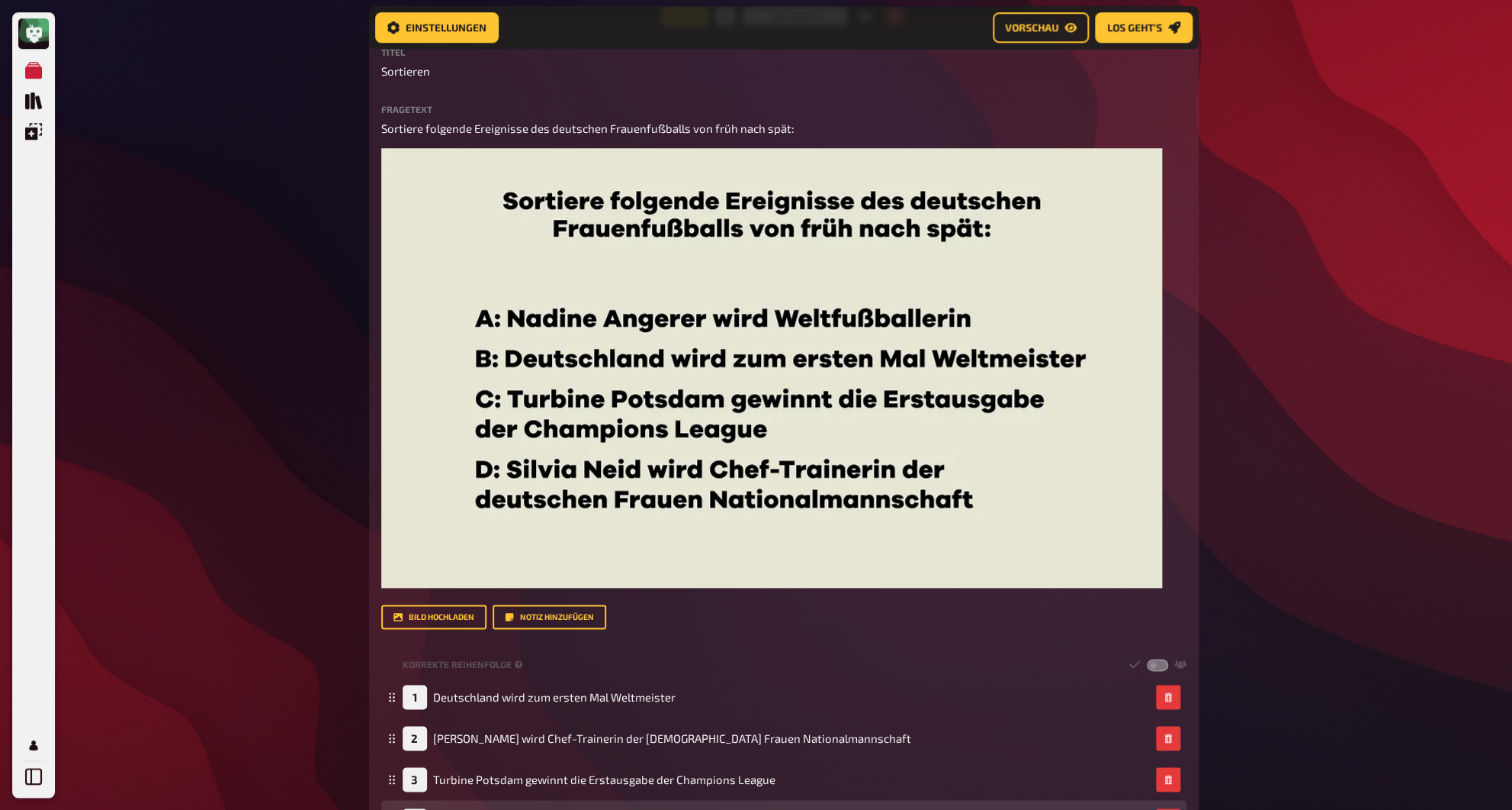
scroll to position [662, 0]
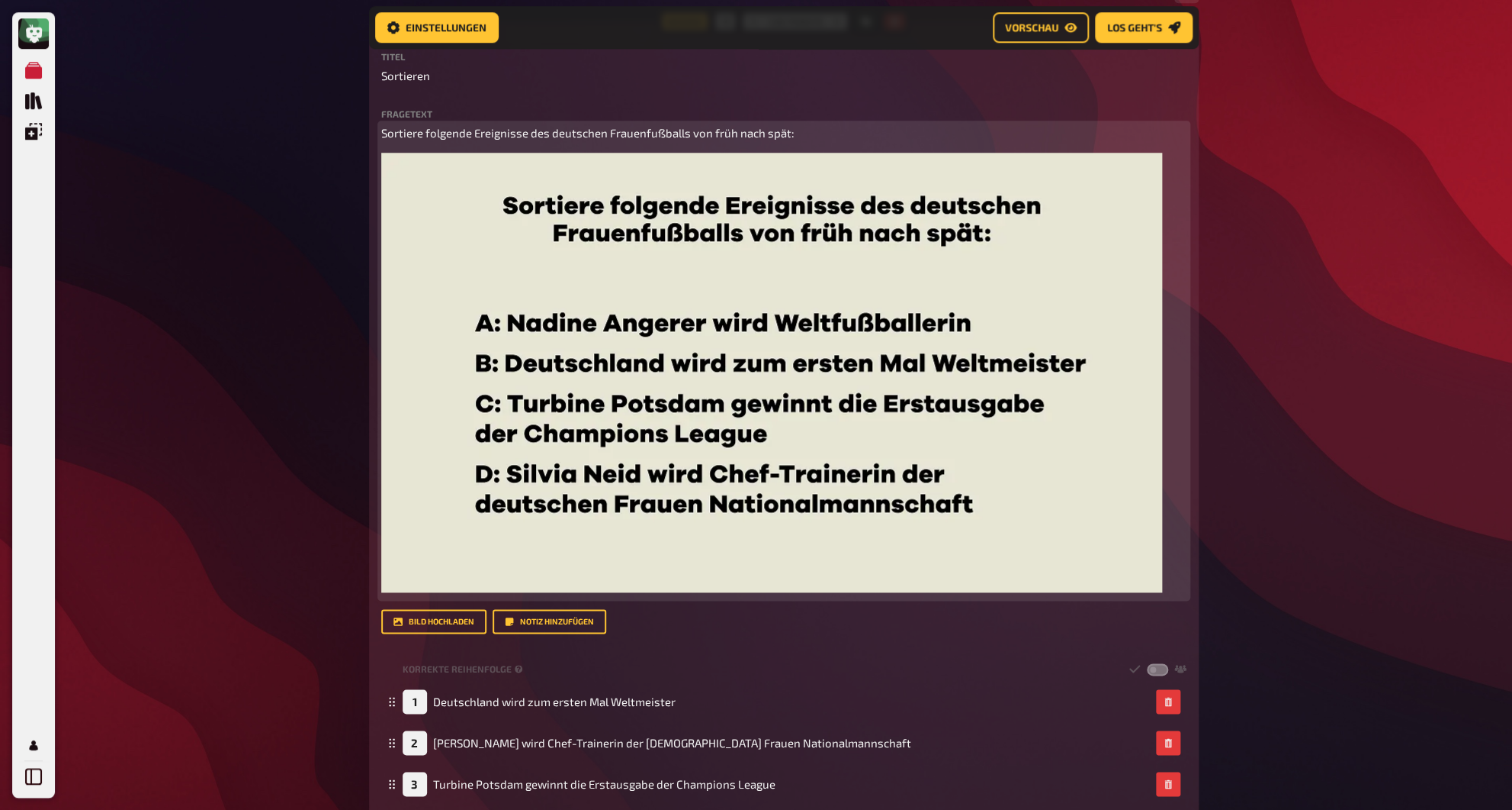
click at [528, 496] on img at bounding box center [771, 373] width 781 height 440
click at [1141, 178] on button "button" at bounding box center [1144, 171] width 25 height 25
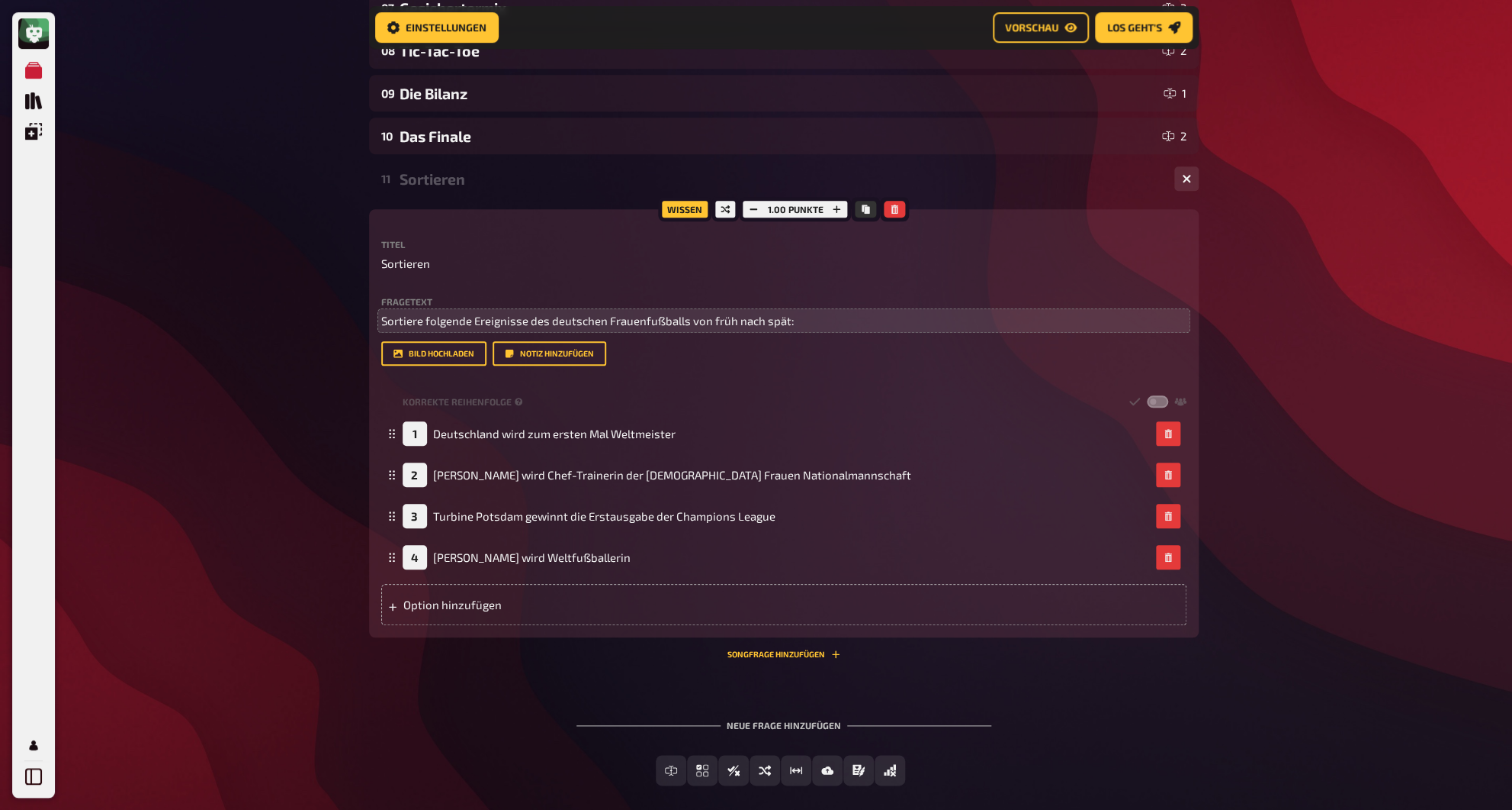
click at [454, 186] on div "Sortieren" at bounding box center [781, 179] width 763 height 17
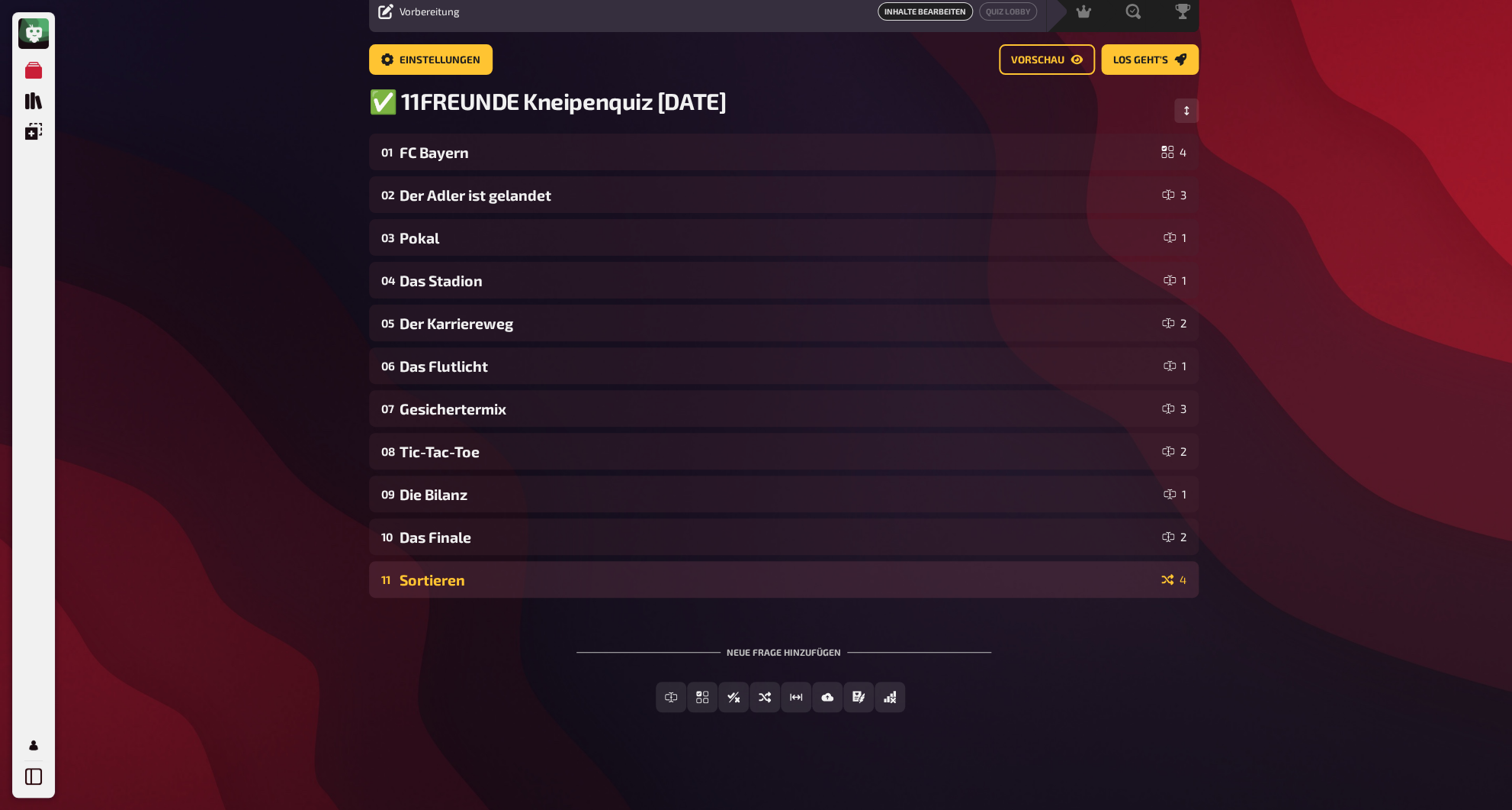
scroll to position [64, 0]
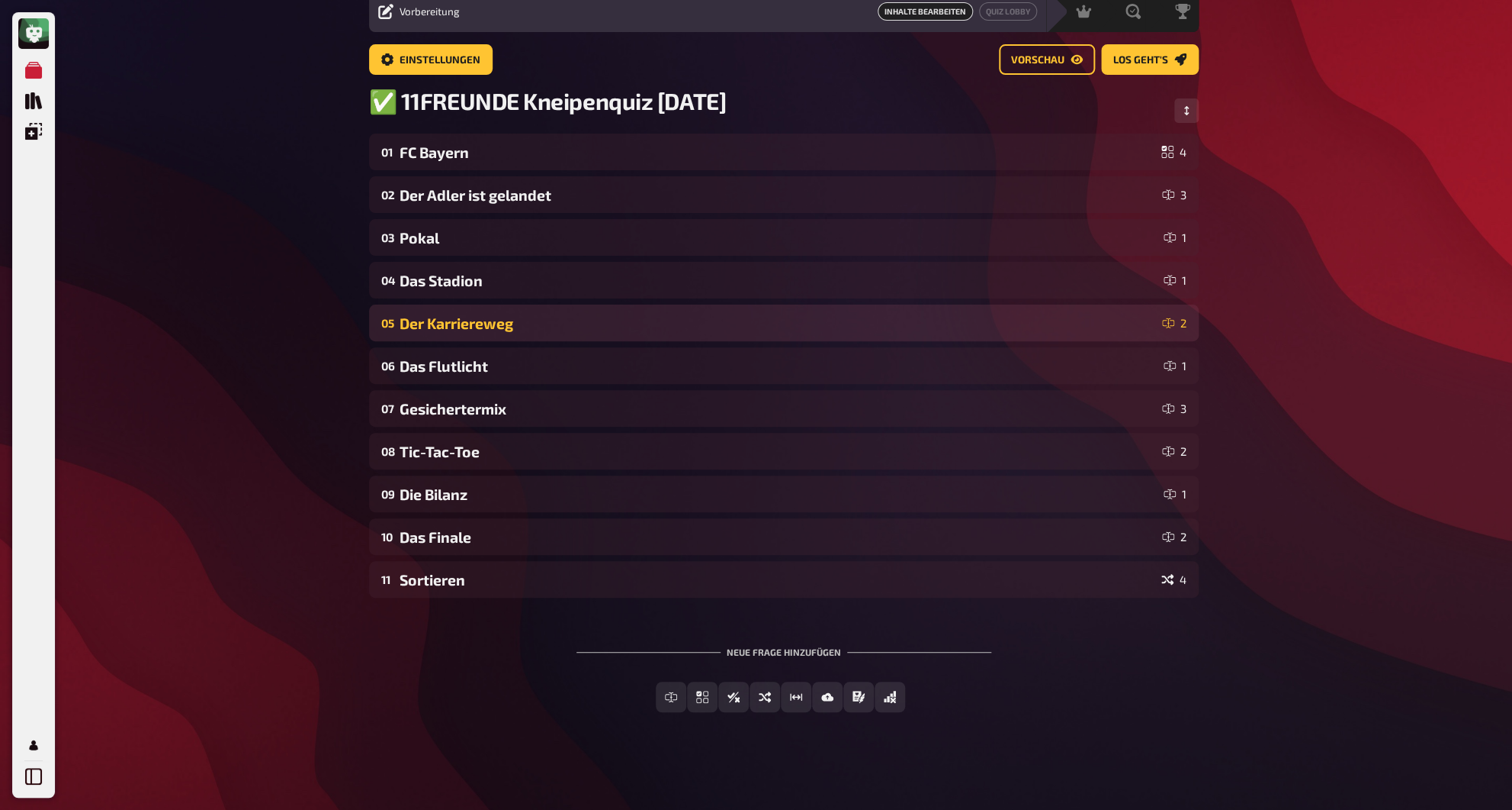
click at [505, 336] on div "05 [STREET_ADDRESS]" at bounding box center [784, 322] width 830 height 36
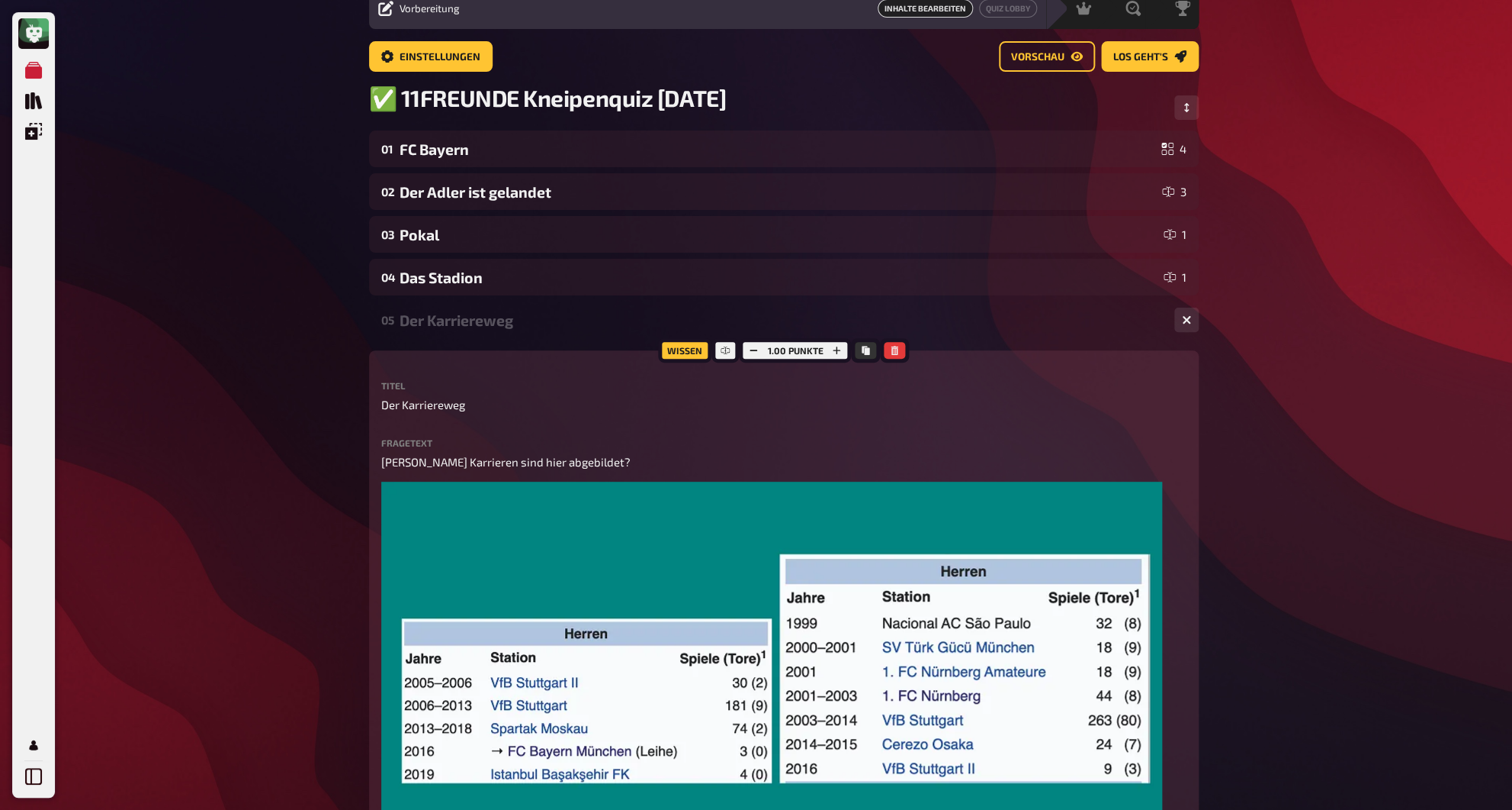
click at [505, 336] on div "05 [STREET_ADDRESS]" at bounding box center [784, 319] width 830 height 36
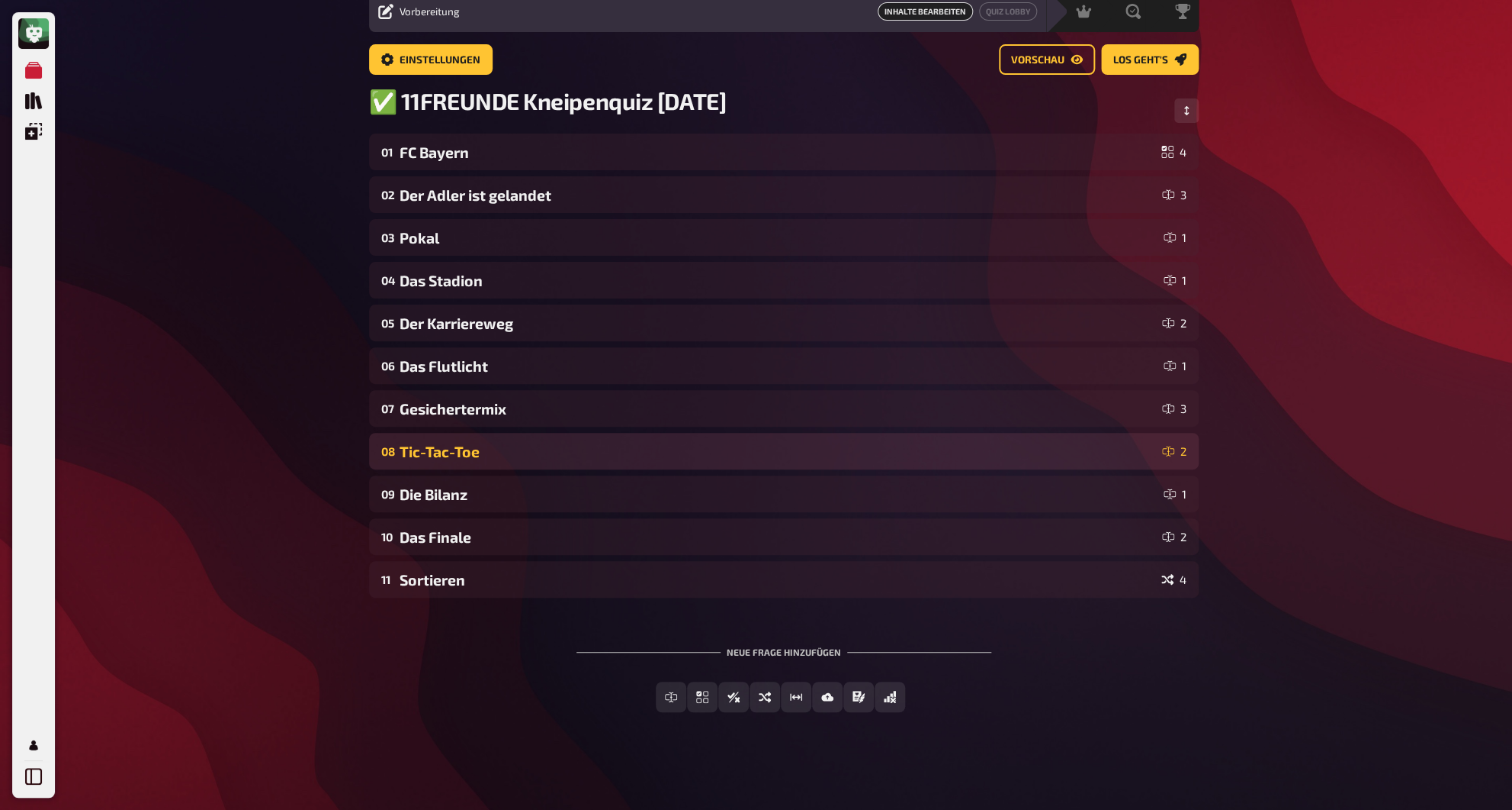
click at [490, 449] on div "Tic-Tac-Toe" at bounding box center [777, 451] width 756 height 17
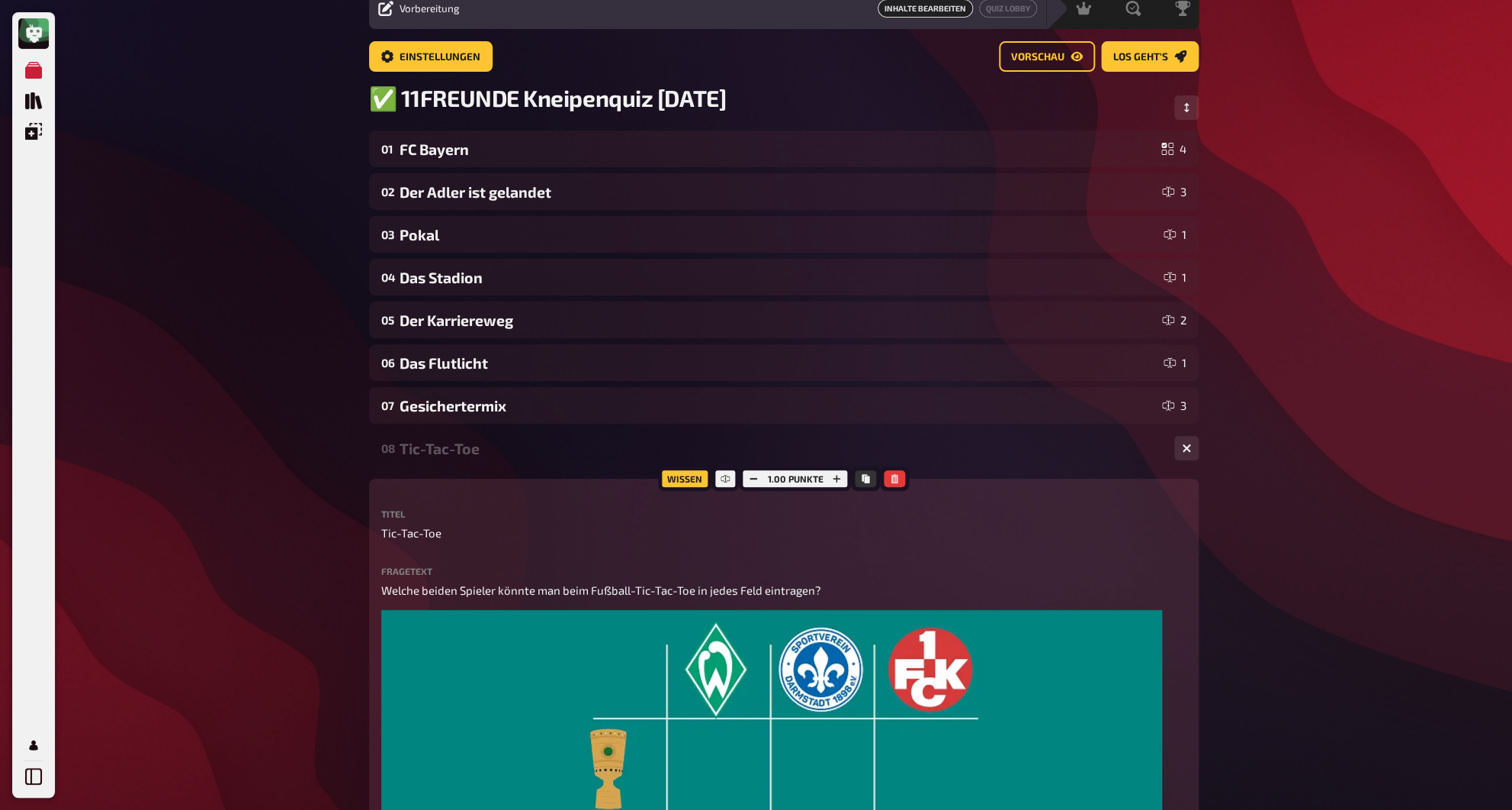
click at [490, 449] on div "Tic-Tac-Toe" at bounding box center [781, 449] width 763 height 17
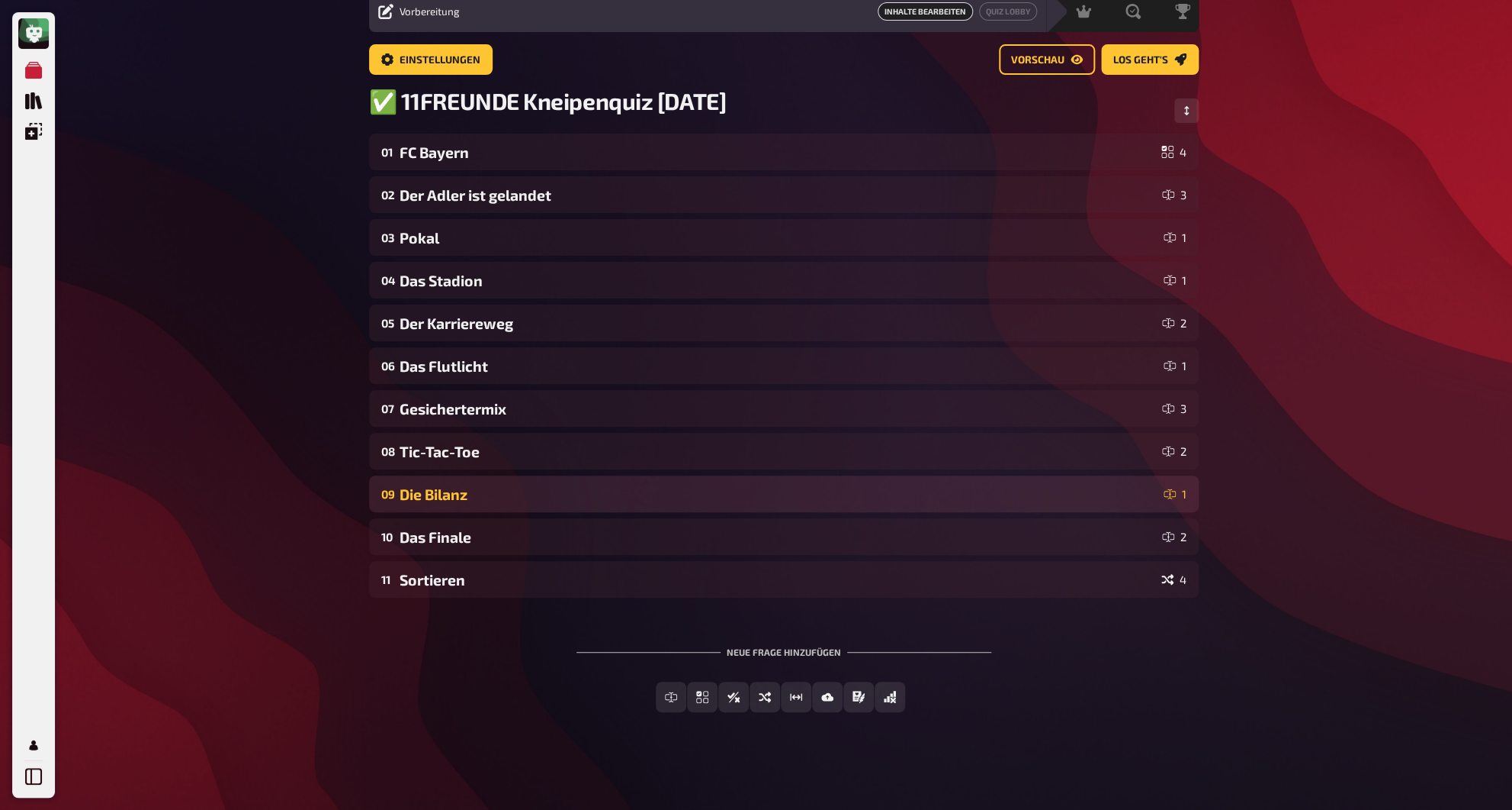
click at [477, 493] on div "Die Bilanz" at bounding box center [778, 493] width 758 height 17
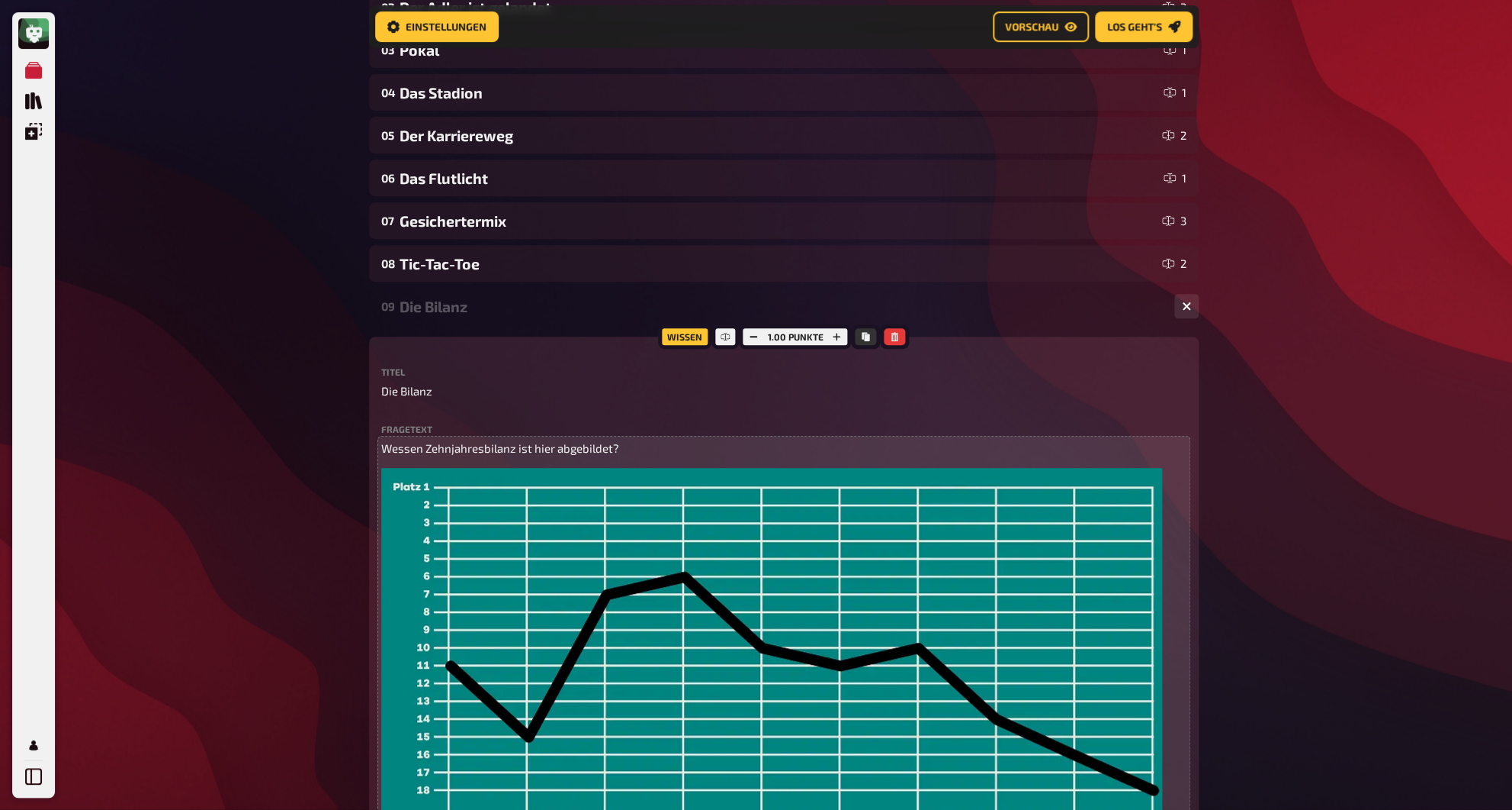
scroll to position [267, 0]
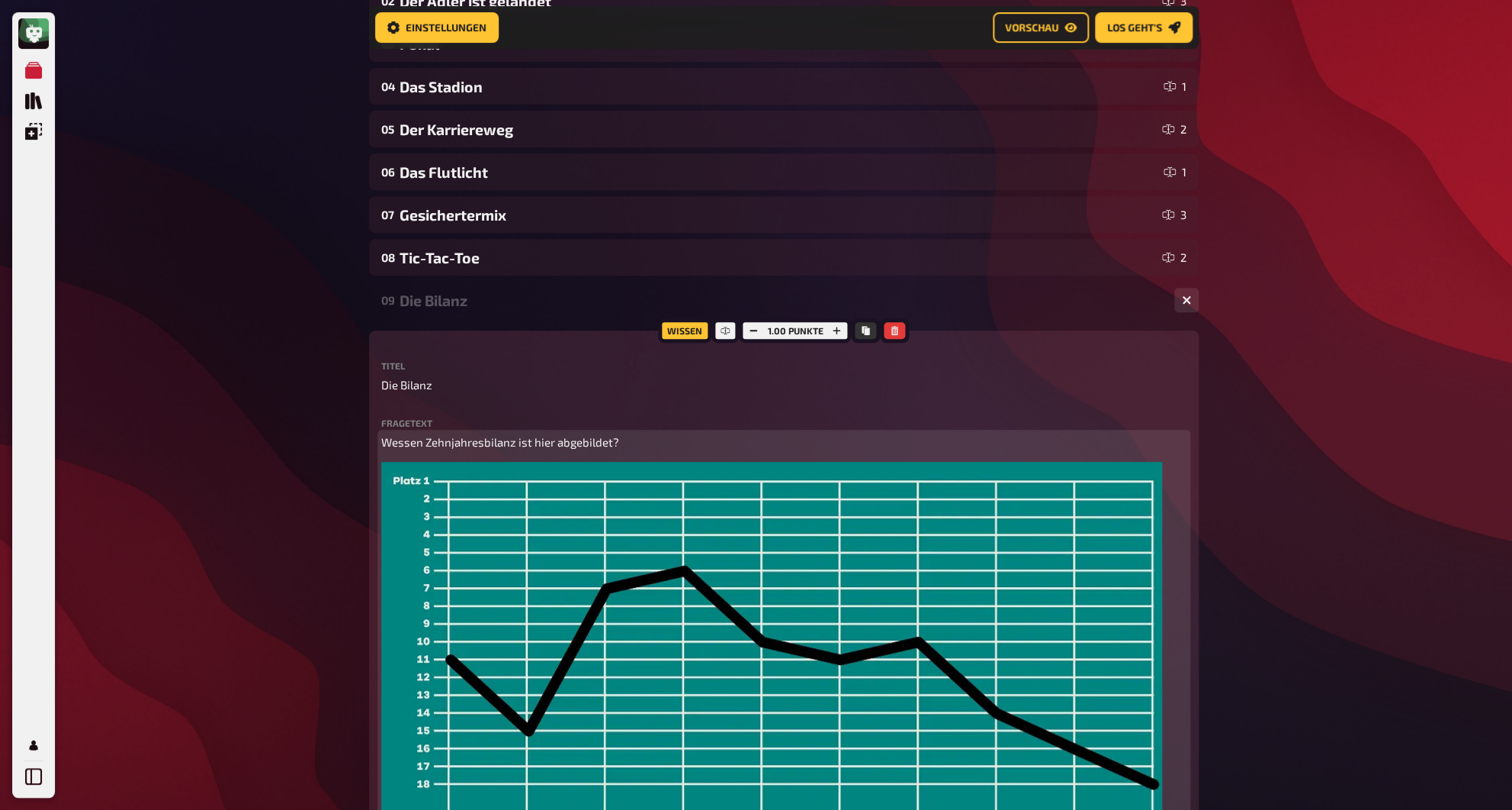
click at [552, 449] on span "Wessen Zehnjahresbilanz ist hier abgebildet?" at bounding box center [500, 442] width 238 height 13
copy span "Wessen Zehnjahresbilanz ist hier abgebildet?"
